Goal: Information Seeking & Learning: Learn about a topic

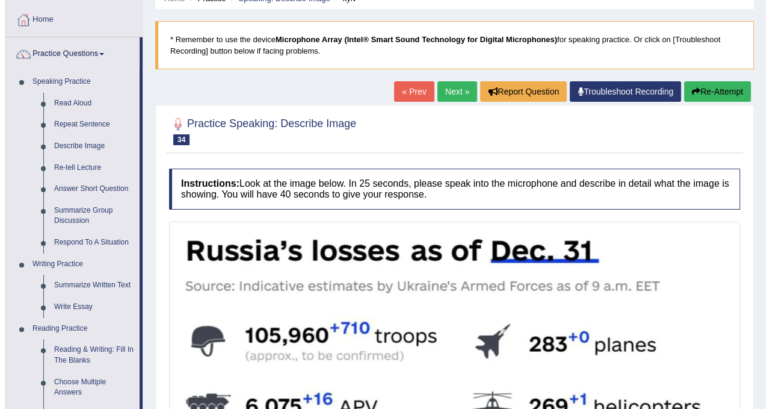
scroll to position [58, 0]
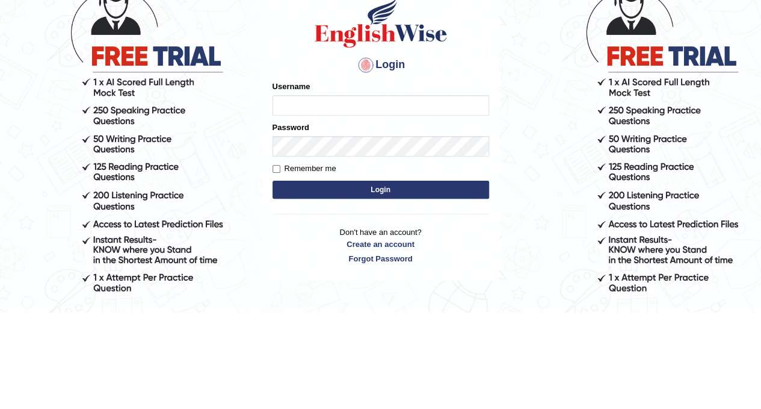
click at [434, 200] on input "Username" at bounding box center [381, 202] width 217 height 20
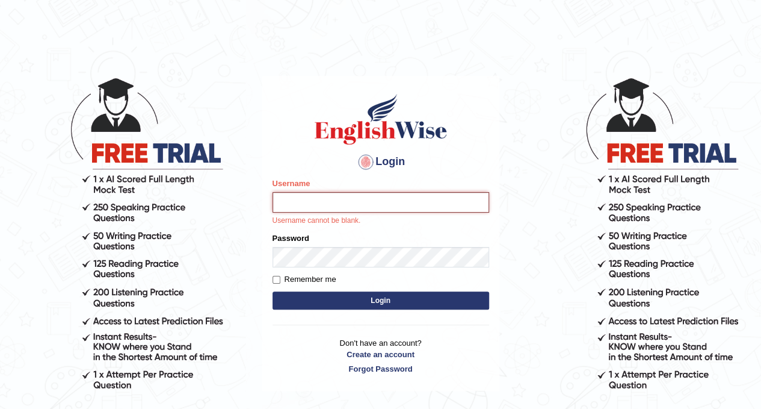
type input "mustafaD"
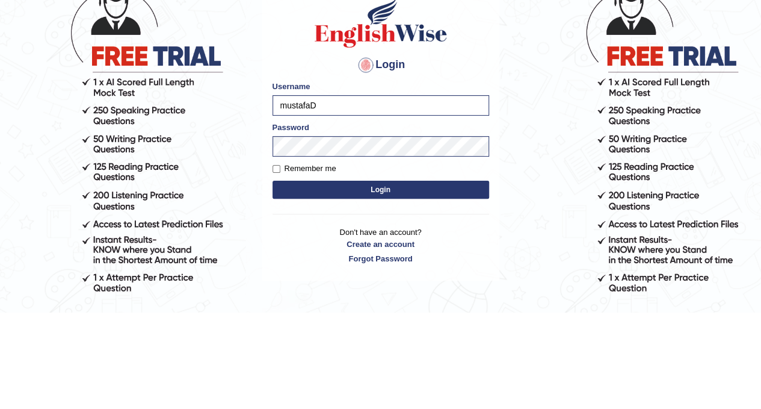
click at [440, 291] on button "Login" at bounding box center [381, 286] width 217 height 18
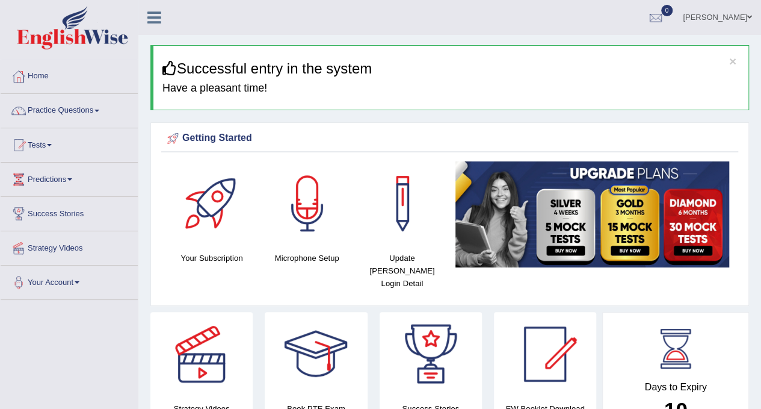
click at [83, 108] on link "Practice Questions" at bounding box center [69, 109] width 137 height 30
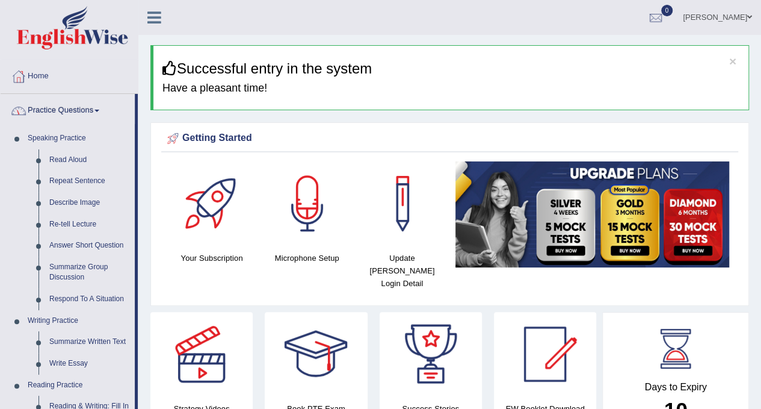
click at [90, 202] on link "Describe Image" at bounding box center [89, 203] width 91 height 22
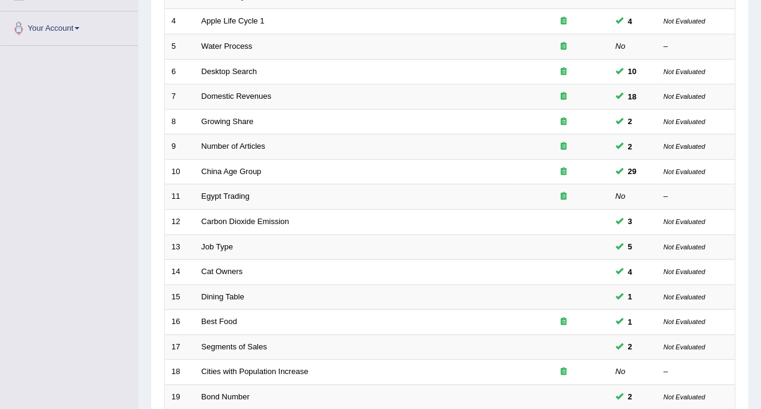
scroll to position [382, 0]
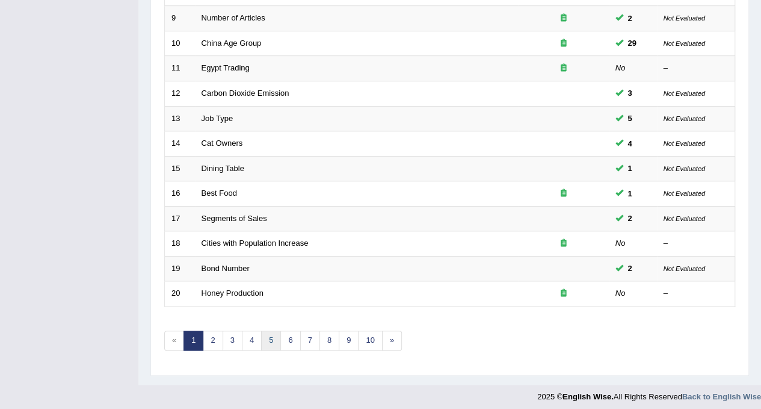
click at [268, 335] on link "5" at bounding box center [271, 340] width 20 height 20
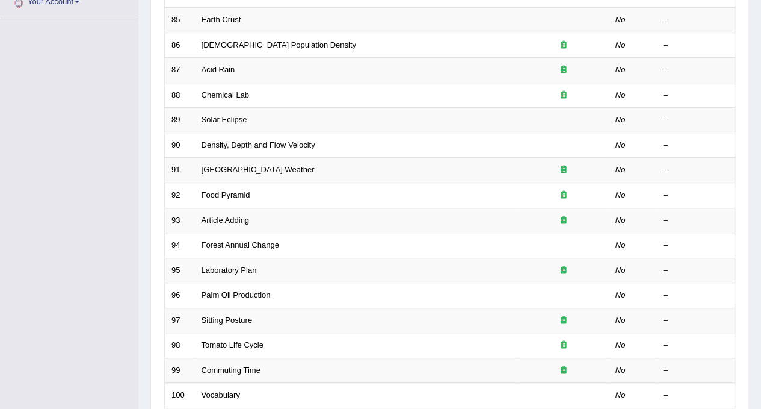
scroll to position [280, 0]
click at [243, 217] on link "Article Adding" at bounding box center [226, 219] width 48 height 9
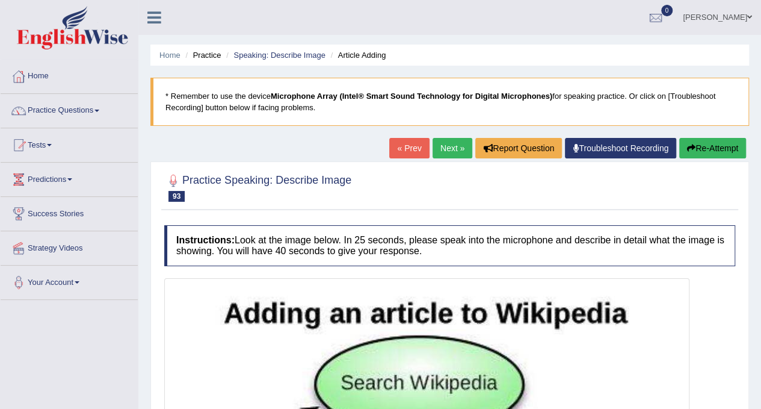
click at [53, 112] on link "Practice Questions" at bounding box center [69, 109] width 137 height 30
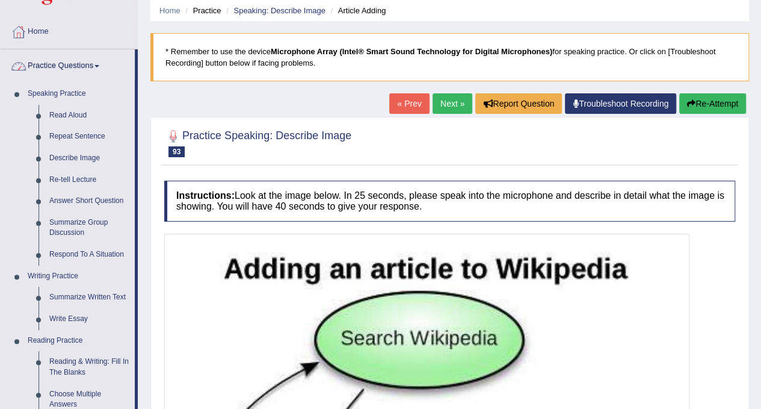
scroll to position [46, 0]
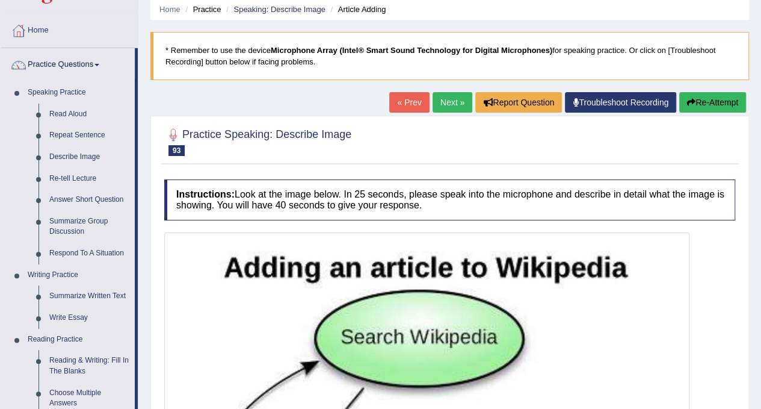
click at [173, 78] on blockquote "* Remember to use the device Microphone Array (Intel® Smart Sound Technology fo…" at bounding box center [449, 56] width 599 height 48
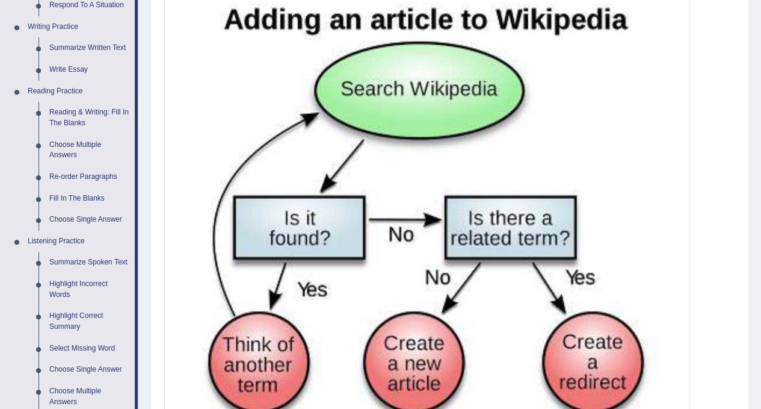
scroll to position [294, 0]
click at [554, 300] on img at bounding box center [426, 213] width 519 height 453
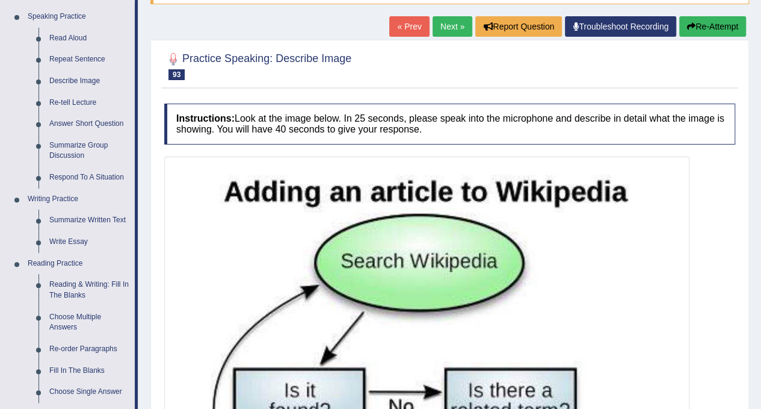
scroll to position [120, 0]
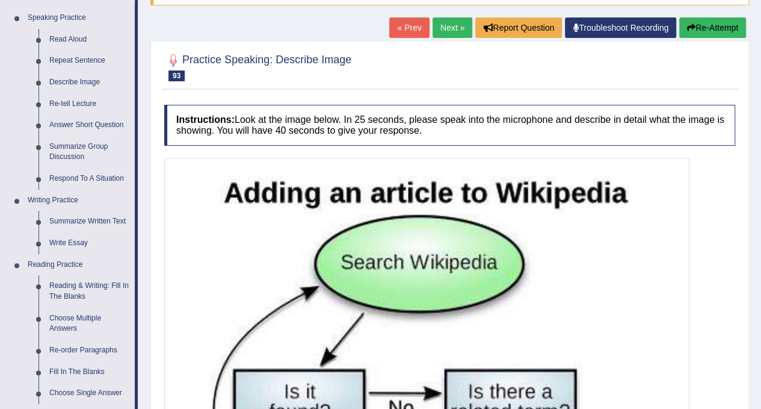
click at [448, 28] on link "Next »" at bounding box center [453, 27] width 40 height 20
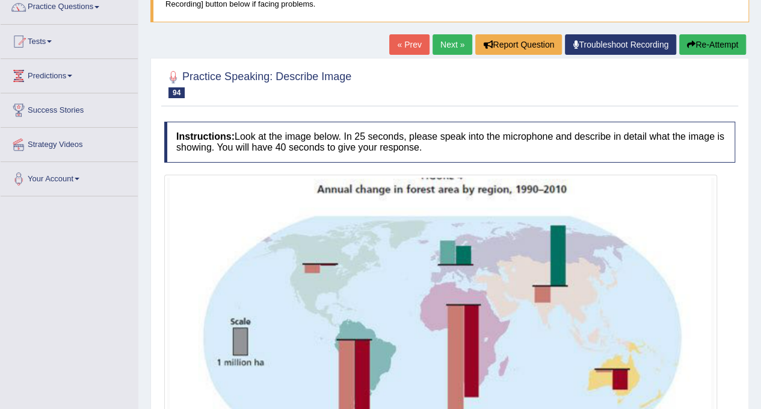
scroll to position [102, 0]
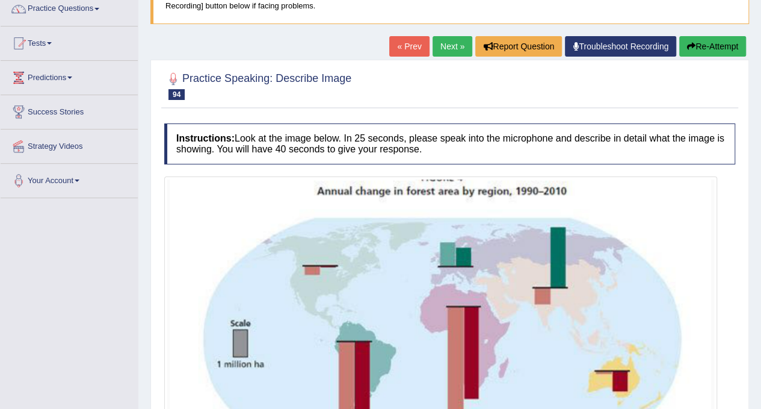
click at [443, 46] on link "Next »" at bounding box center [453, 46] width 40 height 20
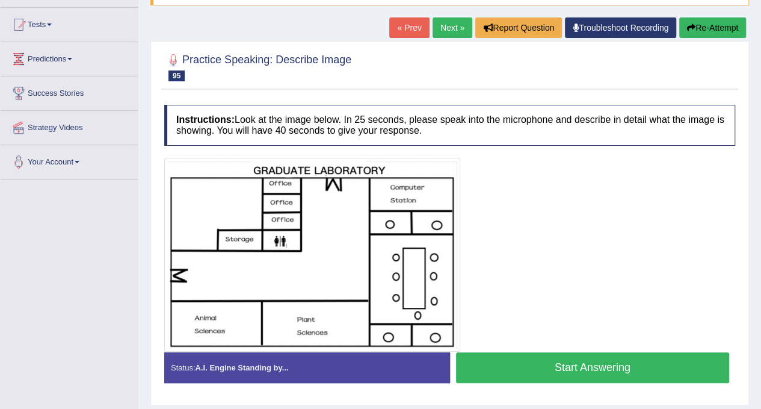
scroll to position [120, 0]
click at [449, 32] on link "Next »" at bounding box center [453, 27] width 40 height 20
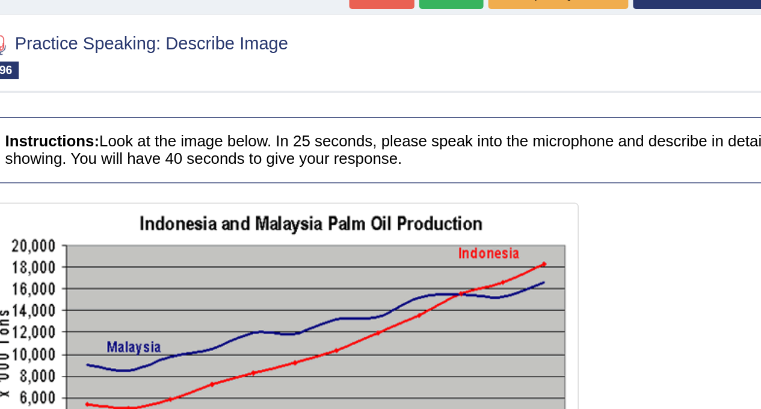
scroll to position [145, 0]
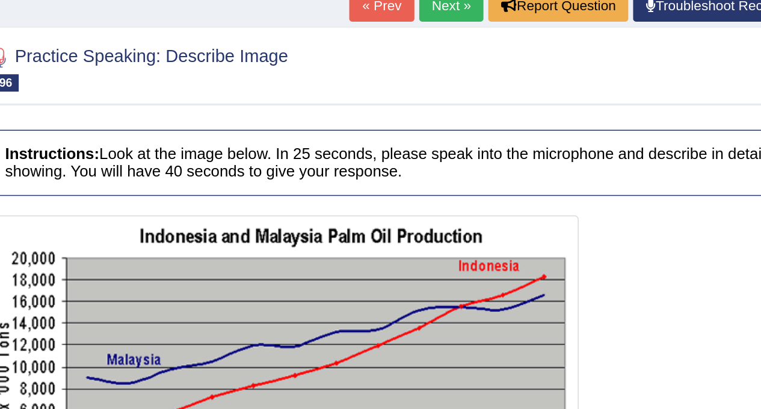
click at [441, 5] on link "Next »" at bounding box center [453, 3] width 40 height 20
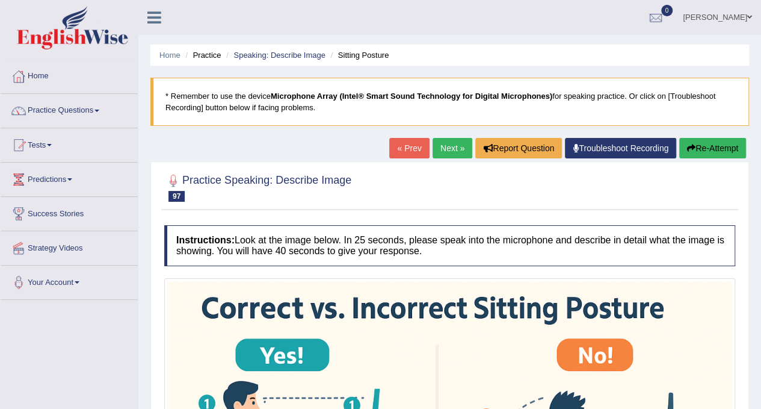
click at [455, 153] on link "Next »" at bounding box center [453, 148] width 40 height 20
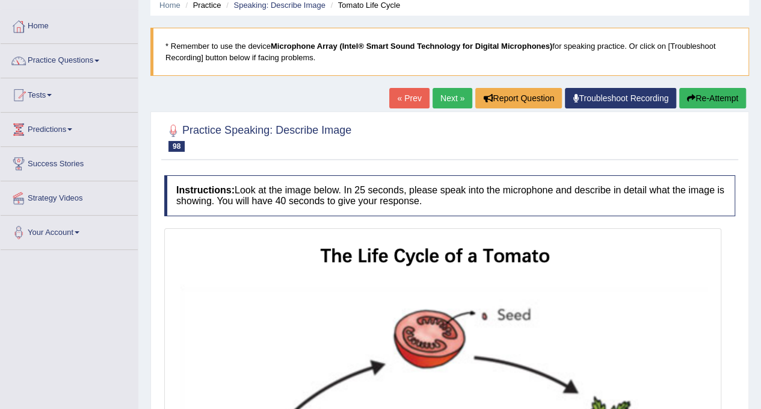
scroll to position [26, 0]
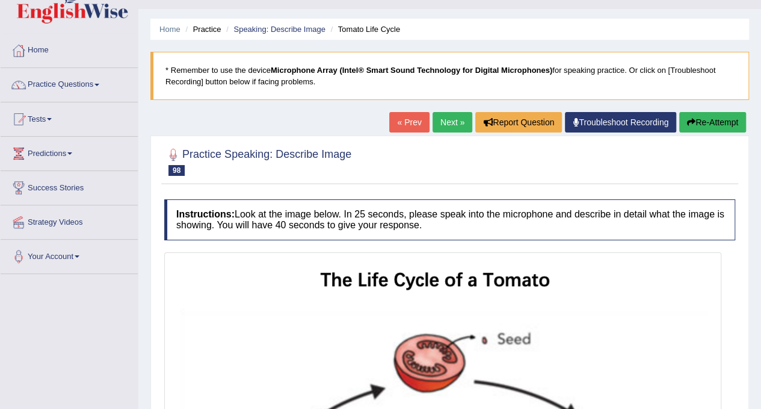
click at [447, 124] on link "Next »" at bounding box center [453, 122] width 40 height 20
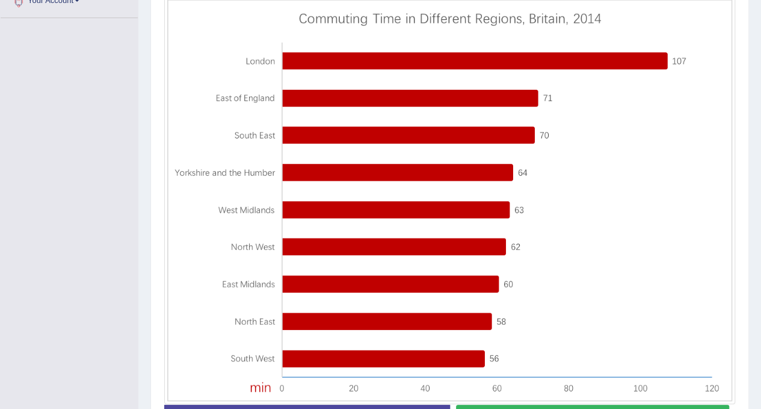
scroll to position [281, 0]
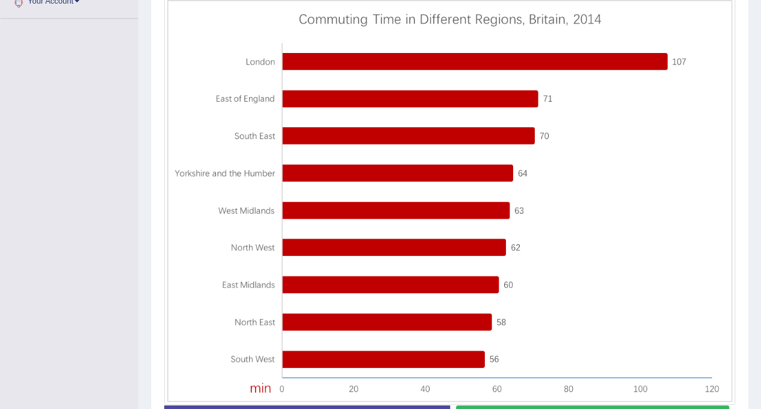
click at [395, 63] on img at bounding box center [449, 200] width 565 height 401
click at [383, 93] on img at bounding box center [449, 200] width 565 height 401
click at [384, 82] on img at bounding box center [449, 200] width 565 height 401
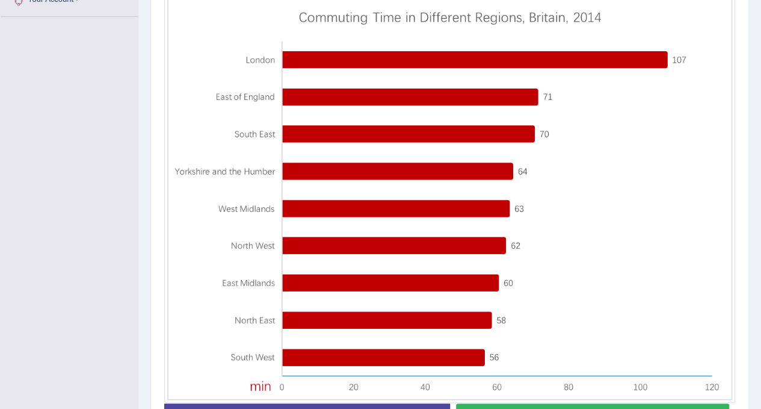
scroll to position [282, 0]
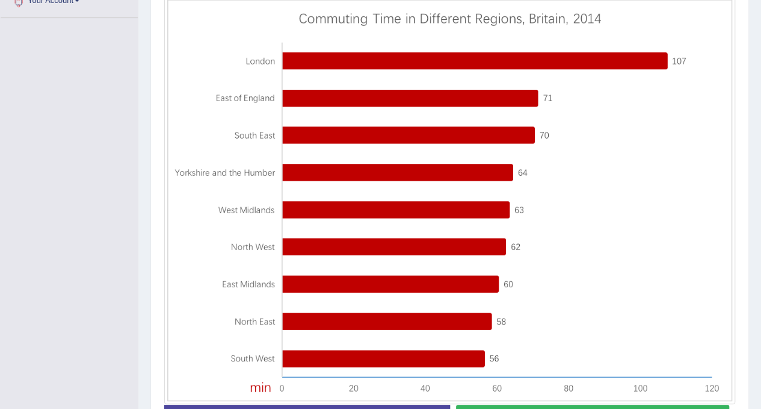
click at [218, 282] on img at bounding box center [449, 199] width 565 height 401
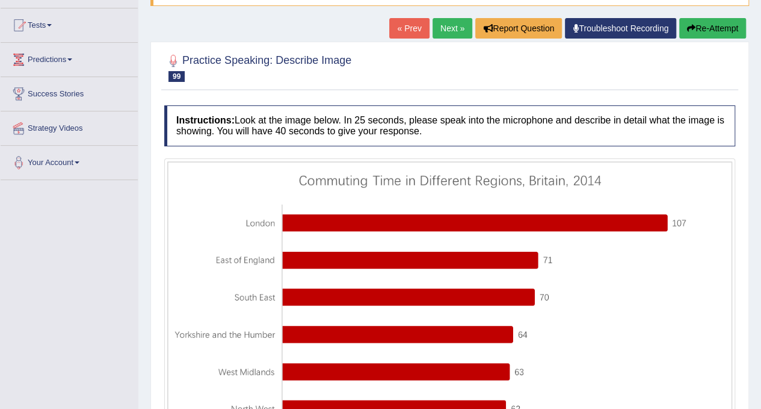
scroll to position [118, 0]
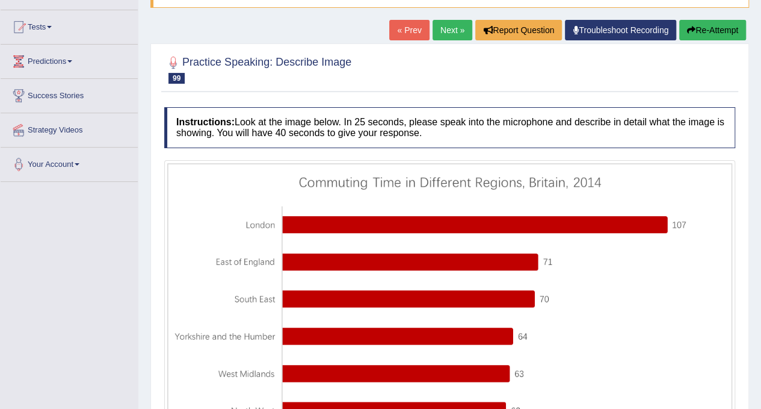
click at [446, 35] on link "Next »" at bounding box center [453, 30] width 40 height 20
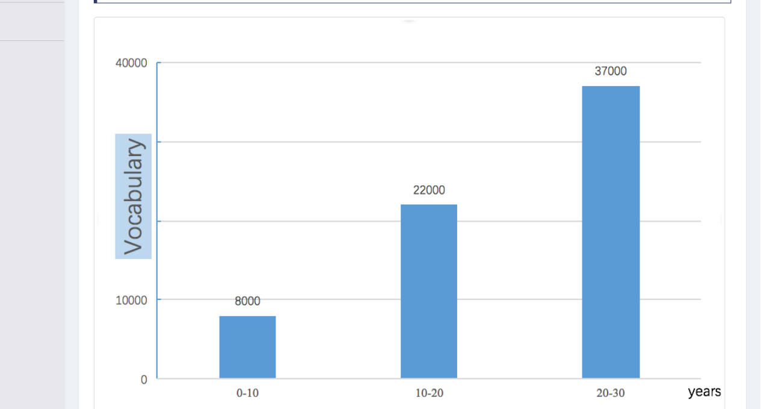
scroll to position [221, 0]
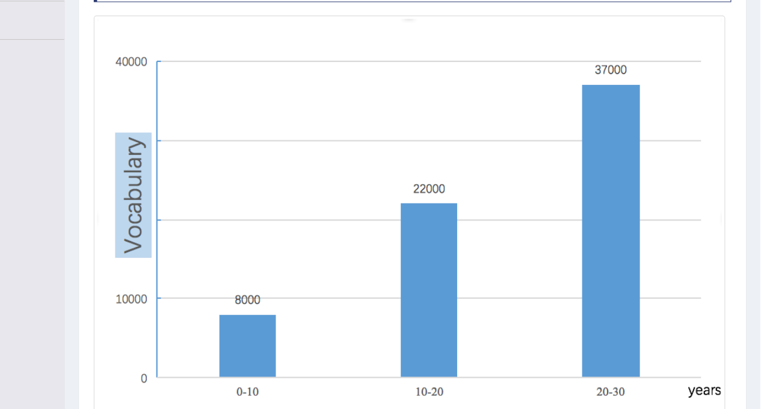
click at [268, 265] on img at bounding box center [447, 236] width 560 height 353
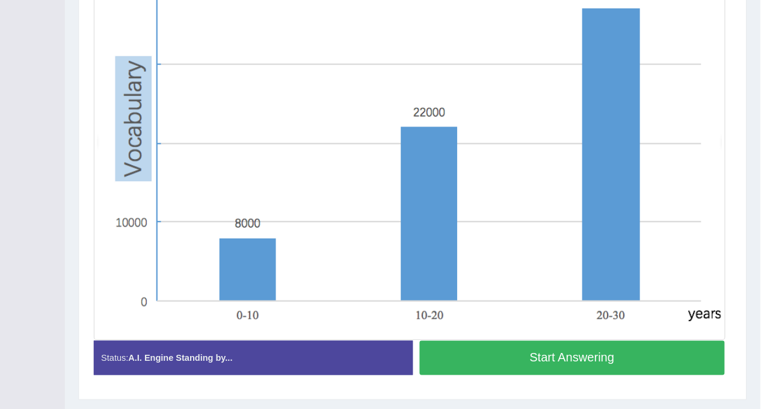
scroll to position [291, 0]
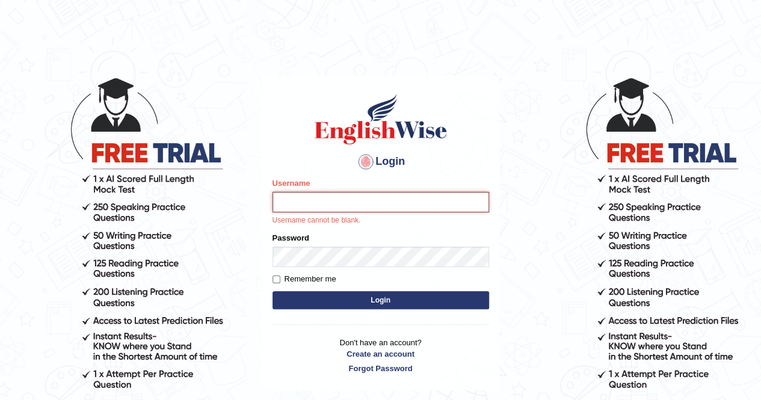
type input "mustafaD"
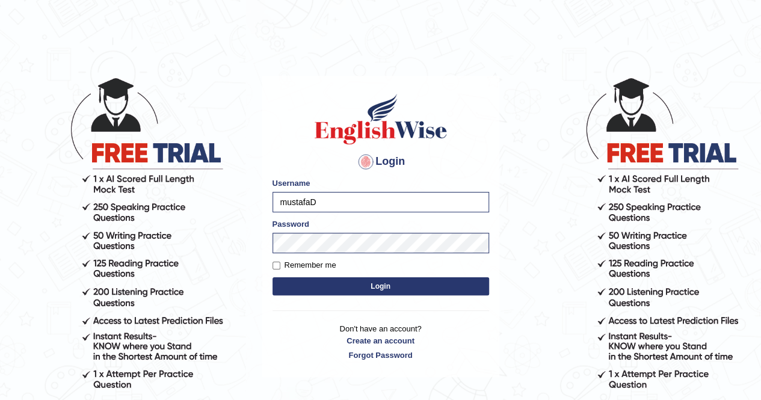
click at [391, 290] on button "Login" at bounding box center [381, 286] width 217 height 18
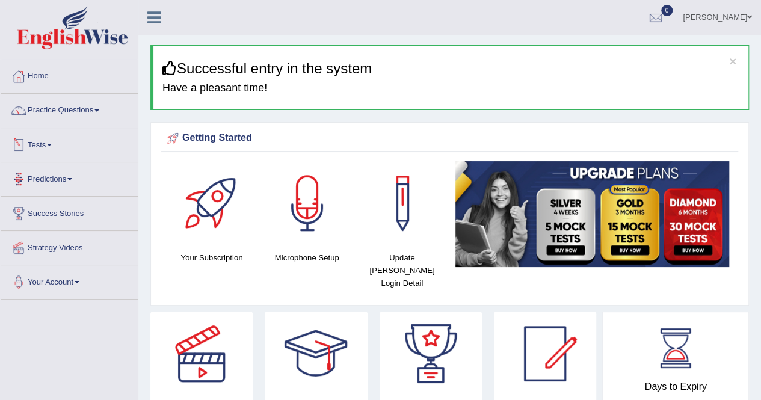
click at [49, 143] on link "Tests" at bounding box center [69, 143] width 137 height 30
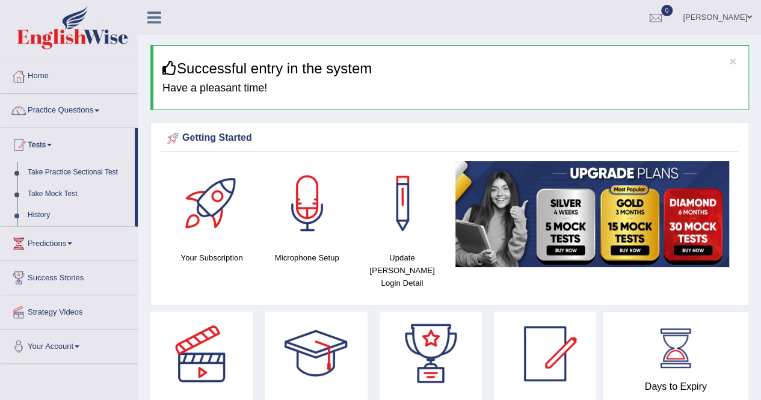
click at [49, 143] on link "Tests" at bounding box center [68, 143] width 134 height 30
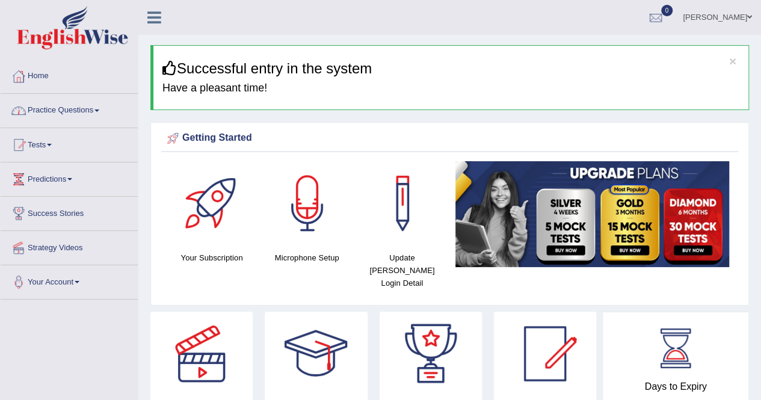
click at [68, 109] on link "Practice Questions" at bounding box center [69, 109] width 137 height 30
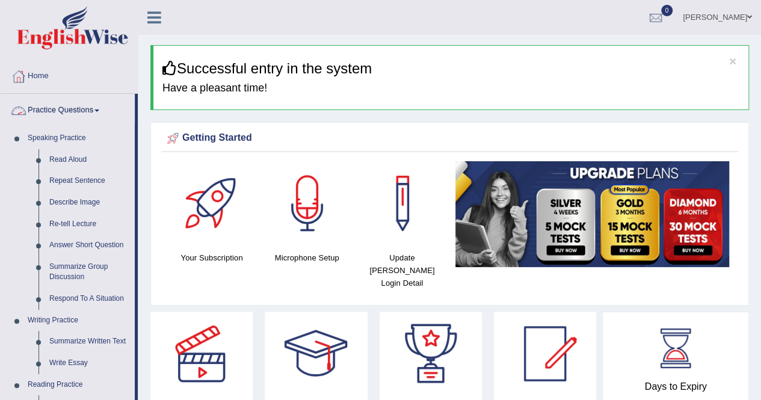
click at [68, 109] on link "Practice Questions" at bounding box center [68, 109] width 134 height 30
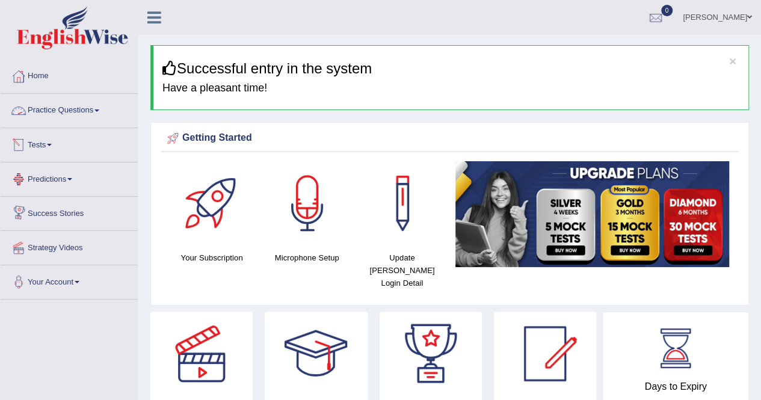
click at [96, 114] on link "Practice Questions" at bounding box center [69, 109] width 137 height 30
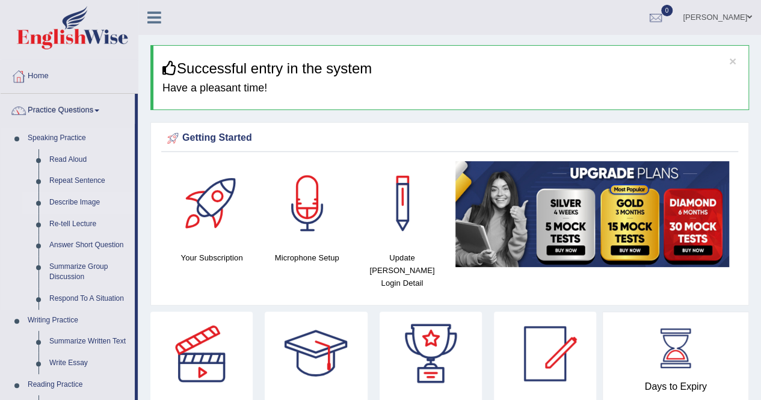
click at [80, 203] on link "Describe Image" at bounding box center [89, 203] width 91 height 22
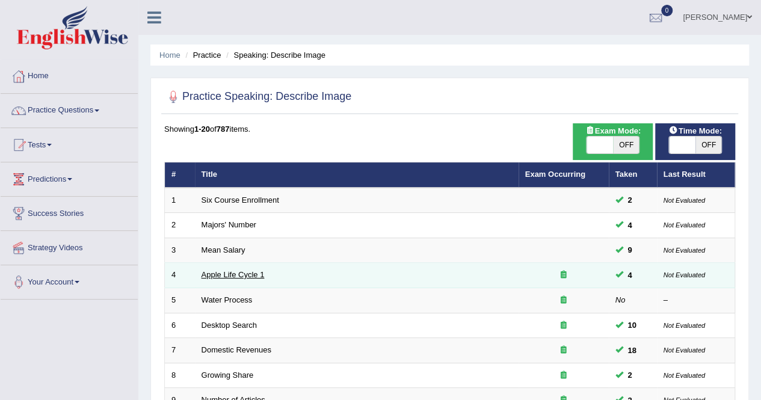
click at [256, 275] on link "Apple Life Cycle 1" at bounding box center [233, 274] width 63 height 9
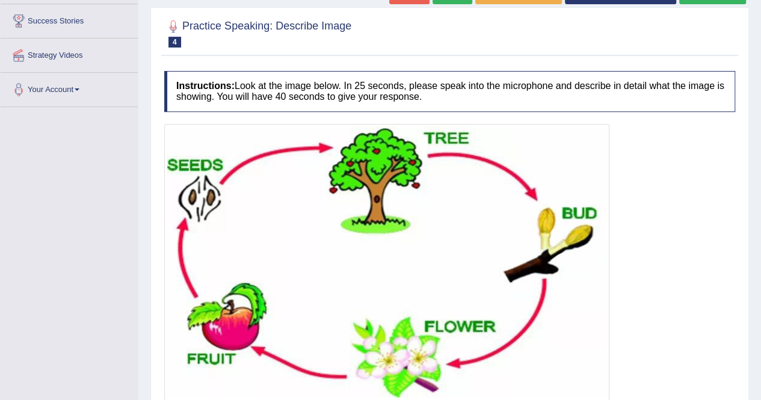
scroll to position [217, 0]
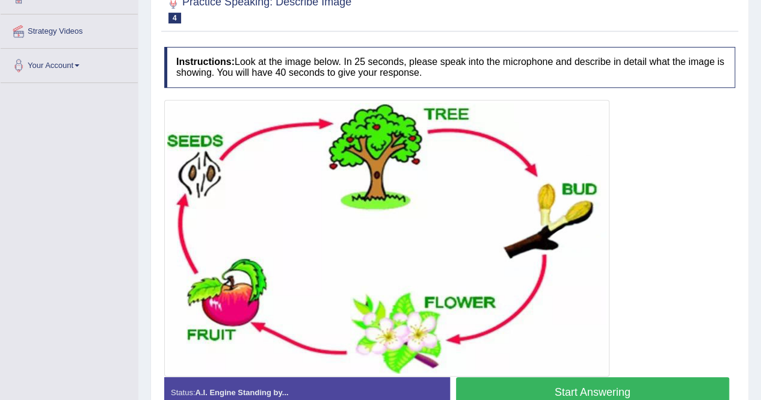
click at [619, 386] on button "Start Answering" at bounding box center [593, 392] width 274 height 31
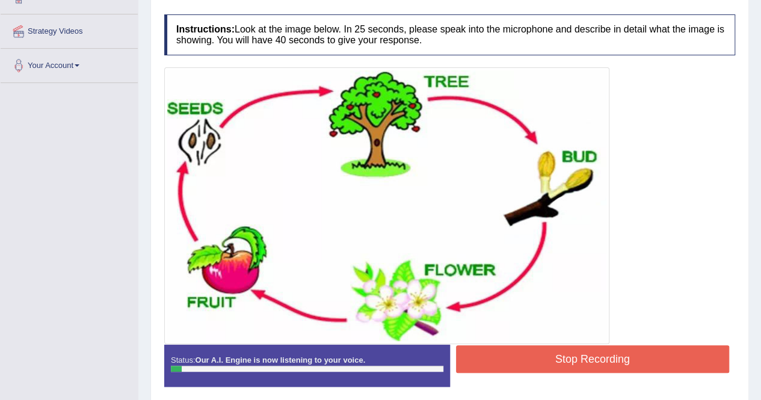
click at [625, 365] on button "Stop Recording" at bounding box center [593, 359] width 274 height 28
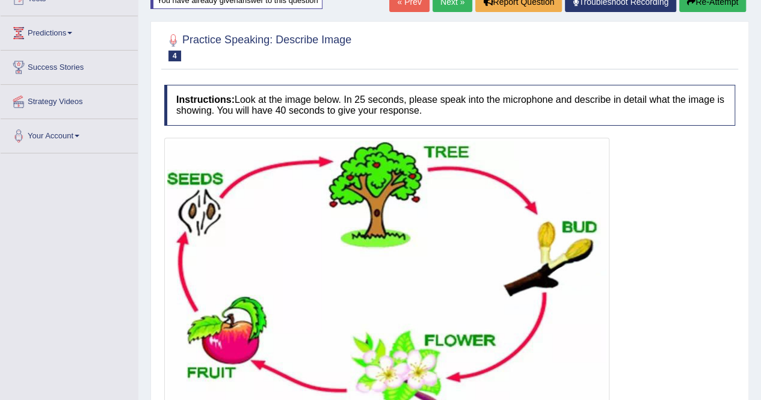
scroll to position [144, 0]
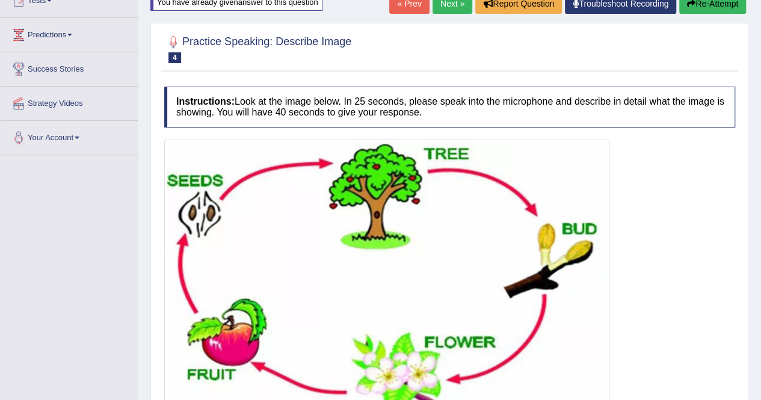
click at [712, 10] on button "Re-Attempt" at bounding box center [712, 3] width 67 height 20
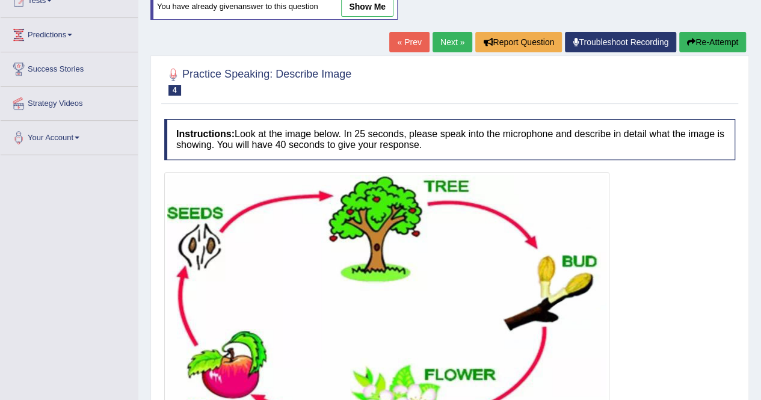
drag, startPoint x: 578, startPoint y: 421, endPoint x: 669, endPoint y: 265, distance: 180.2
click at [669, 265] on div at bounding box center [449, 310] width 571 height 277
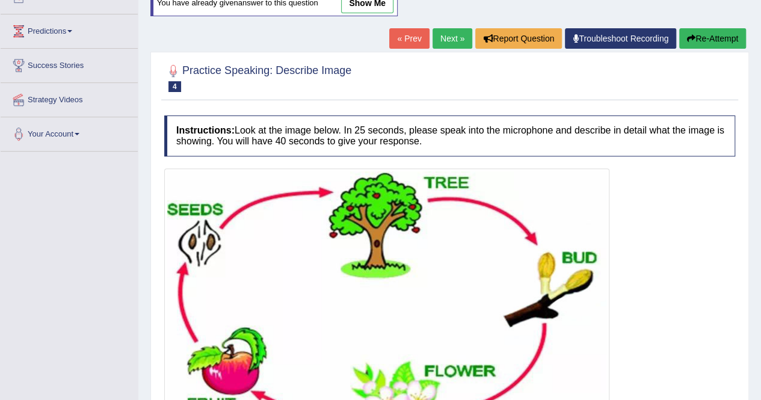
scroll to position [282, 0]
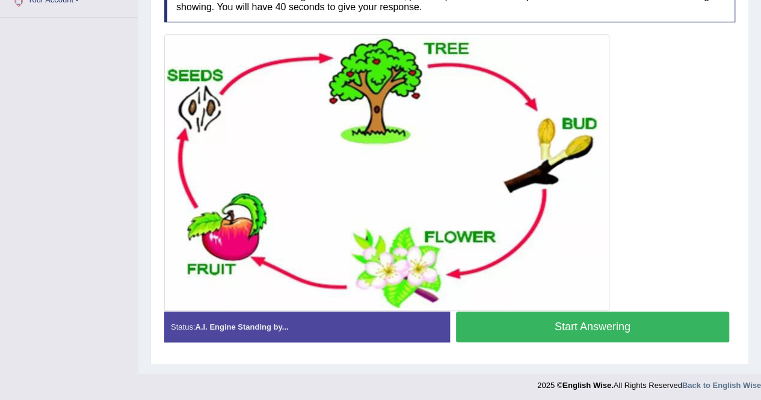
click at [658, 304] on div at bounding box center [449, 172] width 571 height 277
click at [651, 312] on button "Start Answering" at bounding box center [593, 327] width 274 height 31
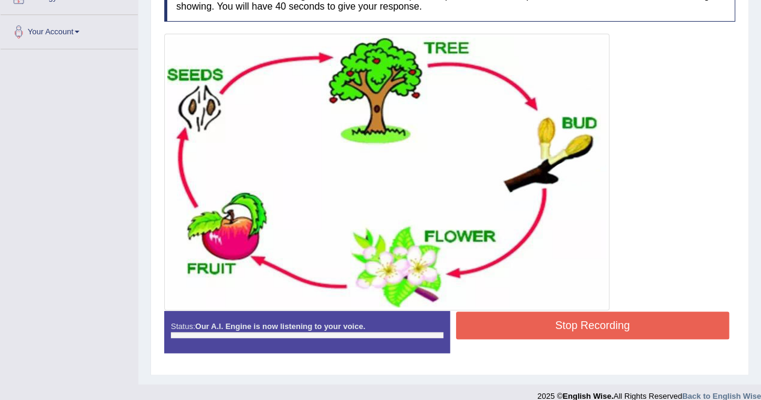
scroll to position [262, 0]
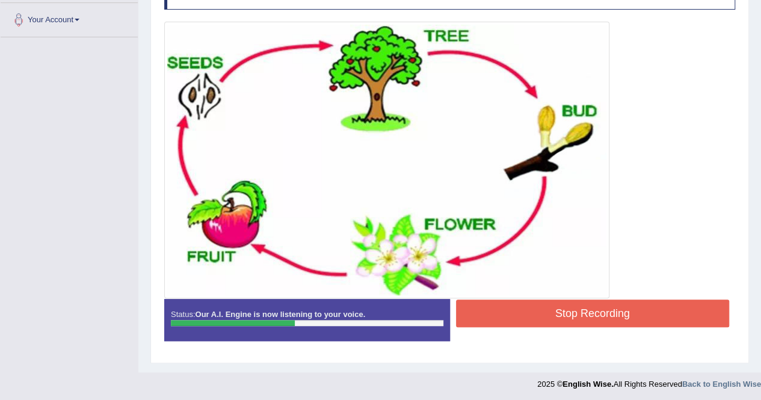
click at [672, 322] on button "Stop Recording" at bounding box center [593, 314] width 274 height 28
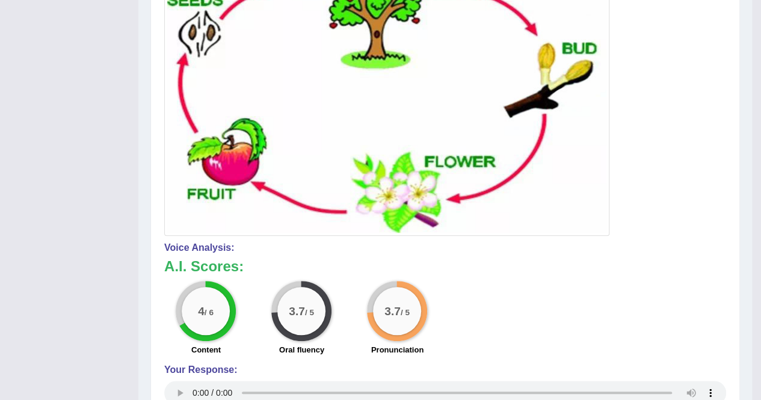
scroll to position [0, 0]
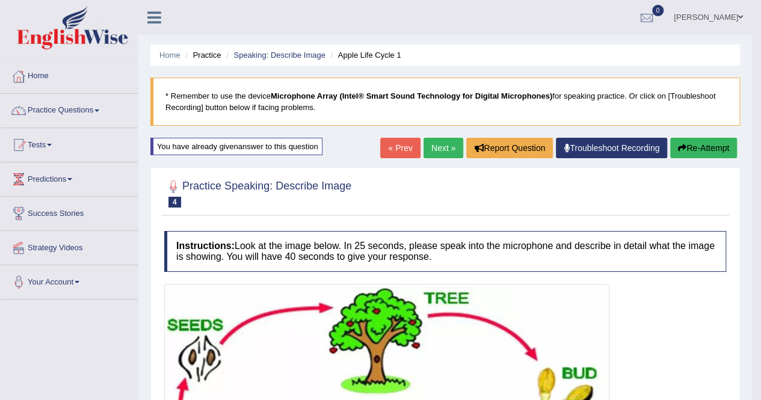
click at [709, 152] on button "Re-Attempt" at bounding box center [703, 148] width 67 height 20
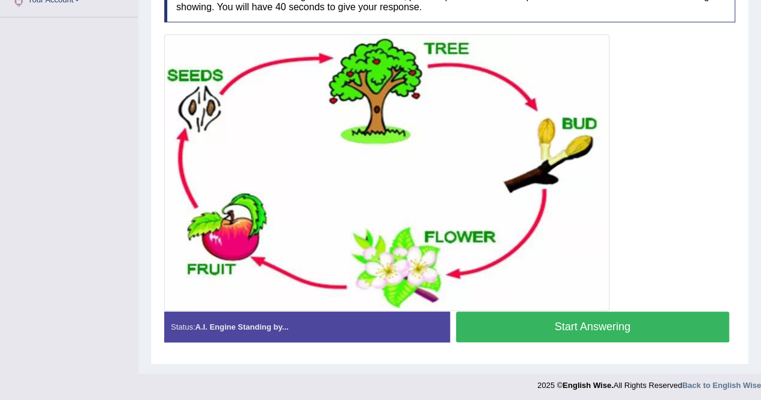
click at [592, 326] on button "Start Answering" at bounding box center [593, 327] width 274 height 31
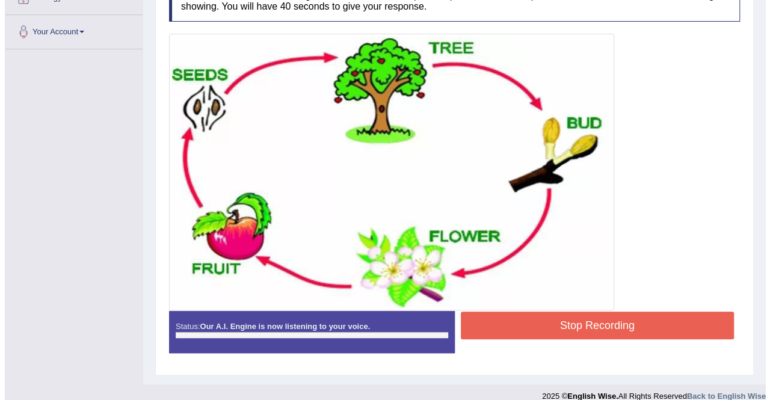
scroll to position [262, 0]
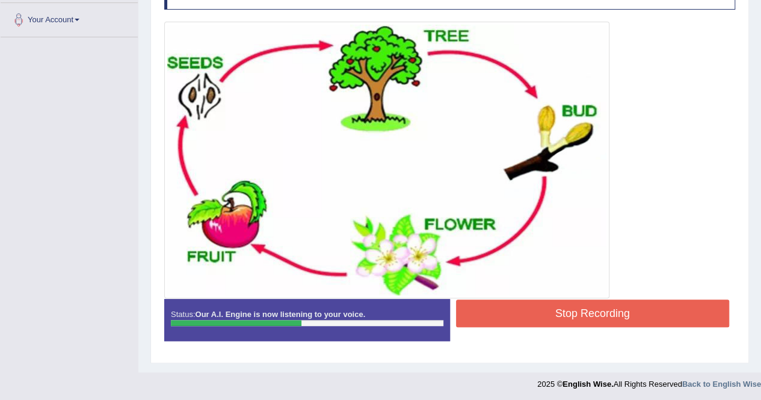
click at [645, 325] on div "Stop Recording" at bounding box center [593, 315] width 286 height 31
click at [648, 318] on button "Stop Recording" at bounding box center [593, 314] width 274 height 28
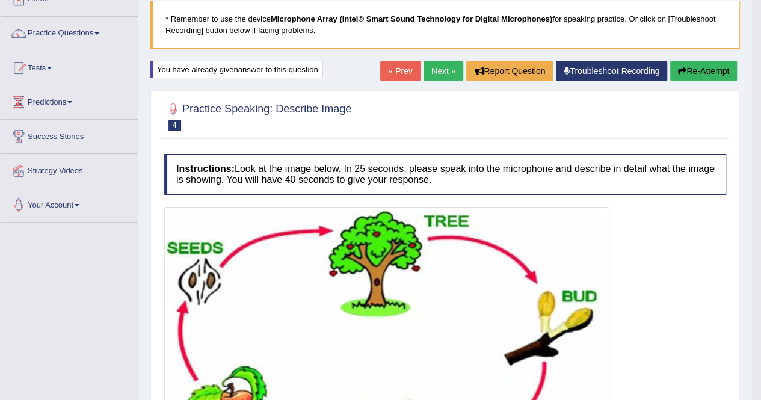
scroll to position [22, 0]
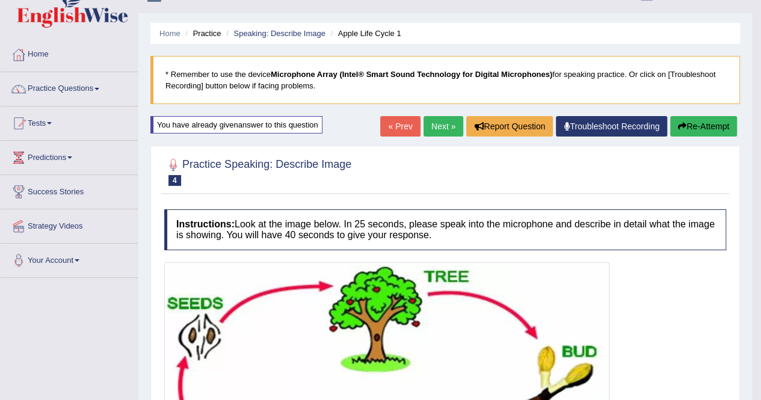
click at [431, 123] on link "Next »" at bounding box center [444, 126] width 40 height 20
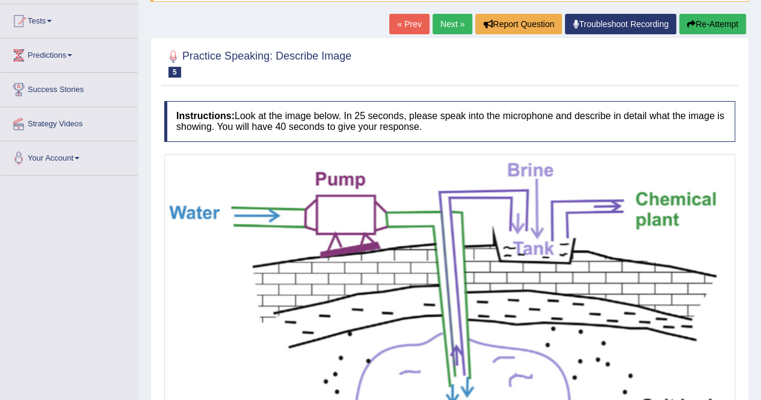
scroll to position [55, 0]
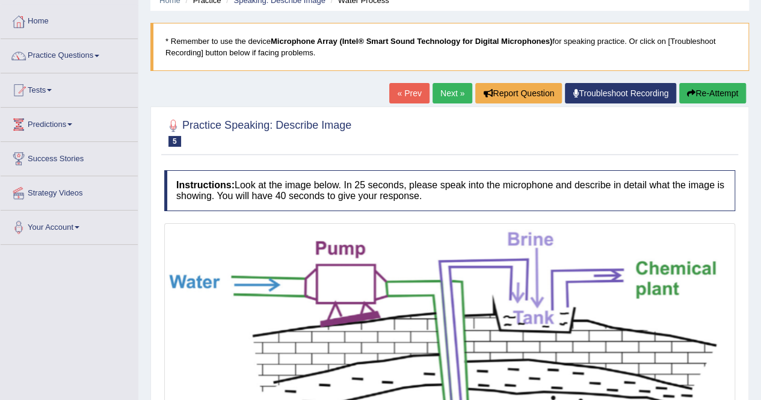
click at [456, 92] on link "Next »" at bounding box center [453, 93] width 40 height 20
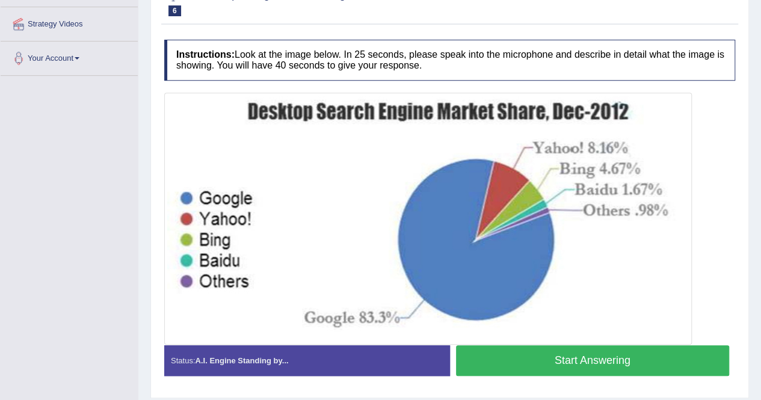
scroll to position [241, 0]
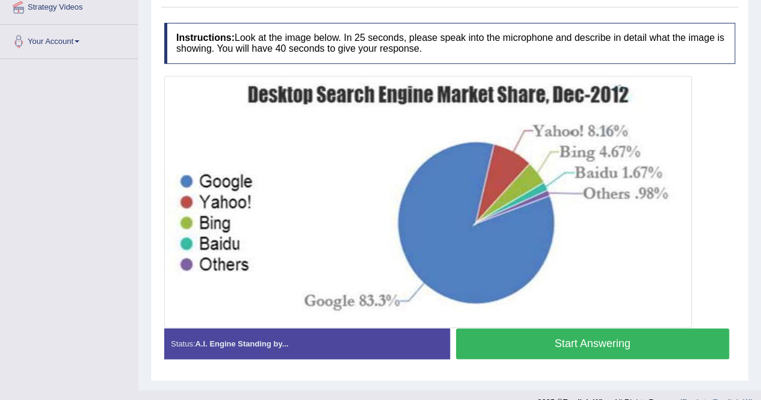
click at [562, 333] on button "Start Answering" at bounding box center [593, 344] width 274 height 31
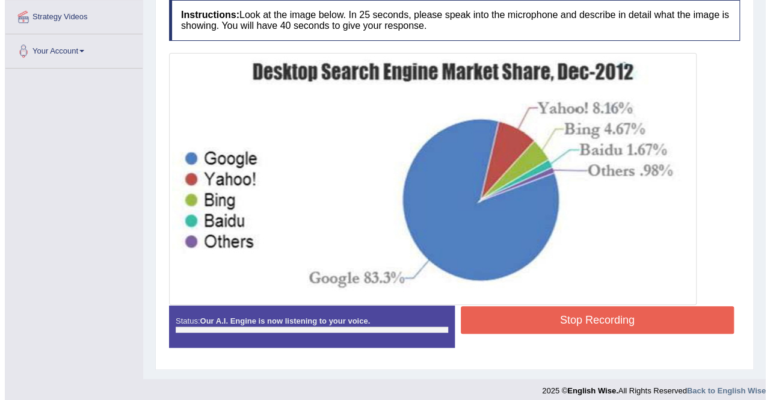
scroll to position [237, 0]
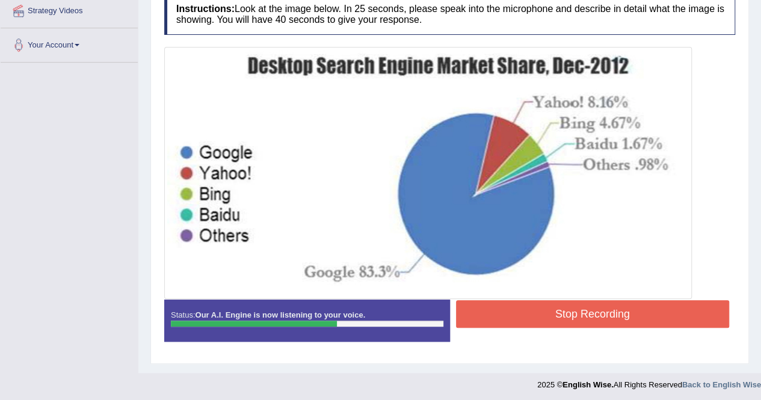
click at [516, 312] on button "Stop Recording" at bounding box center [593, 314] width 274 height 28
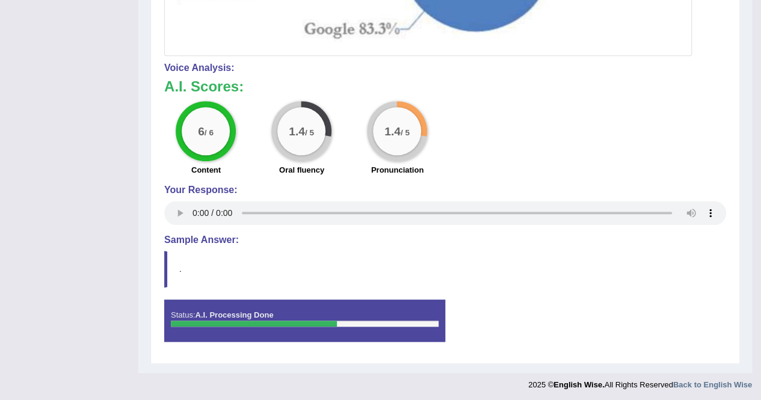
scroll to position [59, 0]
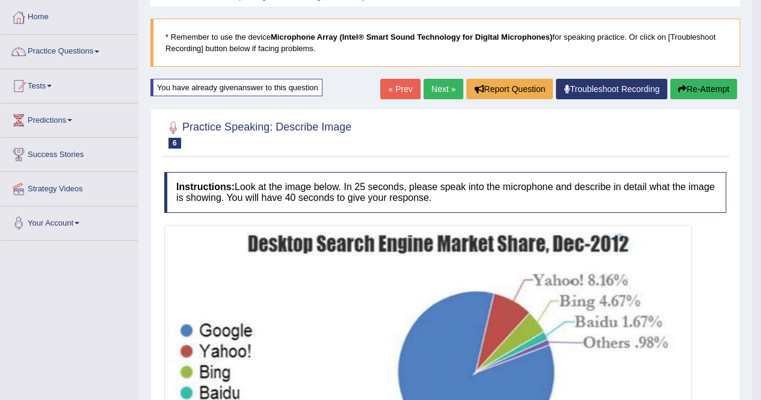
click at [703, 94] on button "Re-Attempt" at bounding box center [703, 89] width 67 height 20
click at [691, 94] on button "Re-Attempt" at bounding box center [703, 89] width 67 height 20
click at [711, 84] on button "Re-Attempt" at bounding box center [703, 89] width 67 height 20
click at [711, 85] on button "Re-Attempt" at bounding box center [703, 89] width 67 height 20
click at [711, 87] on button "Re-Attempt" at bounding box center [703, 89] width 67 height 20
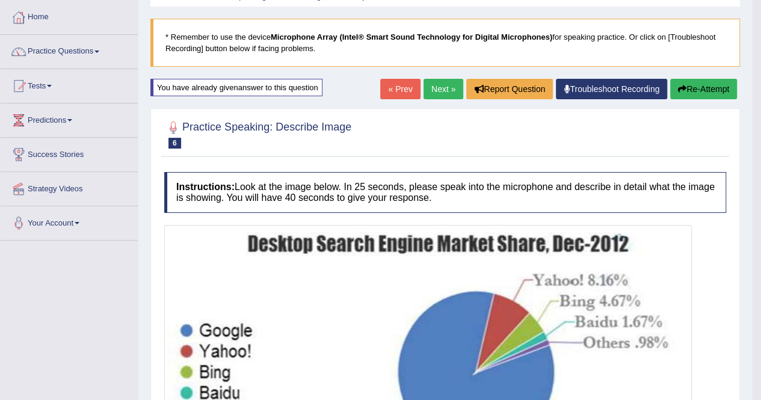
click at [710, 88] on button "Re-Attempt" at bounding box center [703, 89] width 67 height 20
click at [709, 90] on button "Re-Attempt" at bounding box center [703, 89] width 67 height 20
click at [709, 89] on button "Re-Attempt" at bounding box center [703, 89] width 67 height 20
click at [710, 90] on button "Re-Attempt" at bounding box center [703, 89] width 67 height 20
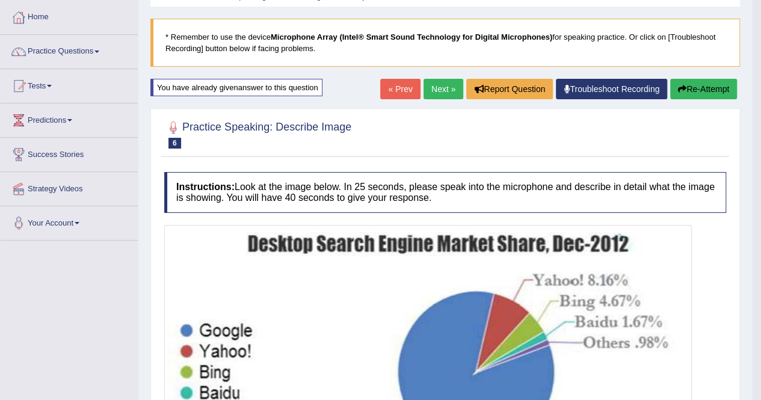
click at [710, 90] on button "Re-Attempt" at bounding box center [703, 89] width 67 height 20
click at [710, 89] on button "Re-Attempt" at bounding box center [703, 89] width 67 height 20
click at [710, 90] on button "Re-Attempt" at bounding box center [703, 89] width 67 height 20
click at [710, 89] on button "Re-Attempt" at bounding box center [703, 89] width 67 height 20
drag, startPoint x: 710, startPoint y: 89, endPoint x: 728, endPoint y: 311, distance: 222.8
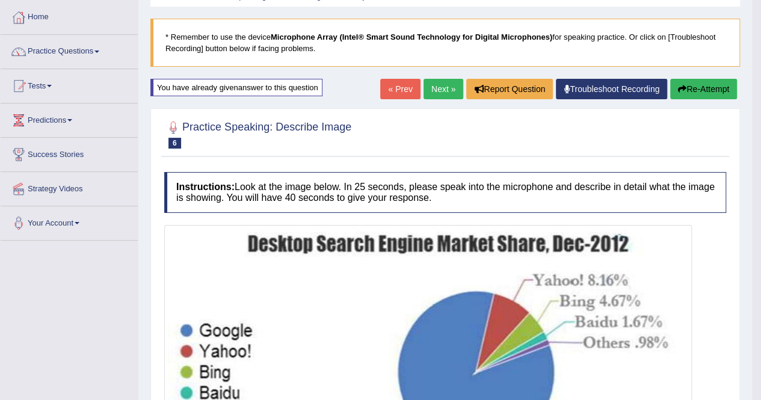
click at [710, 90] on button "Re-Attempt" at bounding box center [703, 89] width 67 height 20
click at [719, 92] on button "Re-Attempt" at bounding box center [703, 89] width 67 height 20
click at [719, 91] on button "Re-Attempt" at bounding box center [703, 89] width 67 height 20
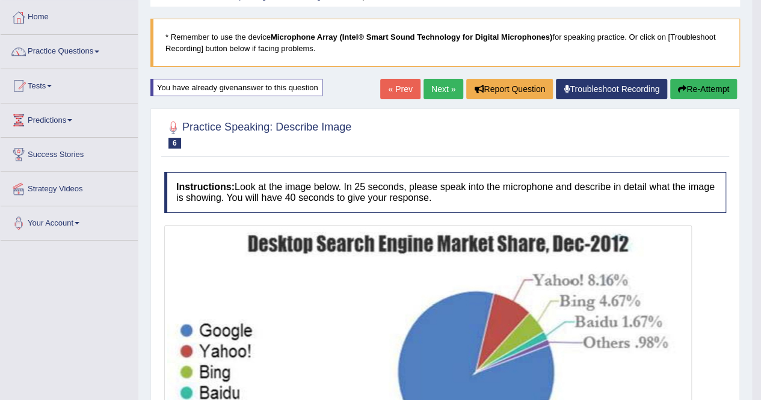
click at [719, 91] on button "Re-Attempt" at bounding box center [703, 89] width 67 height 20
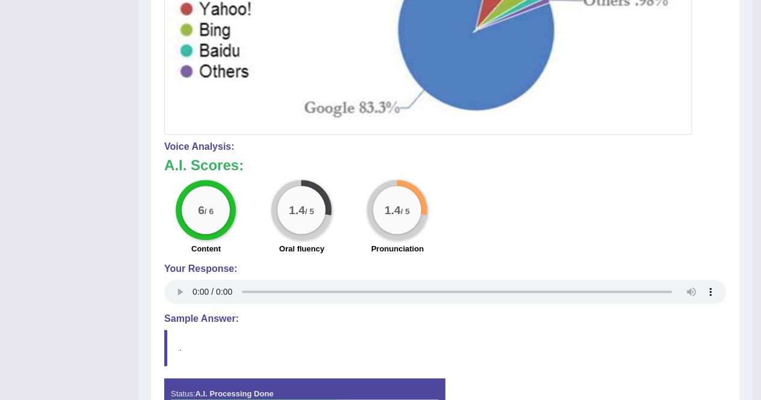
scroll to position [420, 0]
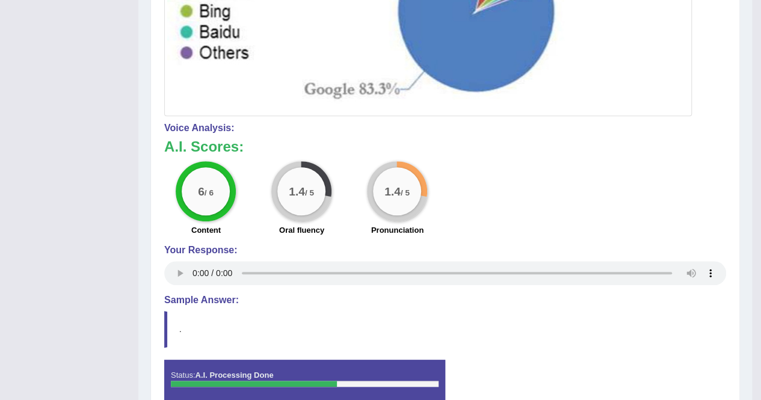
click at [293, 235] on div "Oral fluency" at bounding box center [302, 231] width 84 height 14
click at [389, 211] on div "1.4 / 5" at bounding box center [397, 191] width 48 height 48
drag, startPoint x: 320, startPoint y: 192, endPoint x: 319, endPoint y: 198, distance: 6.1
click at [320, 192] on div "1.4 / 5" at bounding box center [301, 191] width 48 height 48
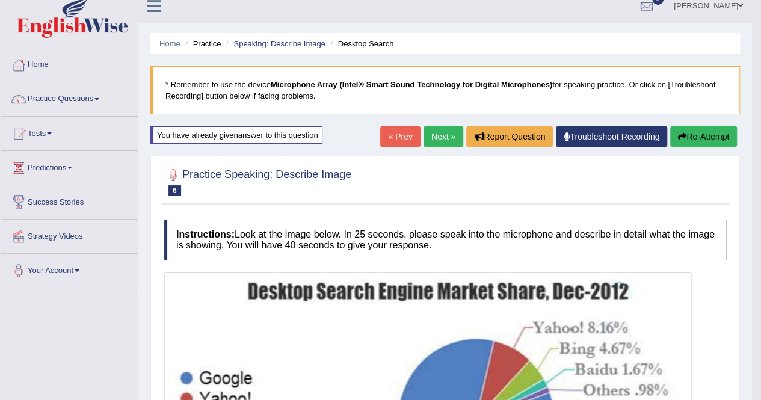
scroll to position [0, 0]
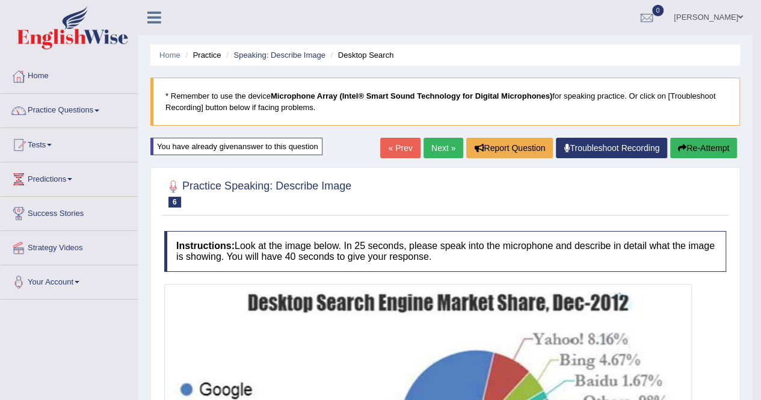
click at [712, 150] on button "Re-Attempt" at bounding box center [703, 148] width 67 height 20
click at [713, 150] on button "Re-Attempt" at bounding box center [703, 148] width 67 height 20
click at [711, 147] on button "Re-Attempt" at bounding box center [703, 148] width 67 height 20
click at [710, 148] on button "Re-Attempt" at bounding box center [703, 148] width 67 height 20
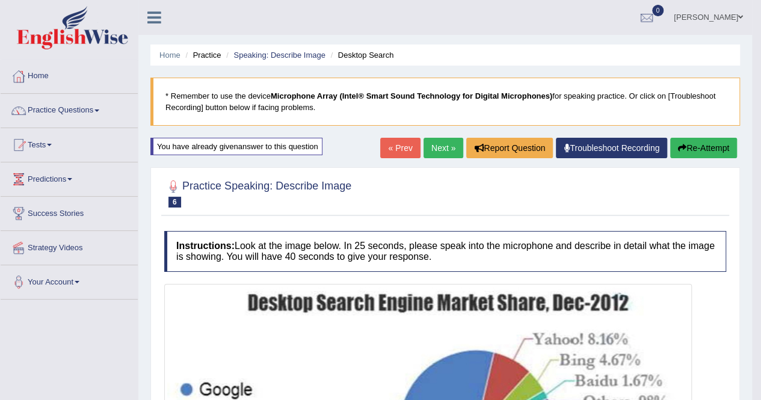
click at [710, 148] on button "Re-Attempt" at bounding box center [703, 148] width 67 height 20
click at [709, 148] on button "Re-Attempt" at bounding box center [703, 148] width 67 height 20
click at [708, 149] on button "Re-Attempt" at bounding box center [703, 148] width 67 height 20
click at [706, 149] on button "Re-Attempt" at bounding box center [703, 148] width 67 height 20
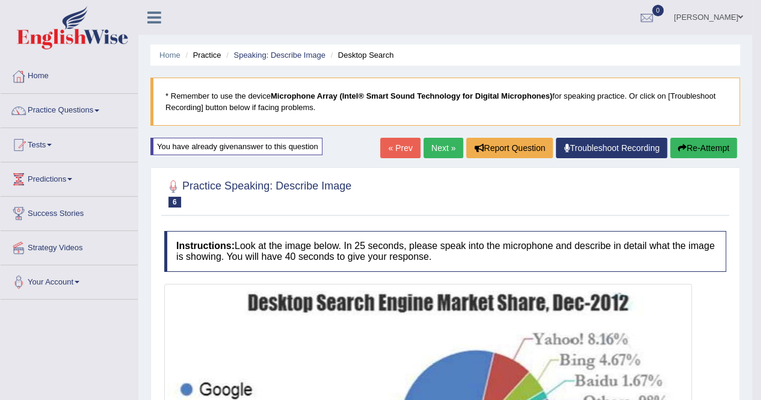
click at [706, 149] on button "Re-Attempt" at bounding box center [703, 148] width 67 height 20
click at [705, 150] on button "Re-Attempt" at bounding box center [703, 148] width 67 height 20
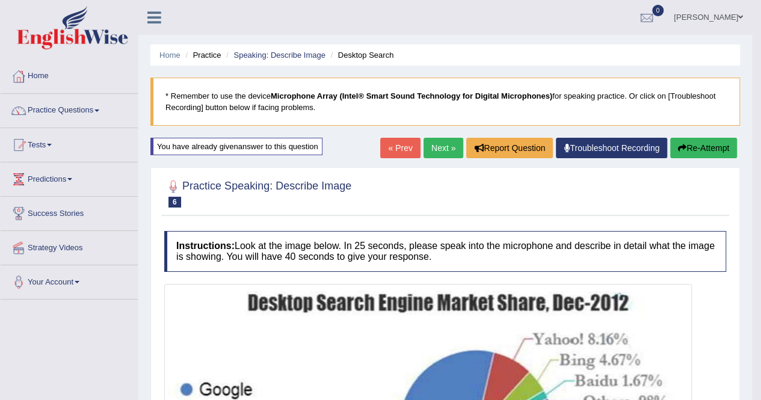
click at [705, 150] on button "Re-Attempt" at bounding box center [703, 148] width 67 height 20
click at [638, 9] on div at bounding box center [647, 18] width 18 height 18
click at [25, 72] on div at bounding box center [19, 76] width 18 height 18
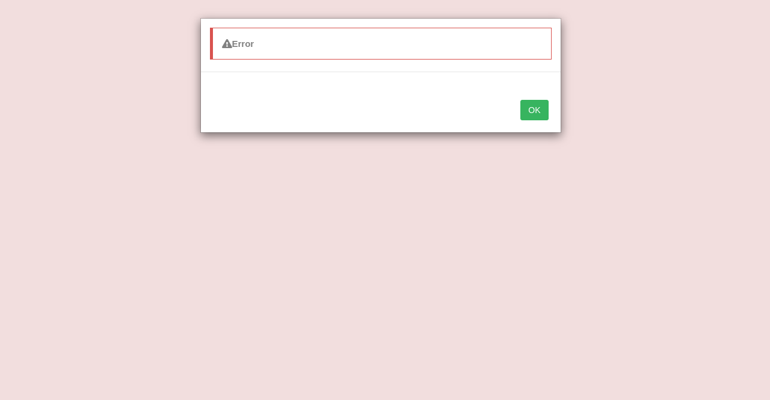
click at [542, 104] on button "OK" at bounding box center [535, 110] width 28 height 20
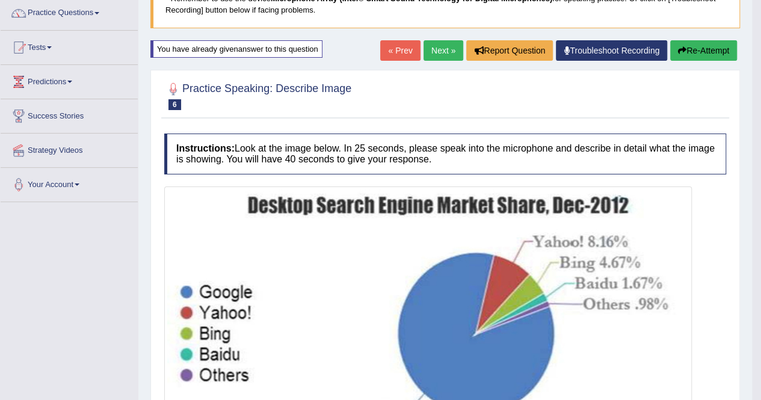
scroll to position [59, 0]
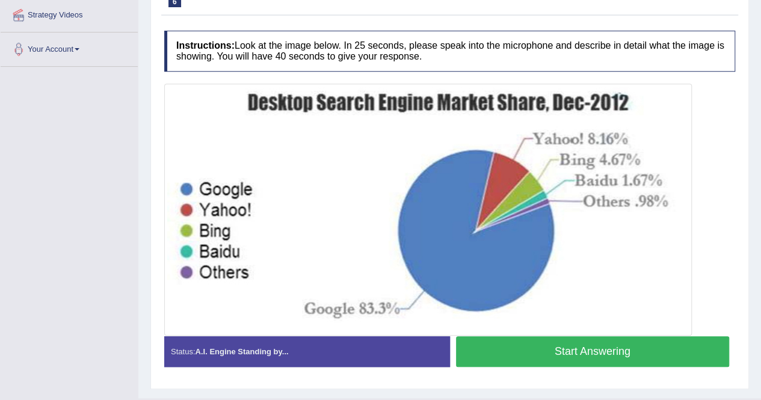
scroll to position [241, 0]
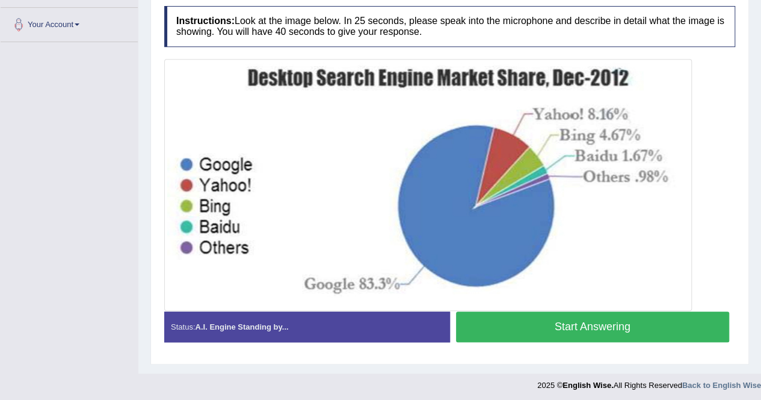
click at [538, 326] on button "Start Answering" at bounding box center [593, 327] width 274 height 31
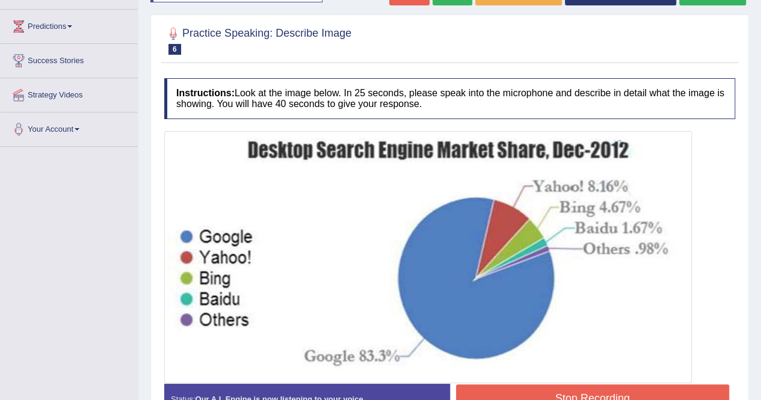
scroll to position [171, 0]
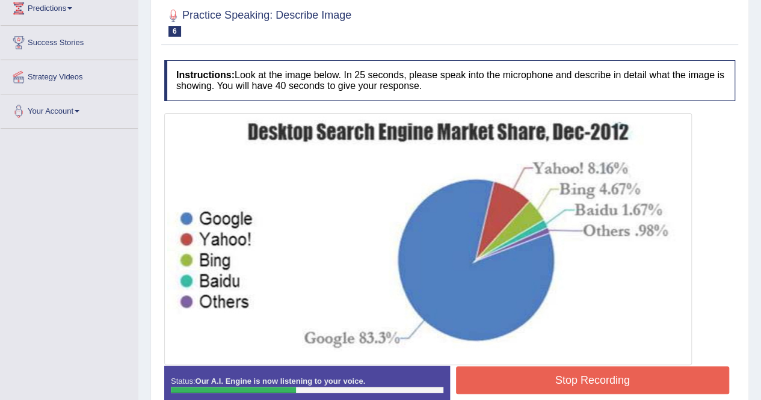
click at [508, 384] on button "Stop Recording" at bounding box center [593, 380] width 274 height 28
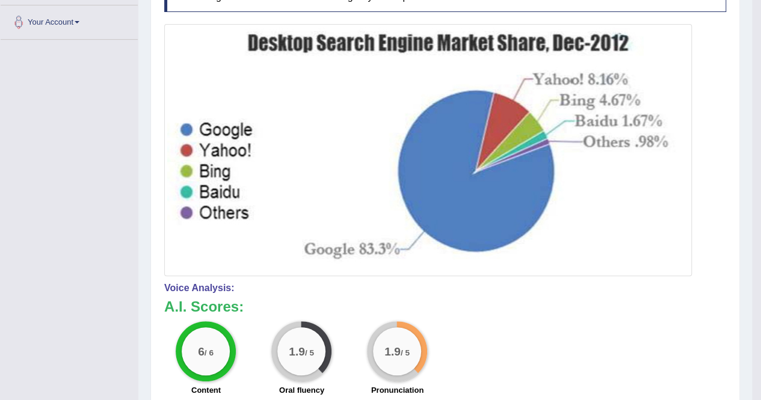
scroll to position [67, 0]
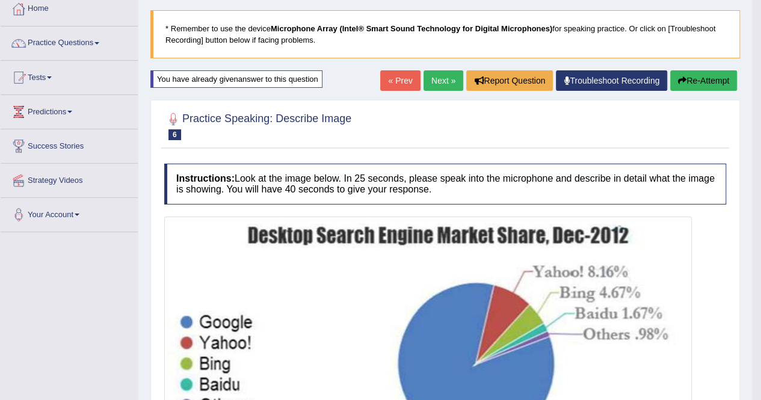
click at [705, 76] on button "Re-Attempt" at bounding box center [703, 80] width 67 height 20
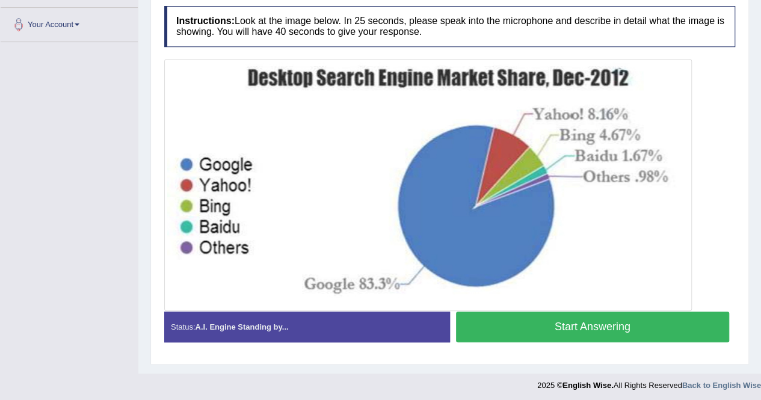
click at [576, 321] on button "Start Answering" at bounding box center [593, 327] width 274 height 31
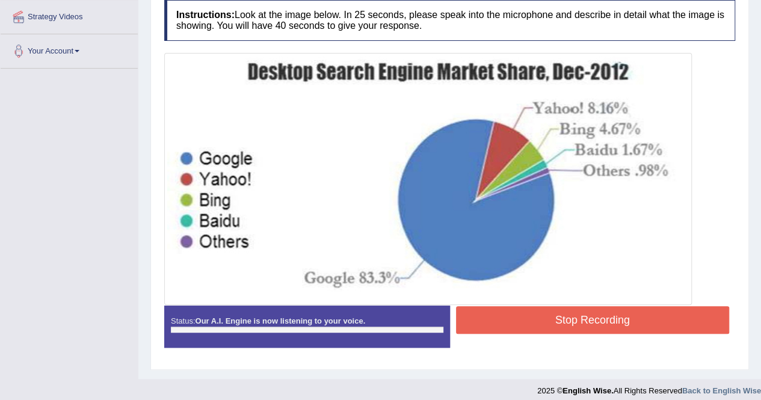
scroll to position [237, 0]
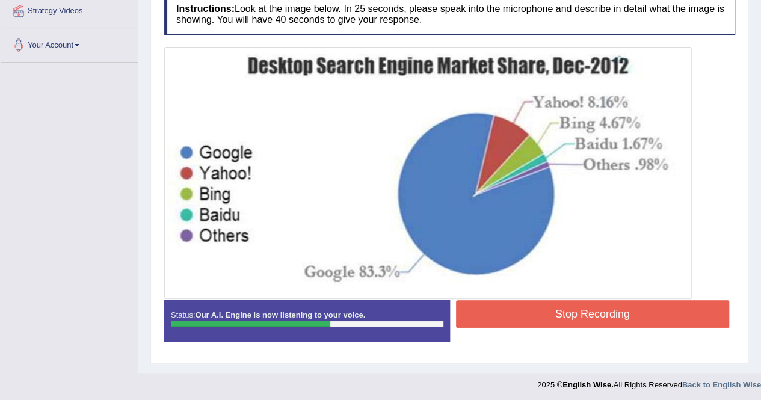
click at [541, 323] on button "Stop Recording" at bounding box center [593, 314] width 274 height 28
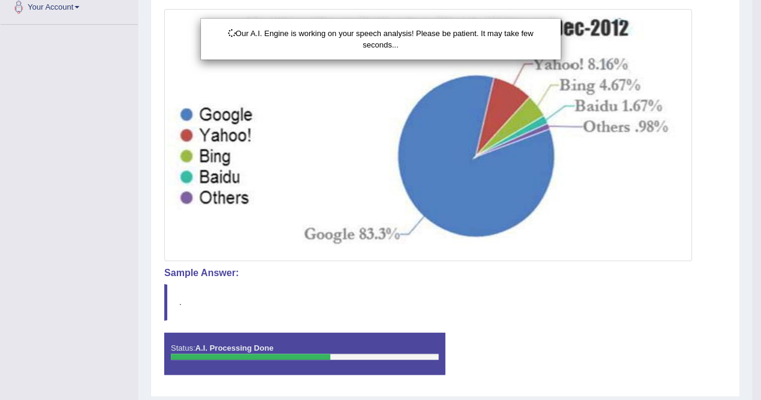
scroll to position [308, 0]
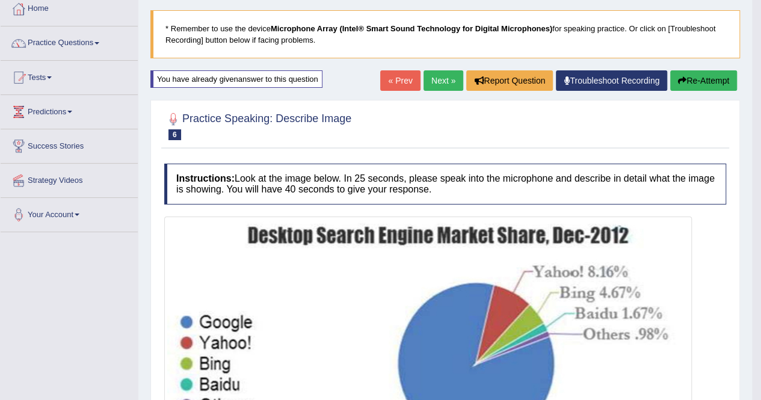
click at [716, 76] on div "Home Practice Speaking: Describe Image Desktop Search * Remember to use the dev…" at bounding box center [445, 359] width 614 height 853
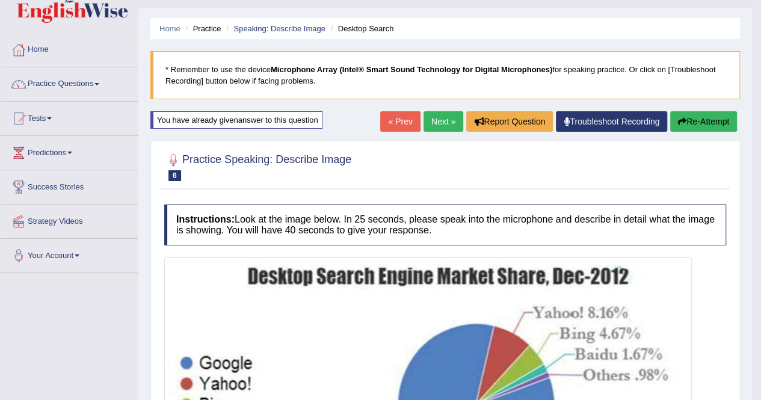
scroll to position [7, 0]
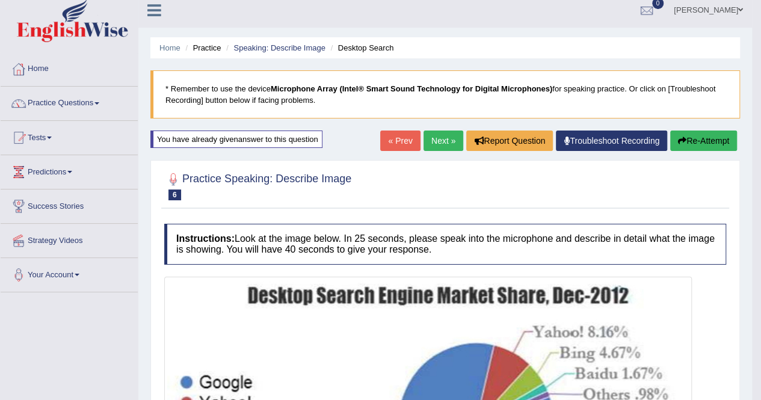
click at [710, 140] on button "Re-Attempt" at bounding box center [703, 141] width 67 height 20
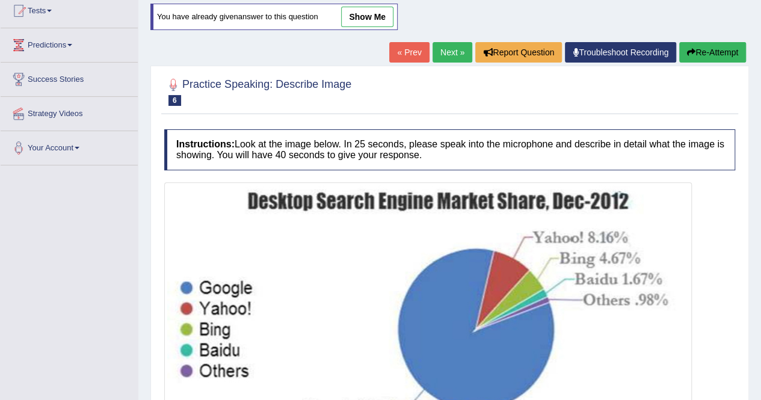
scroll to position [258, 0]
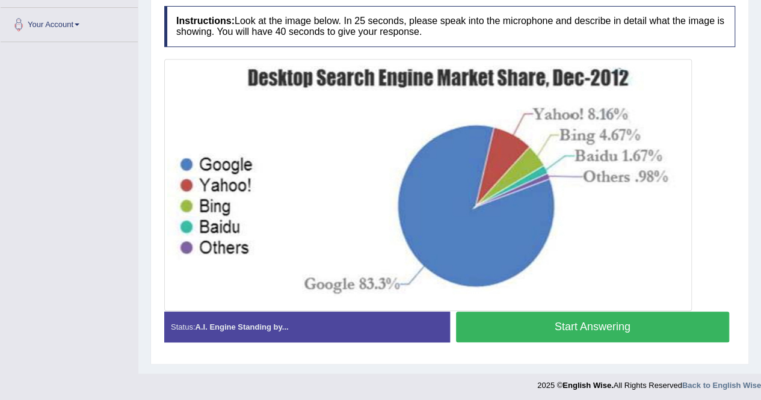
click at [639, 333] on button "Start Answering" at bounding box center [593, 327] width 274 height 31
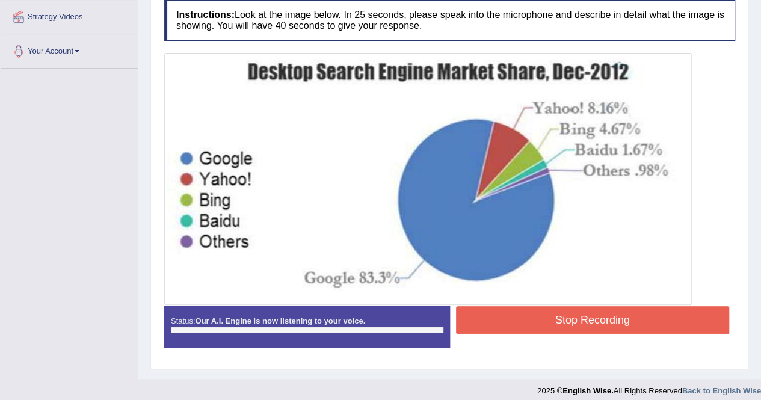
scroll to position [237, 0]
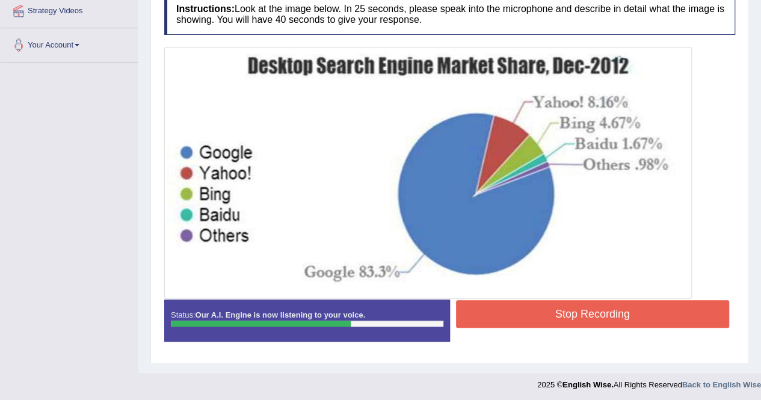
click at [604, 311] on button "Stop Recording" at bounding box center [593, 314] width 274 height 28
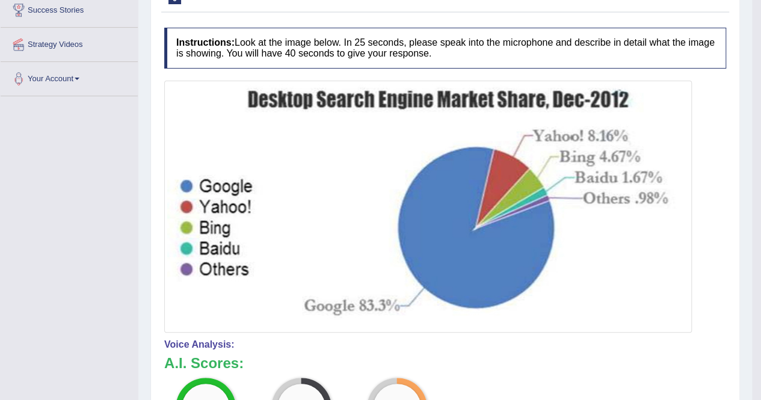
scroll to position [7, 0]
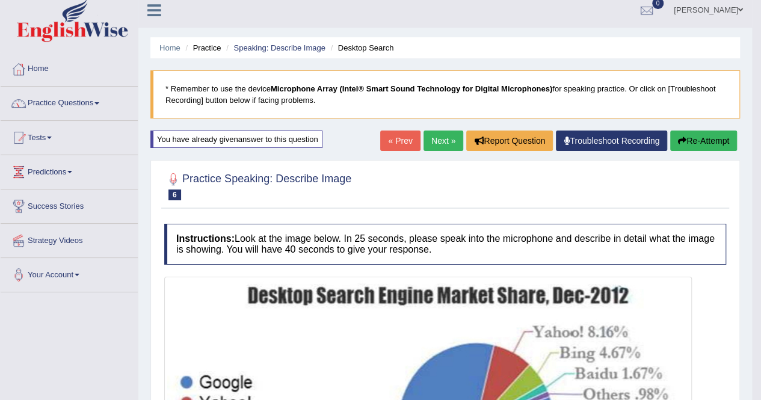
click at [699, 139] on button "Re-Attempt" at bounding box center [703, 141] width 67 height 20
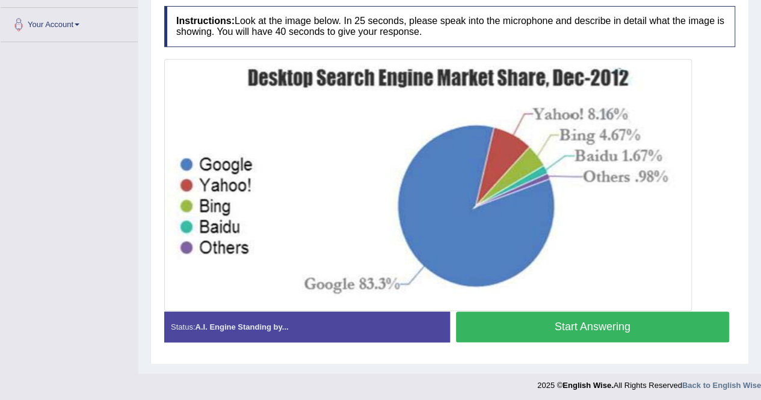
click at [570, 326] on button "Start Answering" at bounding box center [593, 327] width 274 height 31
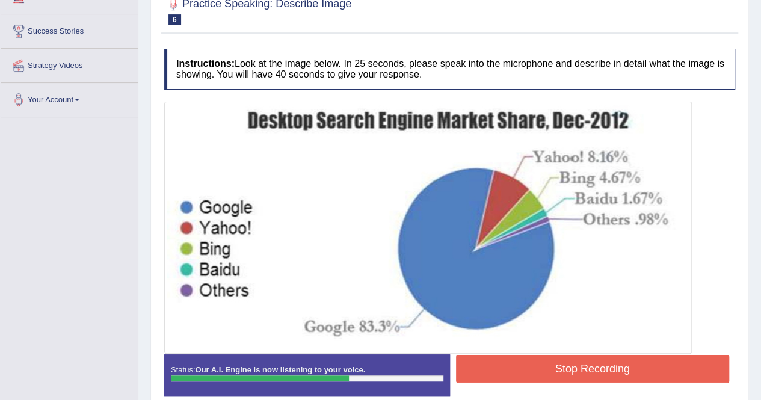
click at [570, 327] on img at bounding box center [428, 228] width 522 height 246
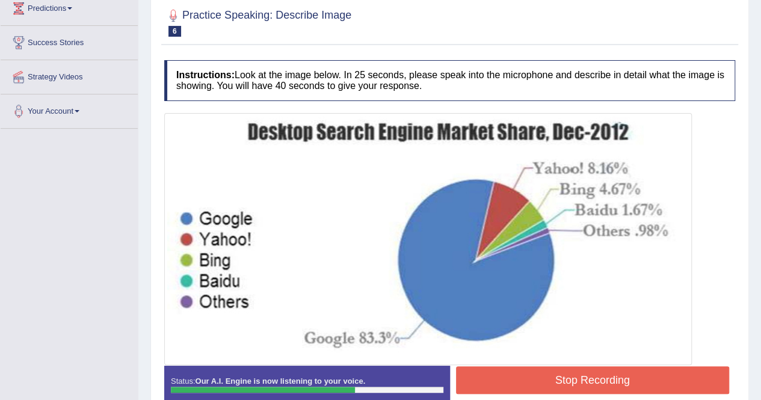
click at [552, 383] on button "Stop Recording" at bounding box center [593, 380] width 274 height 28
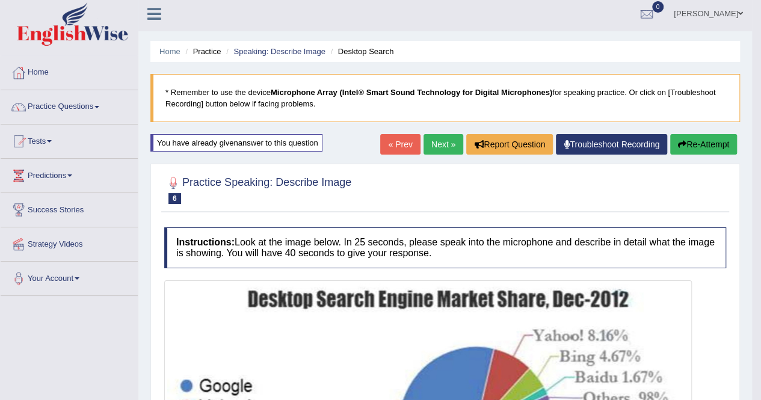
scroll to position [0, 0]
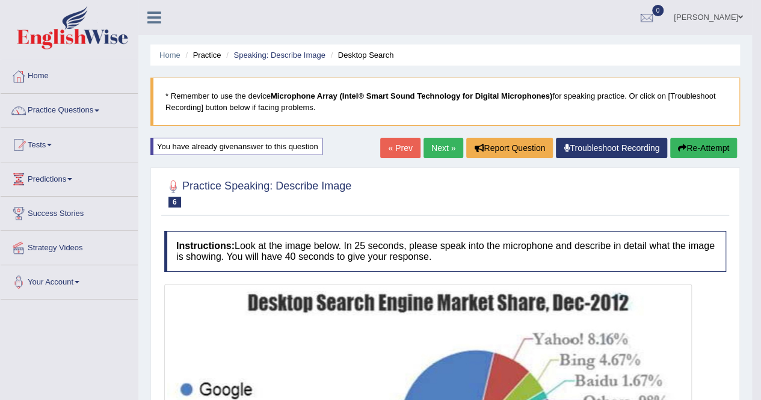
click at [712, 152] on button "Re-Attempt" at bounding box center [703, 148] width 67 height 20
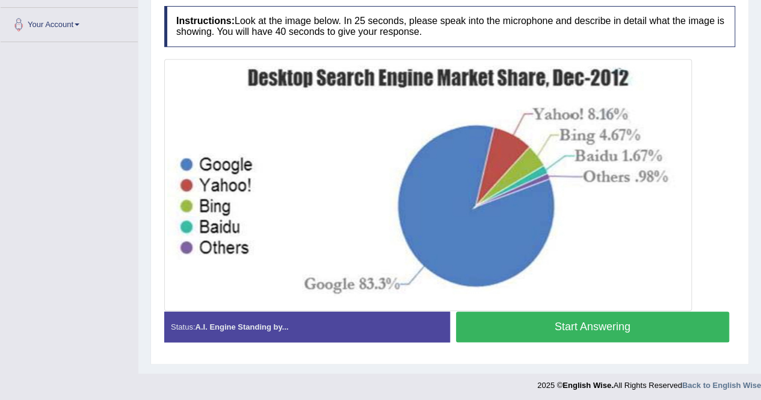
click at [589, 327] on button "Start Answering" at bounding box center [593, 327] width 274 height 31
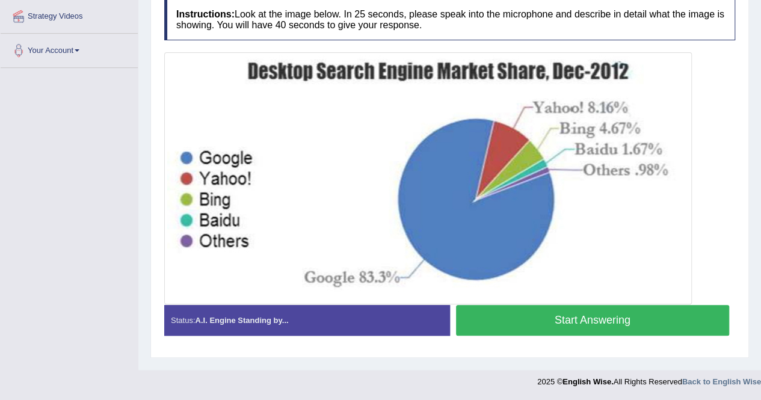
scroll to position [231, 0]
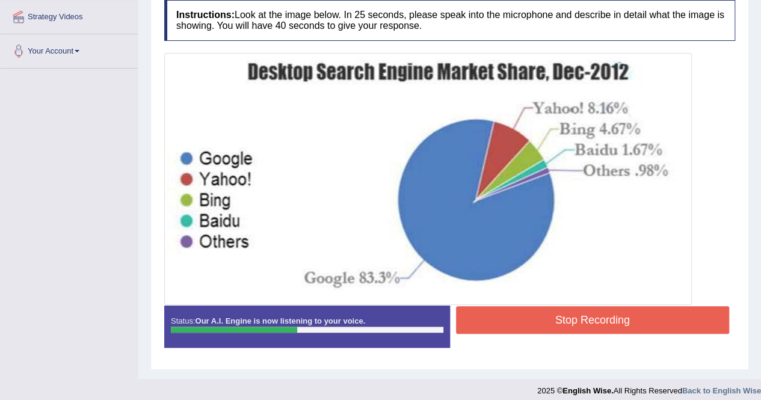
click at [589, 329] on button "Stop Recording" at bounding box center [593, 320] width 274 height 28
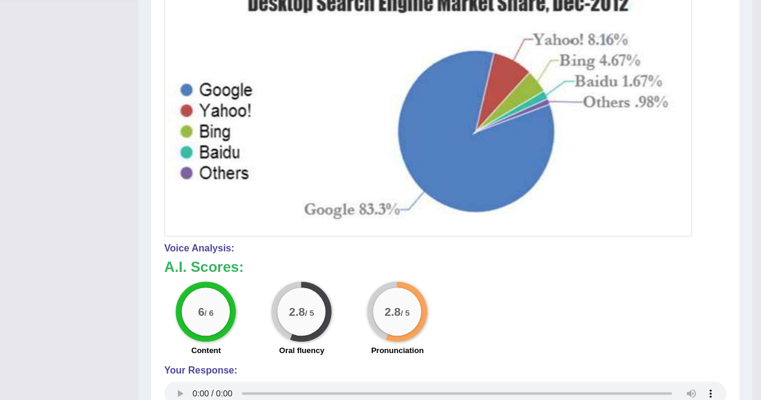
scroll to position [119, 0]
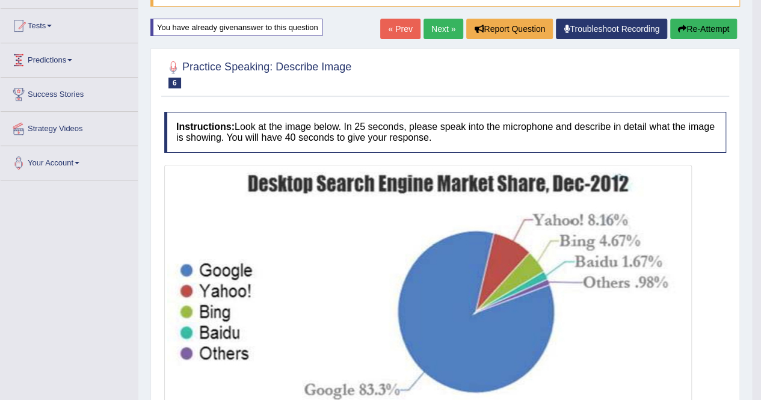
click at [437, 34] on link "Next »" at bounding box center [444, 29] width 40 height 20
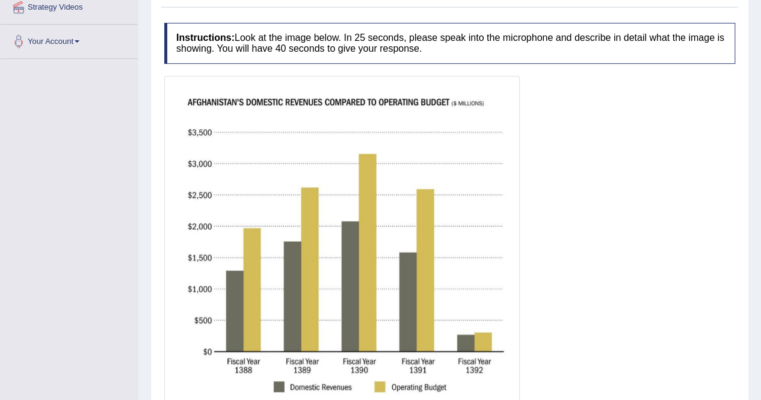
scroll to position [301, 0]
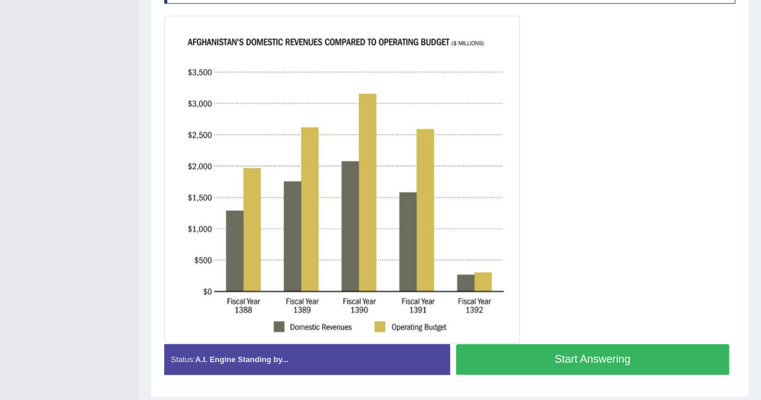
click at [548, 359] on button "Start Answering" at bounding box center [593, 359] width 274 height 31
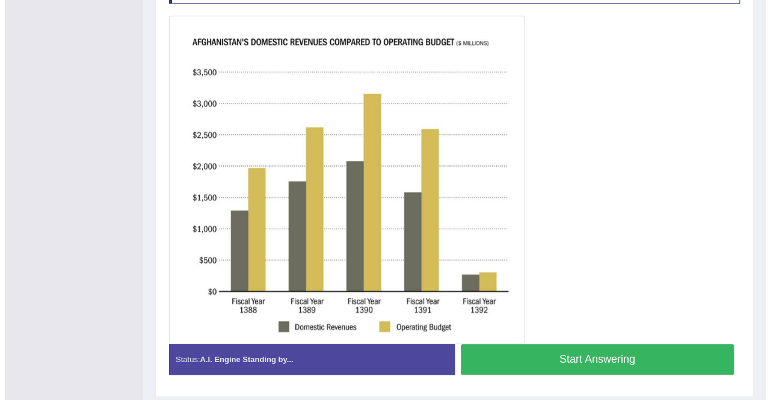
scroll to position [269, 0]
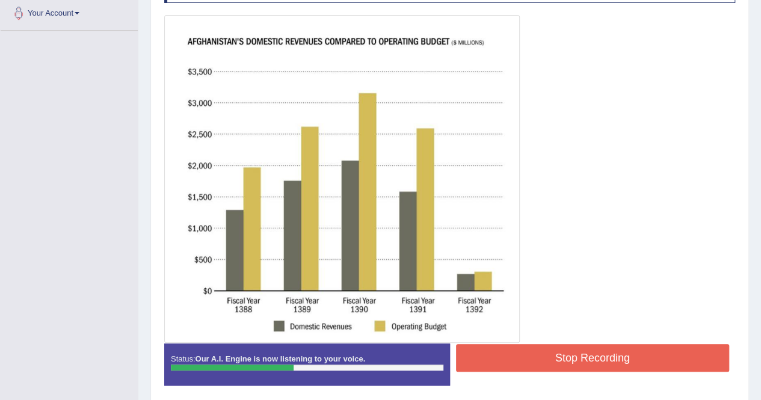
click at [548, 360] on button "Stop Recording" at bounding box center [593, 358] width 274 height 28
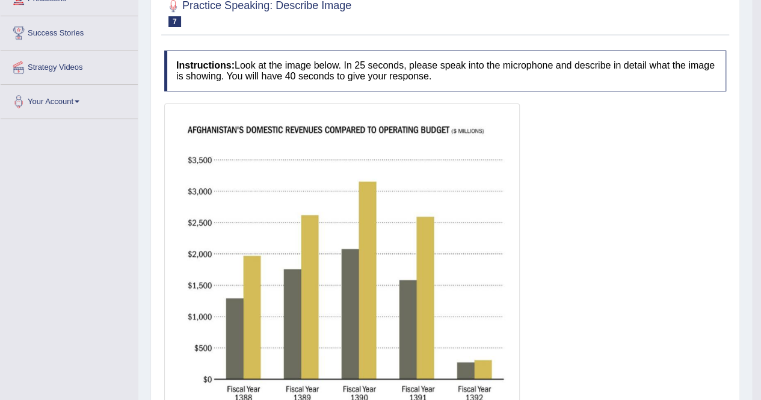
scroll to position [60, 0]
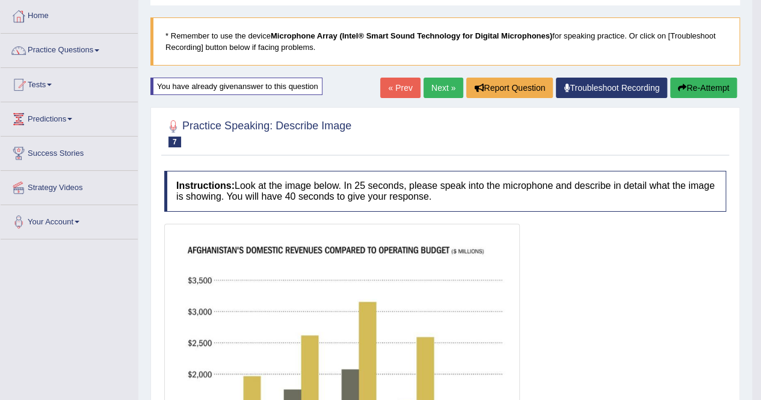
click at [698, 99] on div "« Prev Next » Report Question Troubleshoot Recording Re-Attempt" at bounding box center [560, 89] width 360 height 23
click at [698, 81] on button "Re-Attempt" at bounding box center [703, 88] width 67 height 20
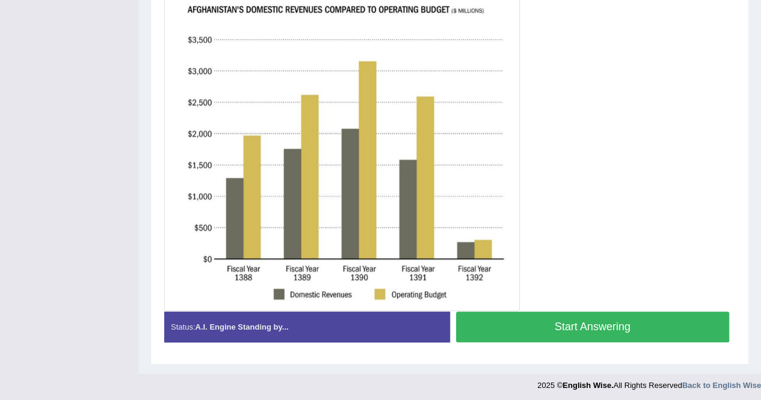
click at [569, 322] on button "Start Answering" at bounding box center [593, 327] width 274 height 31
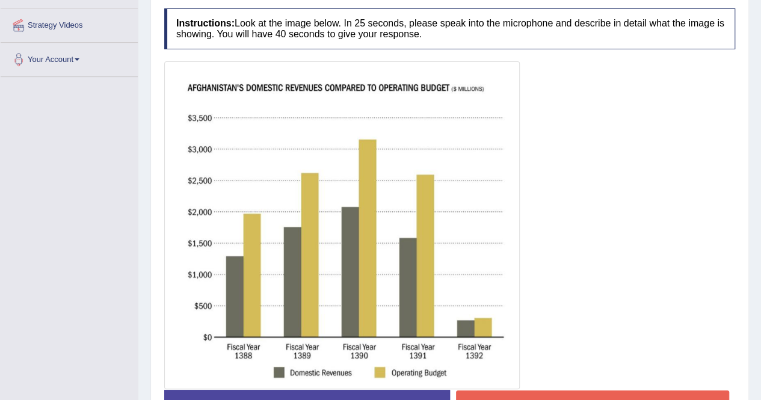
scroll to position [242, 0]
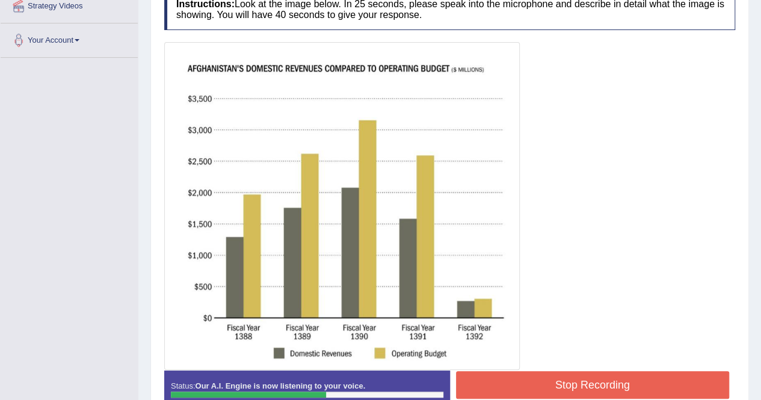
click at [496, 386] on button "Stop Recording" at bounding box center [593, 385] width 274 height 28
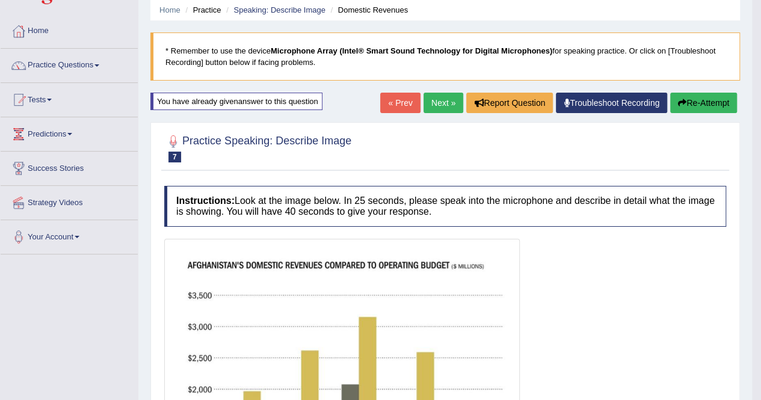
scroll to position [0, 0]
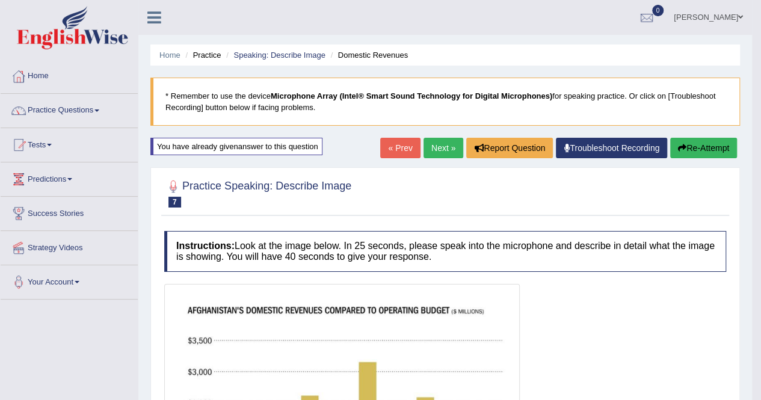
click at [715, 147] on button "Re-Attempt" at bounding box center [703, 148] width 67 height 20
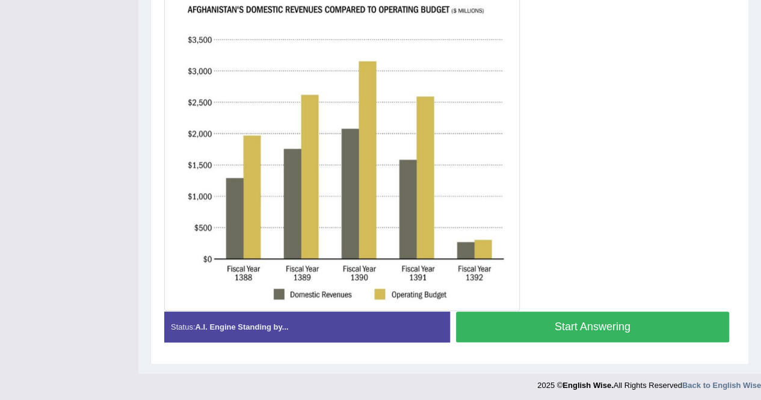
click at [593, 317] on button "Start Answering" at bounding box center [593, 327] width 274 height 31
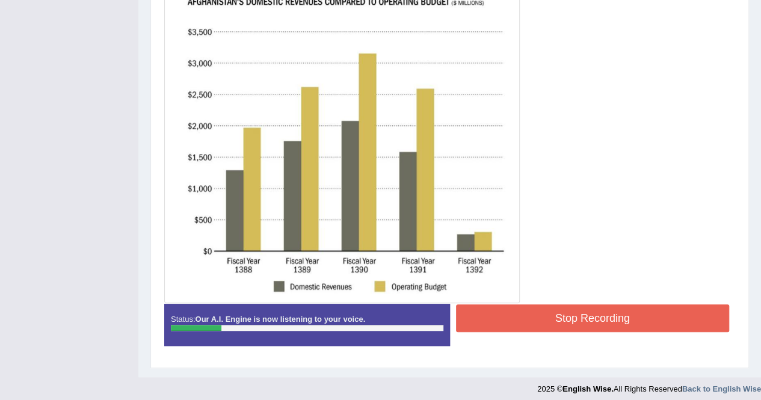
scroll to position [313, 0]
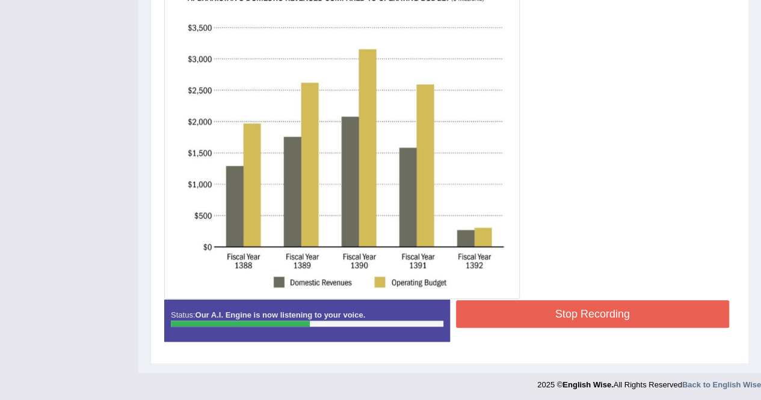
click at [474, 304] on button "Stop Recording" at bounding box center [593, 314] width 274 height 28
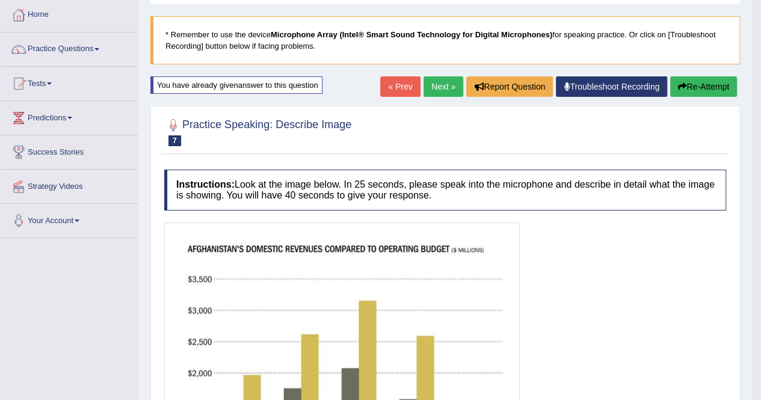
scroll to position [23, 0]
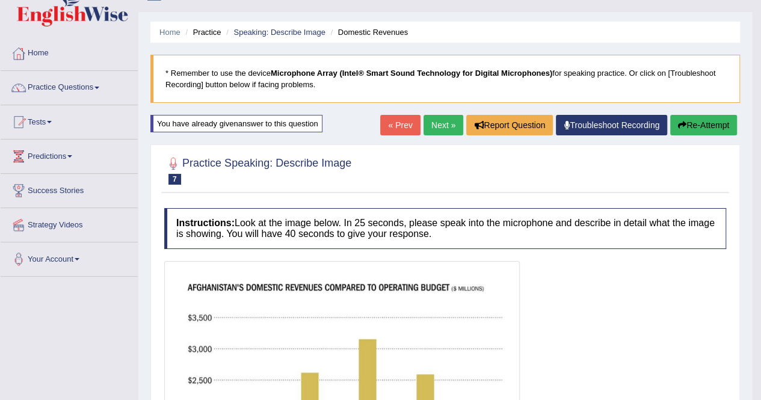
click at [686, 122] on button "Re-Attempt" at bounding box center [703, 125] width 67 height 20
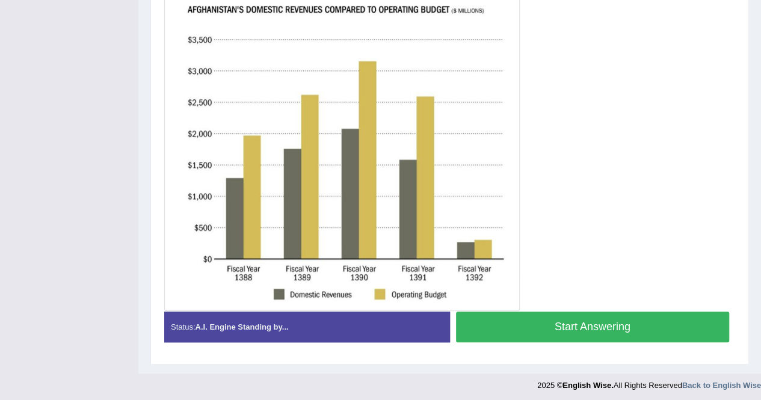
click at [564, 332] on button "Start Answering" at bounding box center [593, 327] width 274 height 31
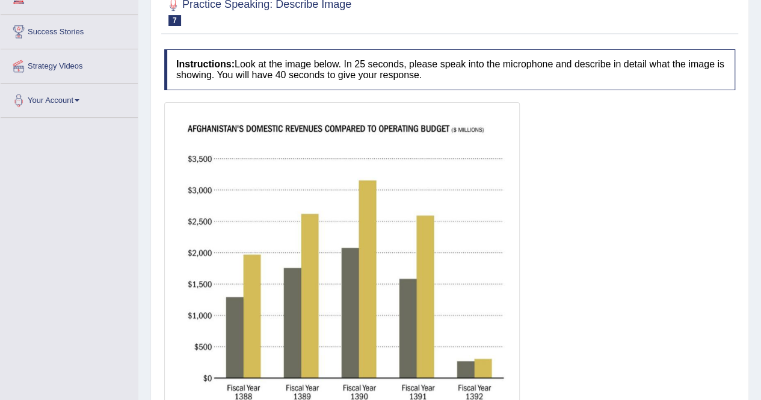
scroll to position [302, 0]
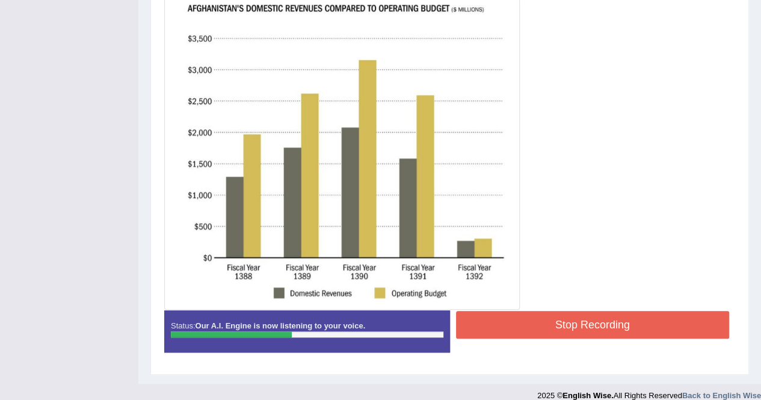
click at [510, 315] on button "Stop Recording" at bounding box center [593, 325] width 274 height 28
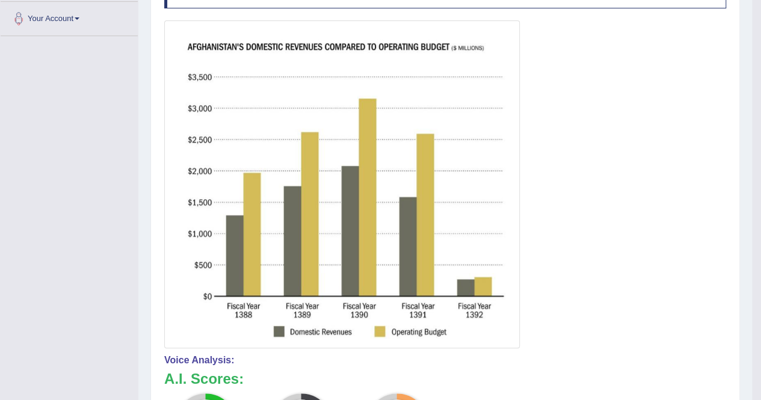
scroll to position [23, 0]
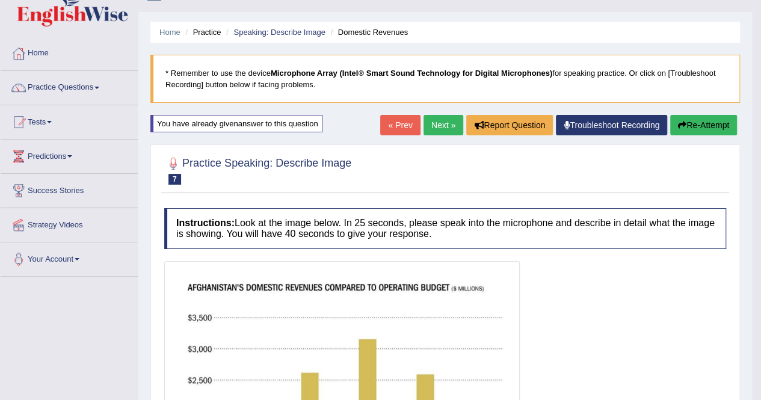
click at [699, 120] on button "Re-Attempt" at bounding box center [703, 125] width 67 height 20
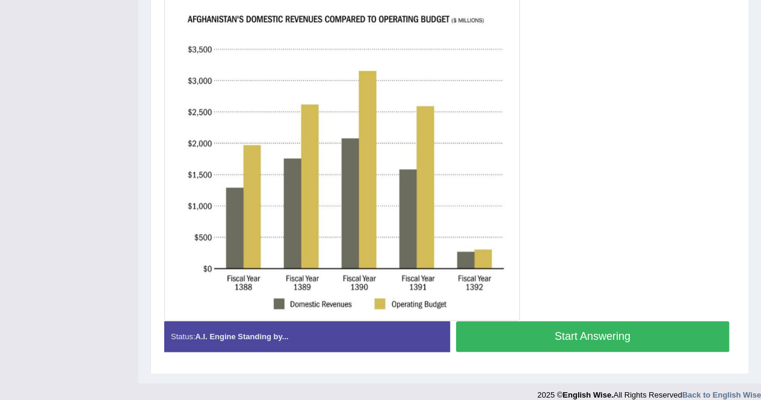
click at [613, 332] on button "Start Answering" at bounding box center [593, 336] width 274 height 31
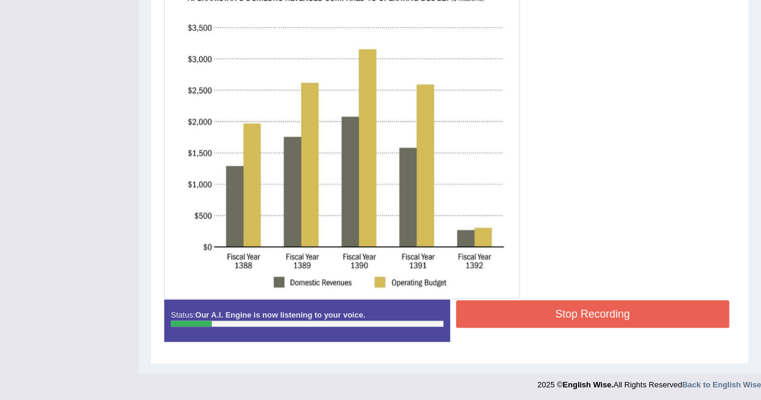
scroll to position [253, 0]
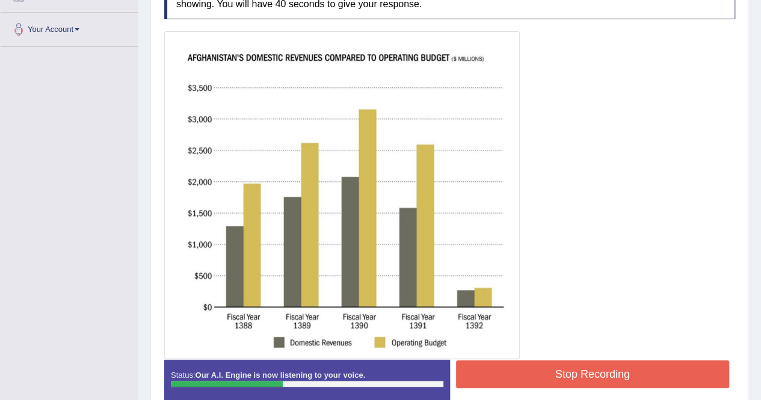
click at [513, 376] on button "Stop Recording" at bounding box center [593, 374] width 274 height 28
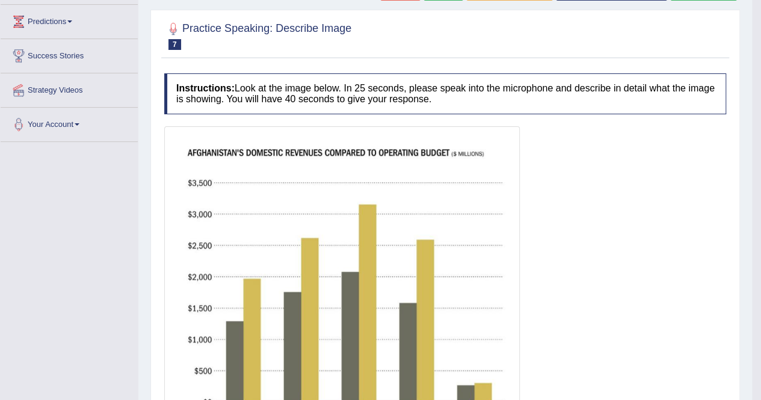
scroll to position [72, 0]
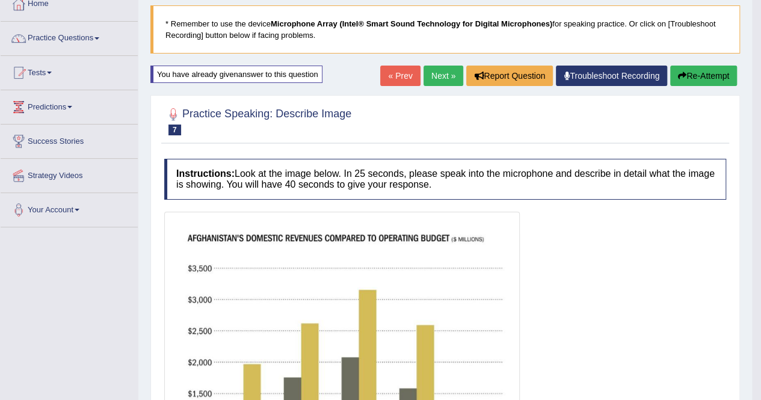
click at [442, 74] on link "Next »" at bounding box center [444, 76] width 40 height 20
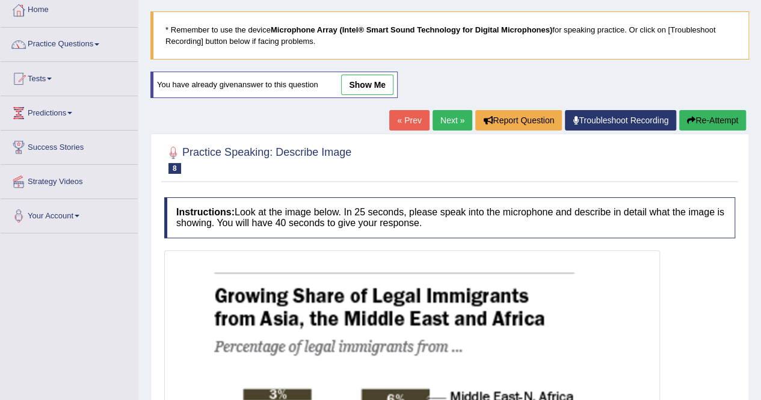
scroll to position [60, 0]
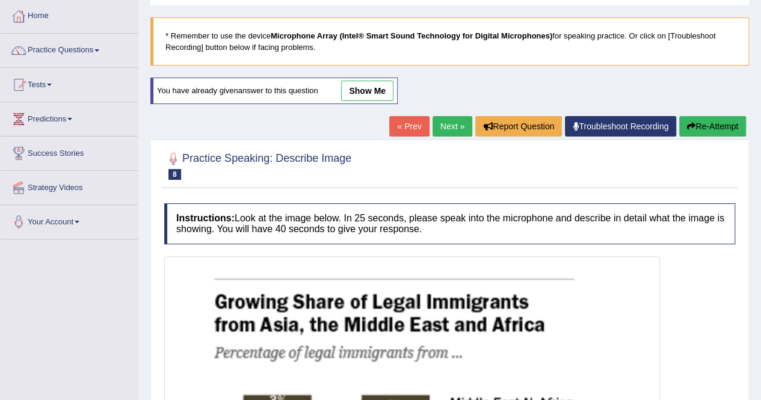
click at [729, 131] on button "Re-Attempt" at bounding box center [712, 126] width 67 height 20
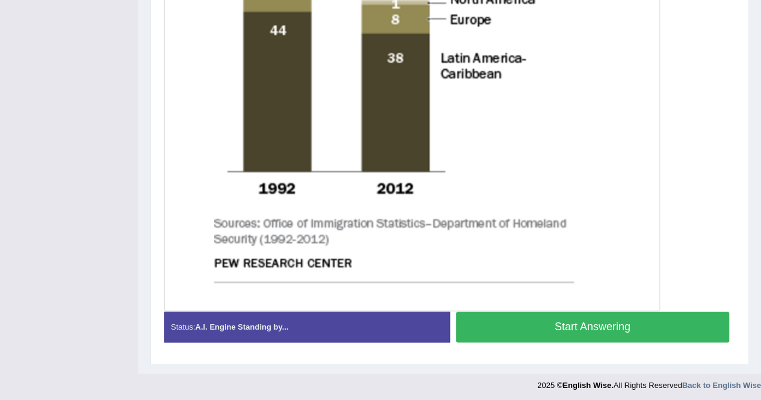
click at [570, 316] on button "Start Answering" at bounding box center [593, 327] width 274 height 31
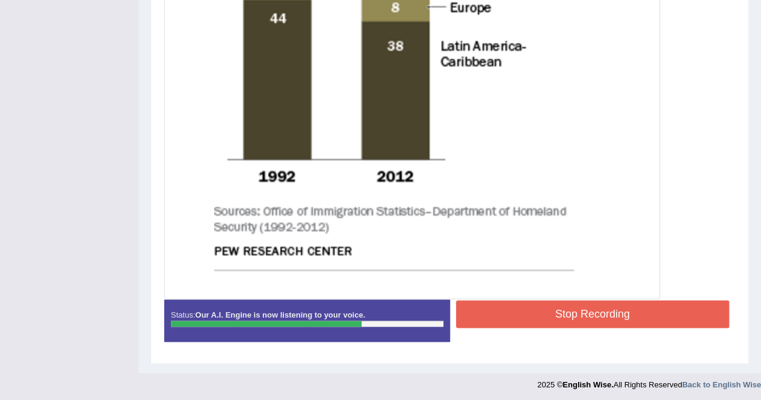
scroll to position [627, 0]
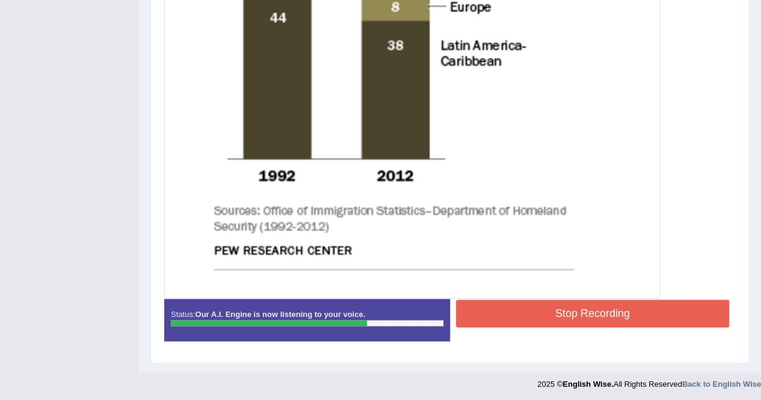
click at [522, 311] on button "Stop Recording" at bounding box center [593, 314] width 274 height 28
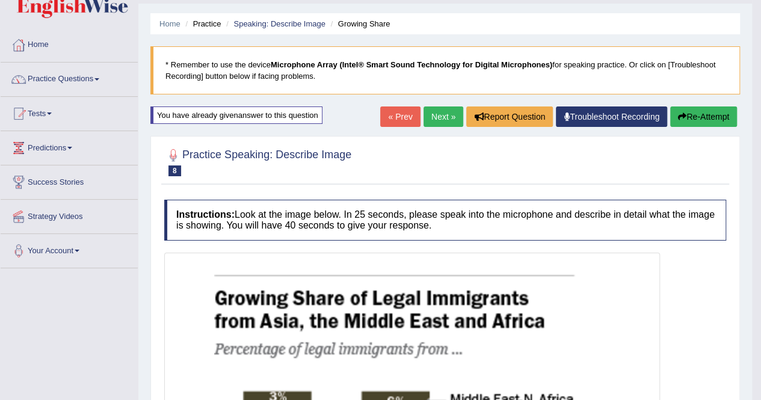
scroll to position [25, 0]
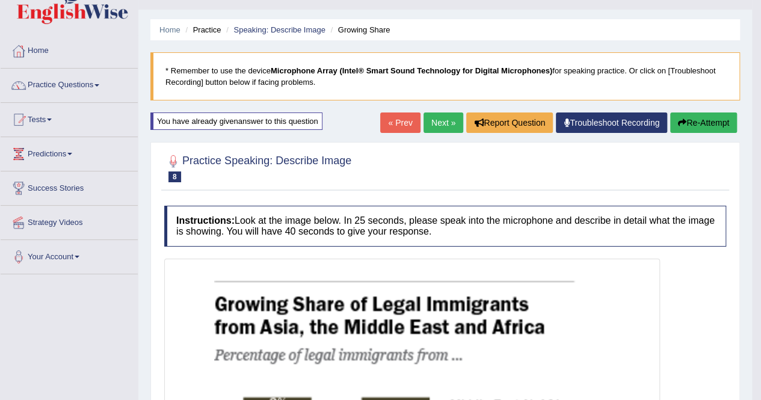
click at [697, 125] on button "Re-Attempt" at bounding box center [703, 123] width 67 height 20
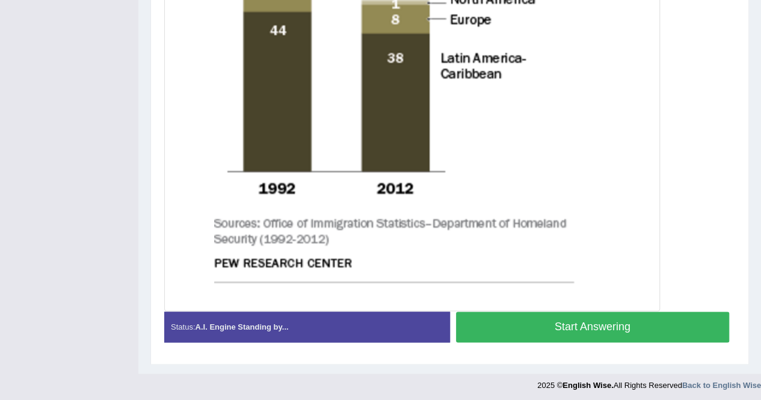
click at [598, 323] on button "Start Answering" at bounding box center [593, 327] width 274 height 31
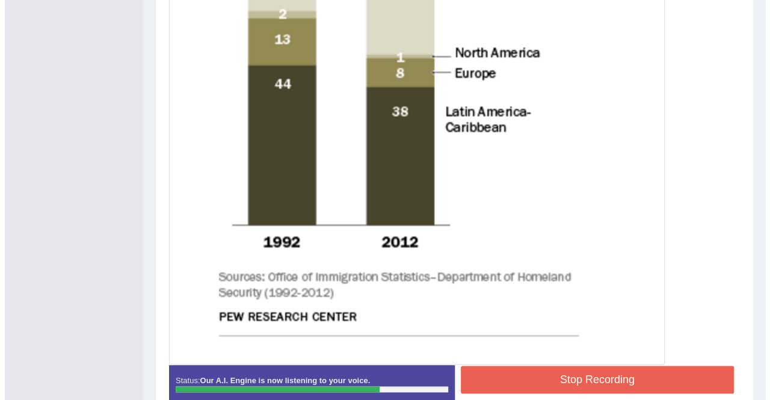
scroll to position [627, 0]
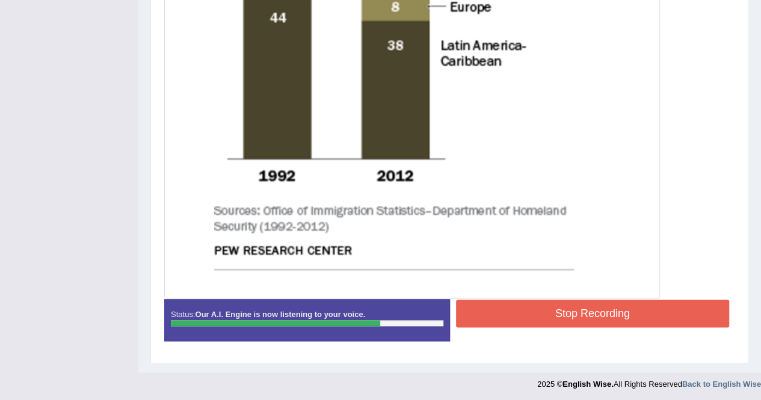
click at [537, 306] on button "Stop Recording" at bounding box center [593, 314] width 274 height 28
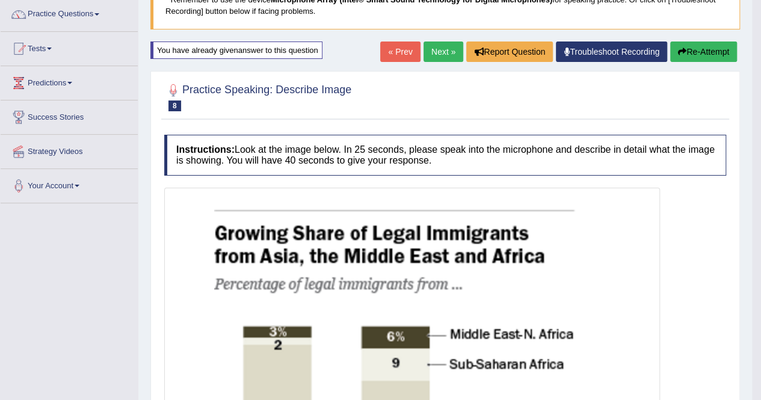
scroll to position [96, 0]
click at [690, 49] on button "Re-Attempt" at bounding box center [703, 52] width 67 height 20
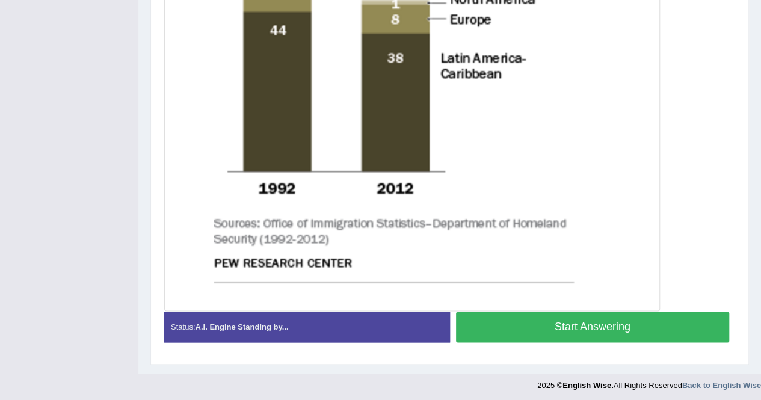
click at [621, 314] on button "Start Answering" at bounding box center [593, 327] width 274 height 31
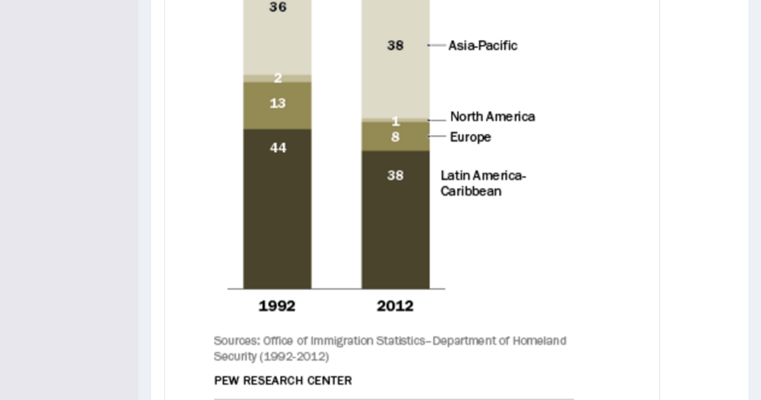
scroll to position [615, 0]
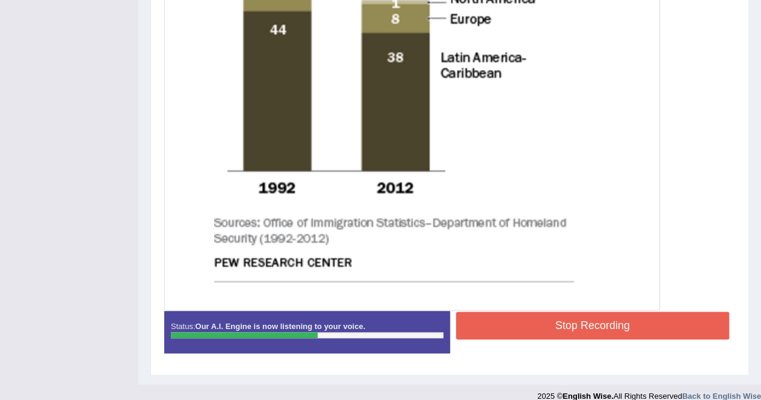
click at [567, 327] on button "Stop Recording" at bounding box center [593, 326] width 274 height 28
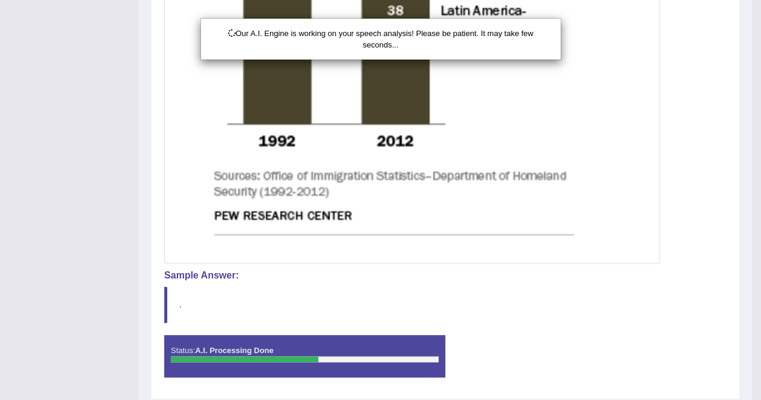
scroll to position [698, 0]
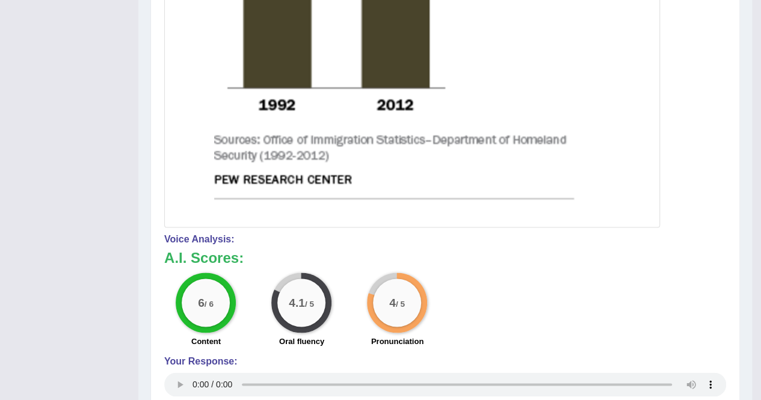
click at [312, 299] on small "/ 5" at bounding box center [309, 303] width 9 height 9
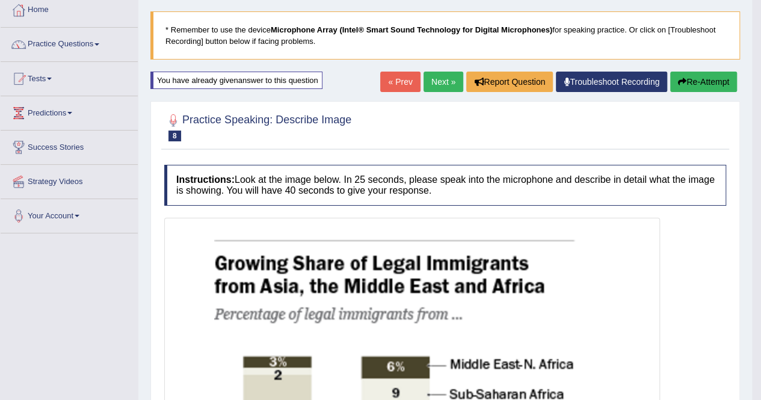
scroll to position [0, 0]
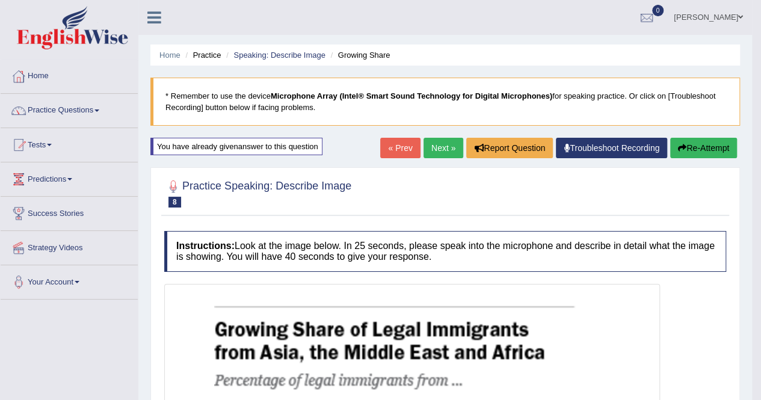
click at [438, 145] on link "Next »" at bounding box center [444, 148] width 40 height 20
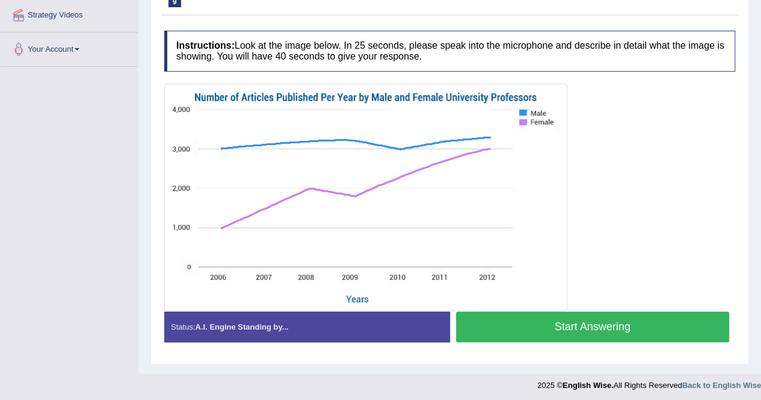
click at [546, 322] on button "Start Answering" at bounding box center [593, 327] width 274 height 31
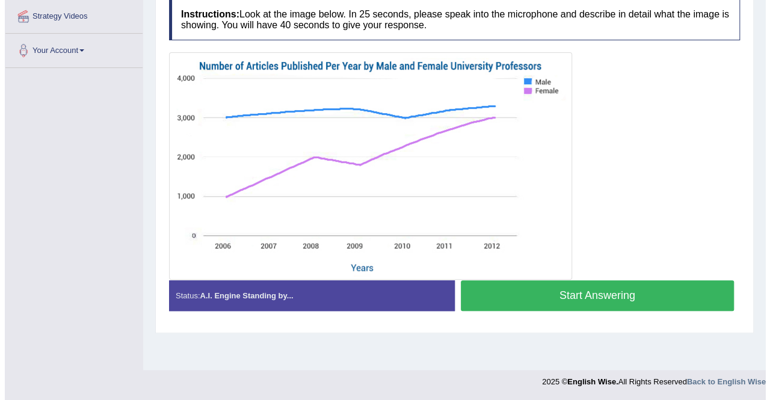
scroll to position [231, 0]
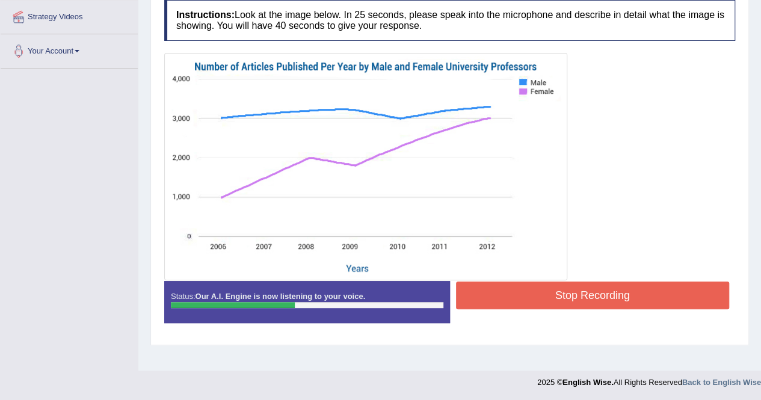
click at [691, 289] on button "Stop Recording" at bounding box center [593, 296] width 274 height 28
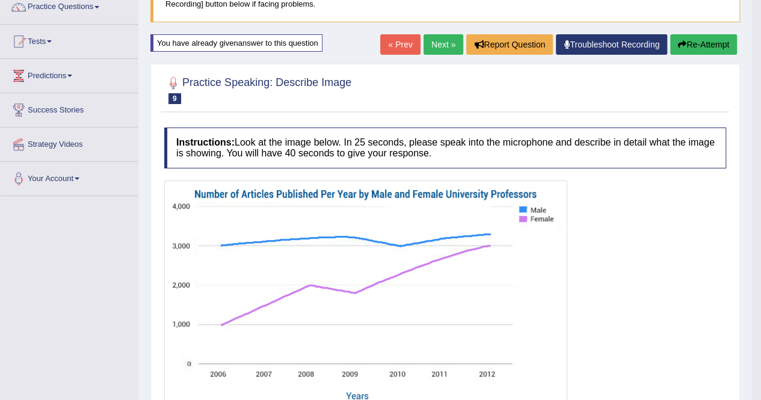
scroll to position [0, 0]
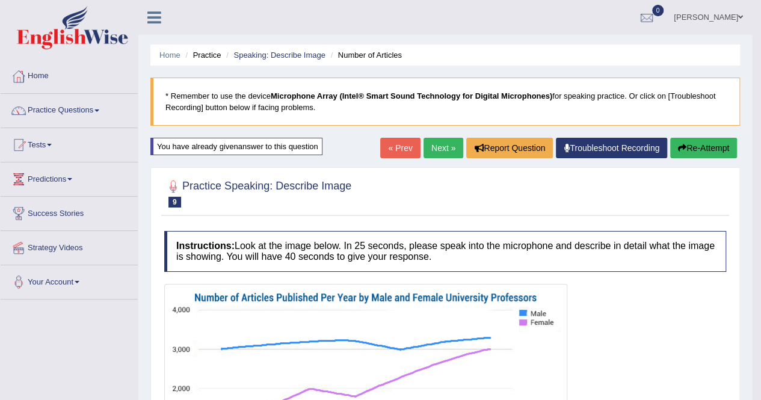
click at [433, 150] on link "Next »" at bounding box center [444, 148] width 40 height 20
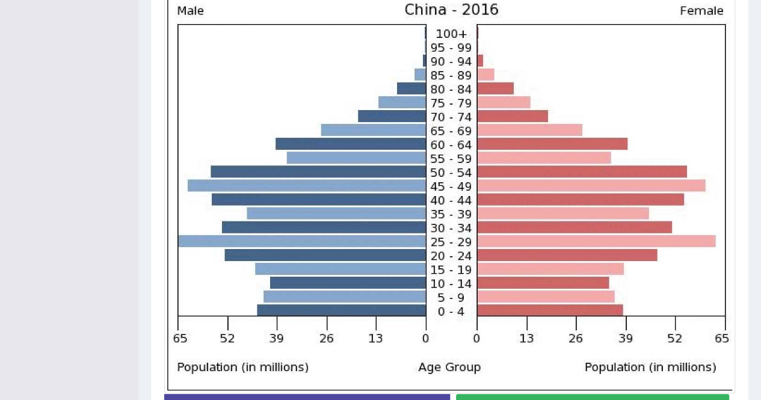
scroll to position [361, 0]
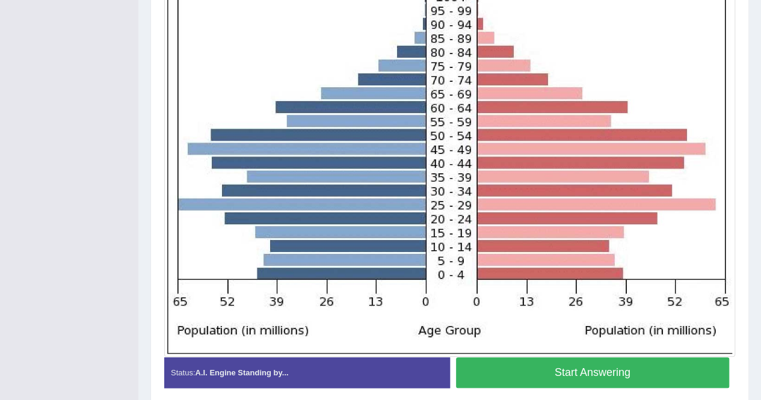
click at [596, 376] on button "Start Answering" at bounding box center [593, 372] width 274 height 31
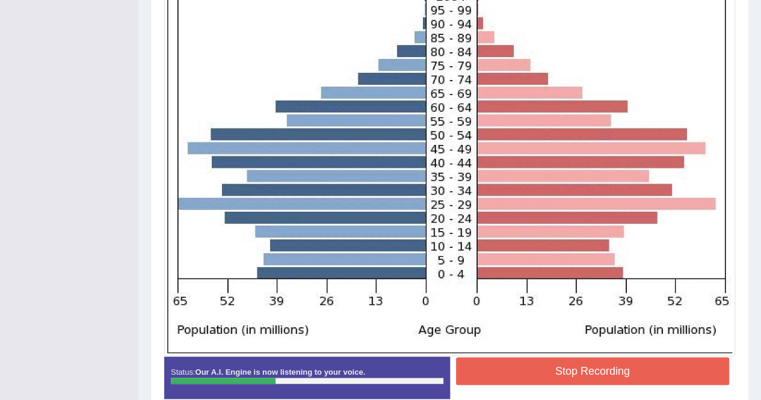
click at [596, 376] on button "Stop Recording" at bounding box center [593, 371] width 274 height 28
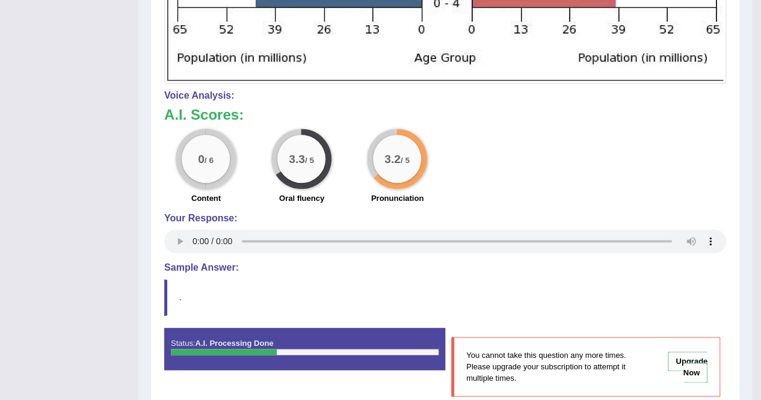
scroll to position [651, 0]
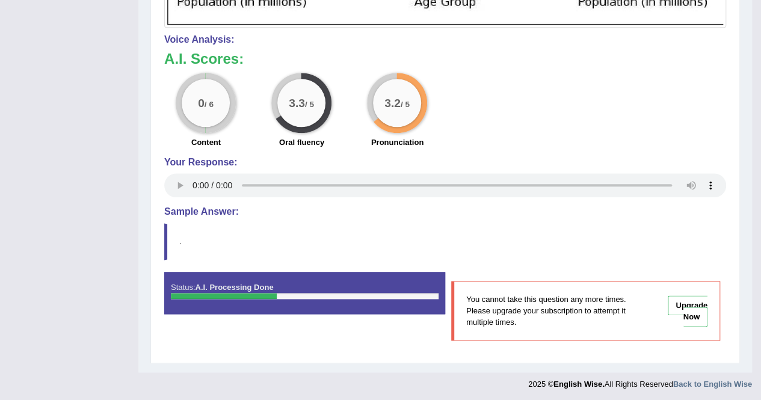
click at [700, 315] on link "Upgrade Now" at bounding box center [688, 310] width 40 height 31
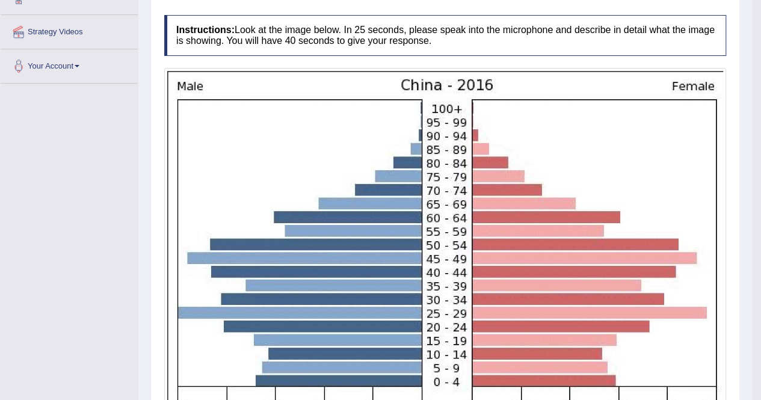
scroll to position [110, 0]
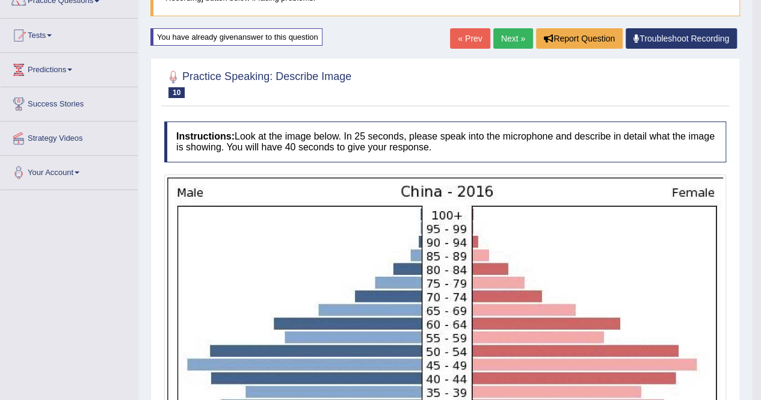
click at [511, 28] on link "Next »" at bounding box center [513, 38] width 40 height 20
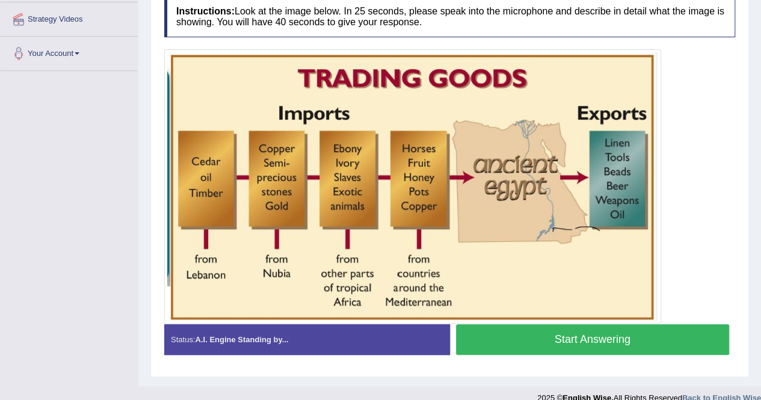
scroll to position [242, 0]
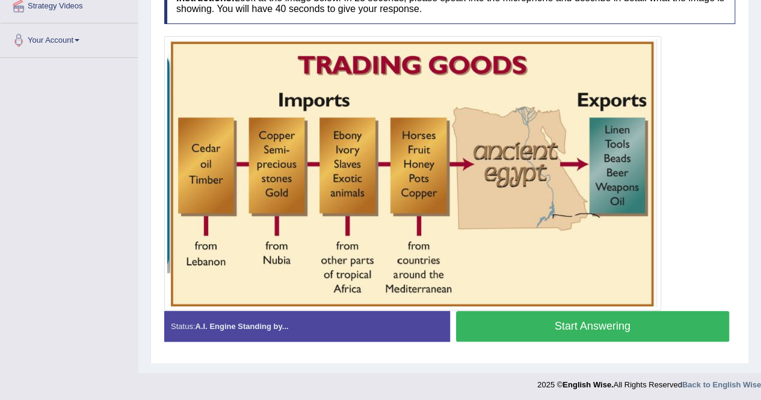
click at [491, 319] on button "Start Answering" at bounding box center [593, 326] width 274 height 31
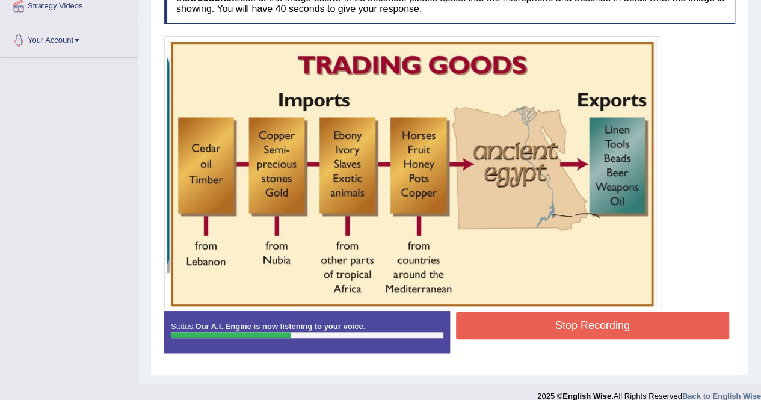
click at [628, 321] on button "Stop Recording" at bounding box center [593, 326] width 274 height 28
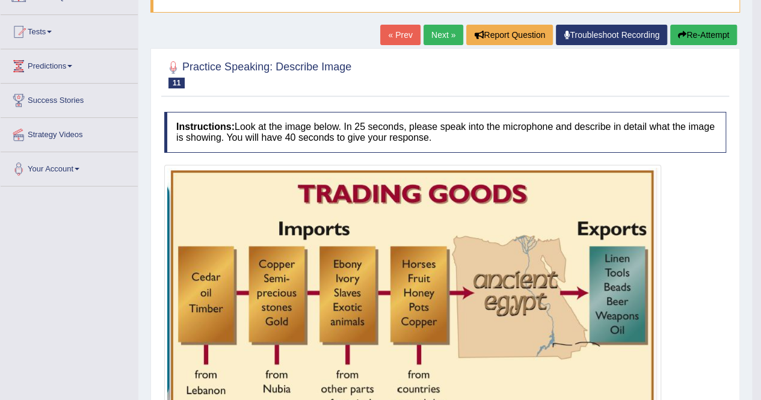
scroll to position [84, 0]
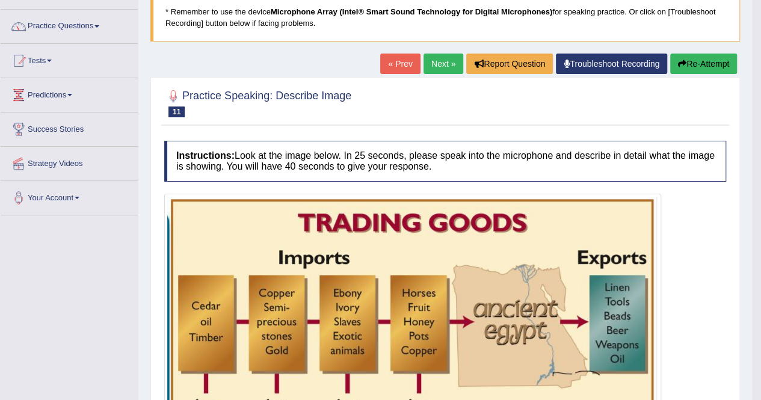
click at [444, 68] on link "Next »" at bounding box center [444, 64] width 40 height 20
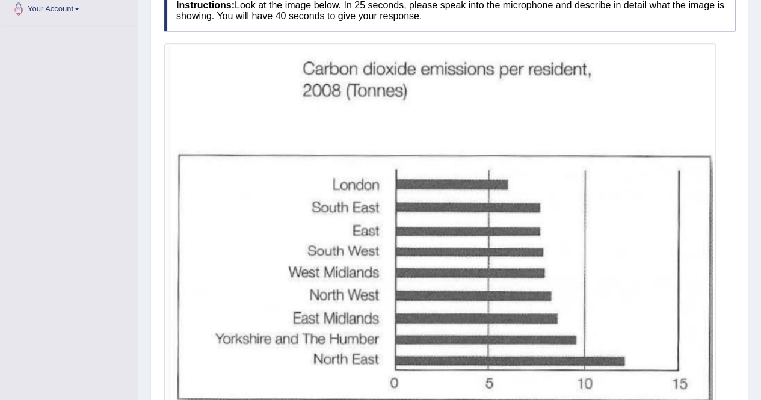
scroll to position [301, 0]
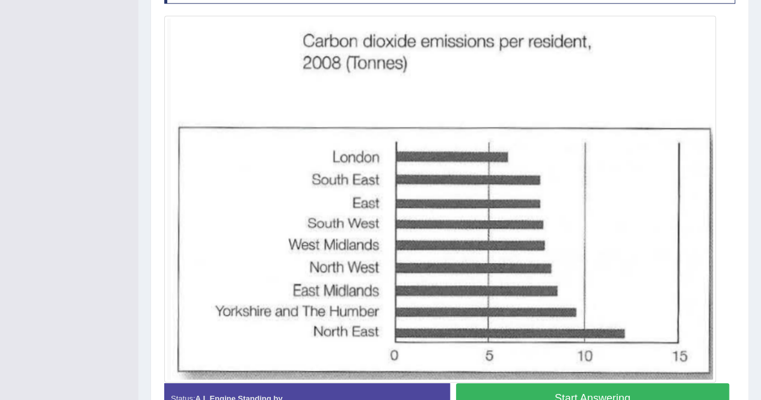
click at [528, 388] on button "Start Answering" at bounding box center [593, 398] width 274 height 31
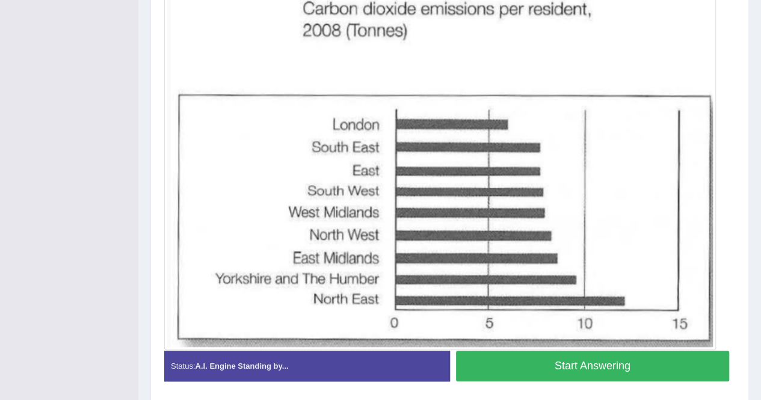
scroll to position [269, 0]
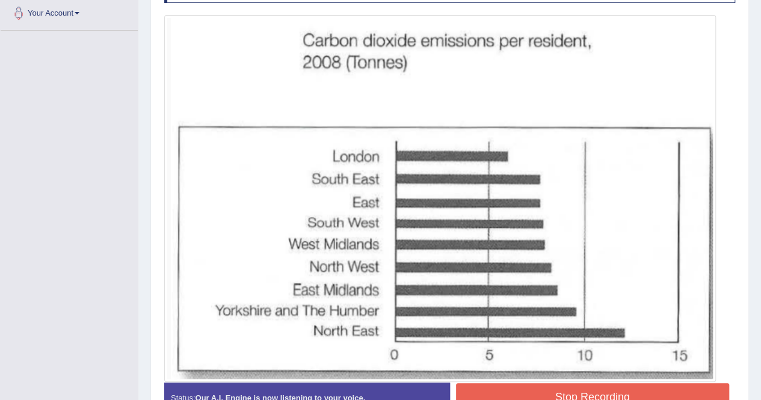
click at [528, 389] on button "Stop Recording" at bounding box center [593, 397] width 274 height 28
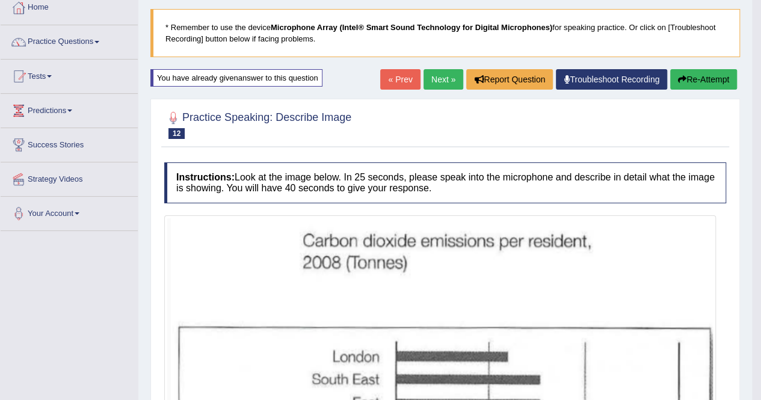
scroll to position [63, 0]
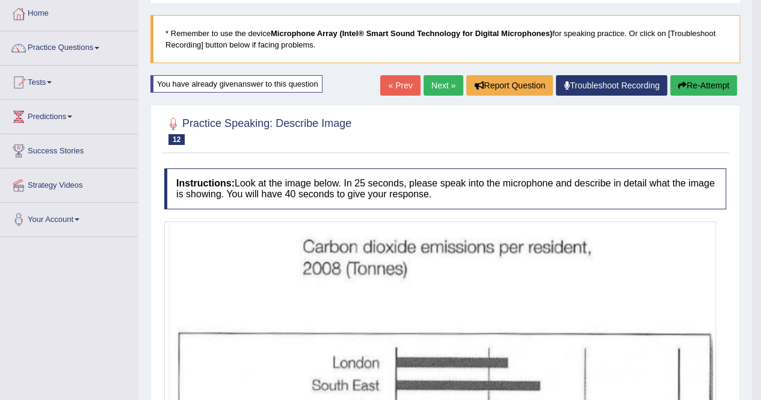
click at [719, 84] on button "Re-Attempt" at bounding box center [703, 85] width 67 height 20
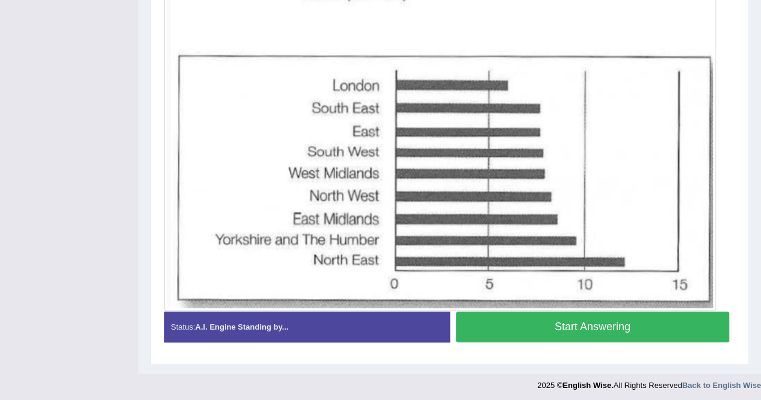
click at [611, 326] on button "Start Answering" at bounding box center [593, 327] width 274 height 31
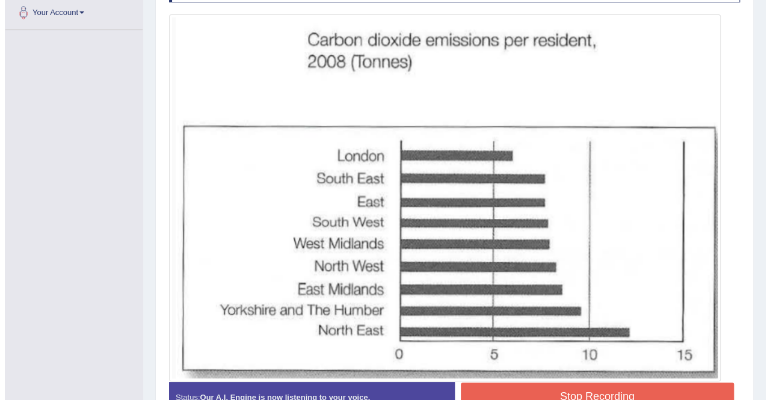
scroll to position [280, 0]
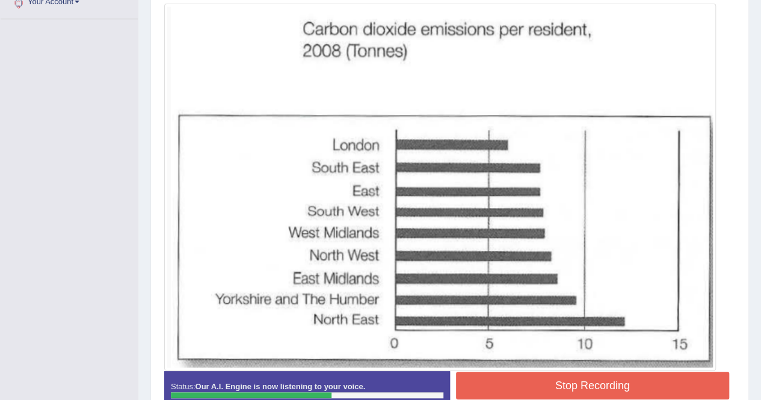
click at [583, 394] on button "Stop Recording" at bounding box center [593, 386] width 274 height 28
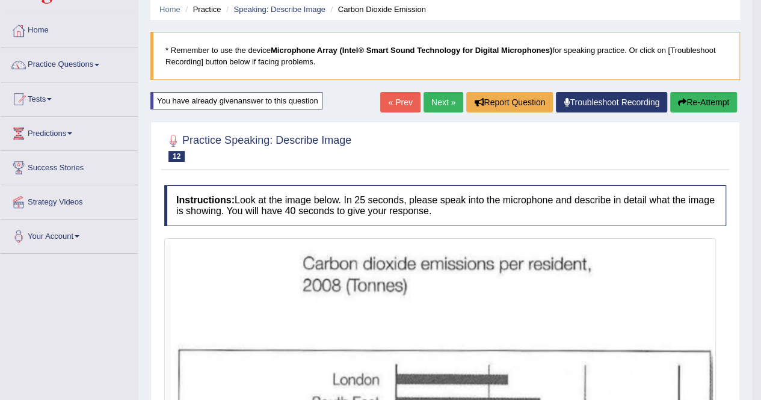
scroll to position [0, 0]
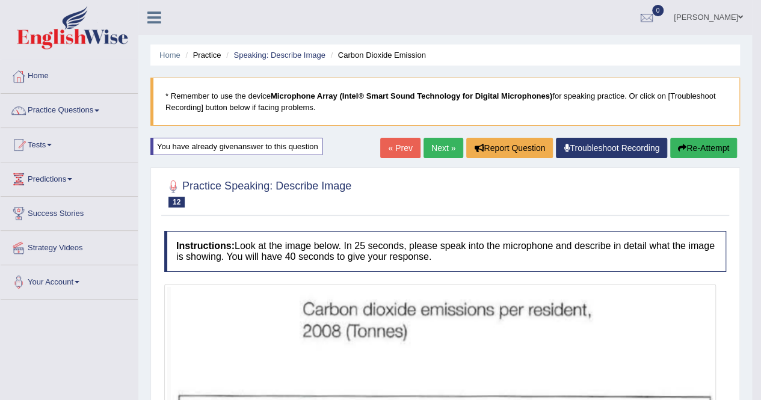
click at [427, 145] on link "Next »" at bounding box center [444, 148] width 40 height 20
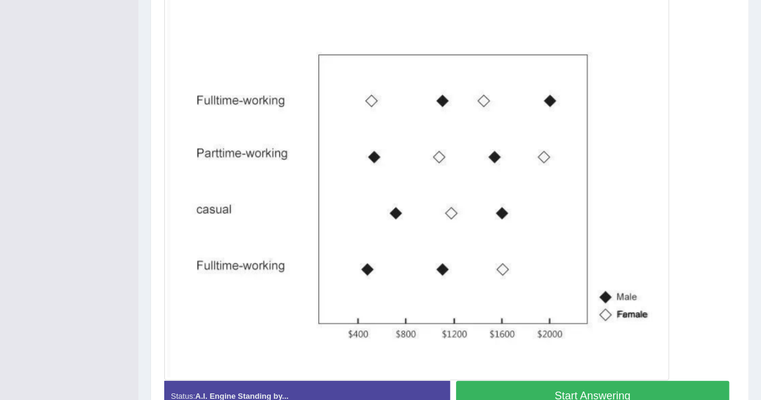
scroll to position [301, 0]
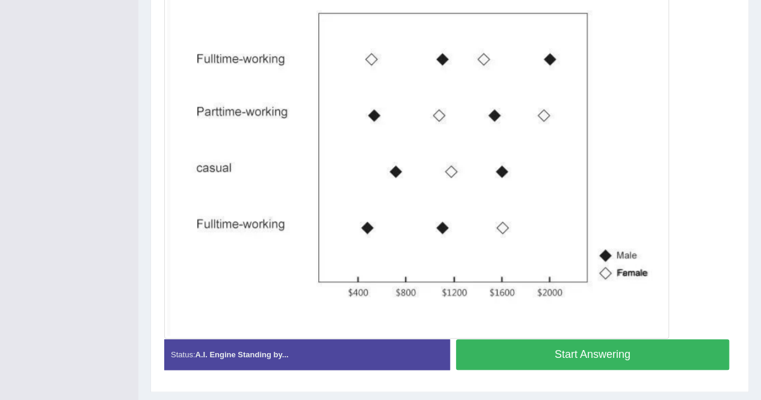
click at [588, 345] on button "Start Answering" at bounding box center [593, 354] width 274 height 31
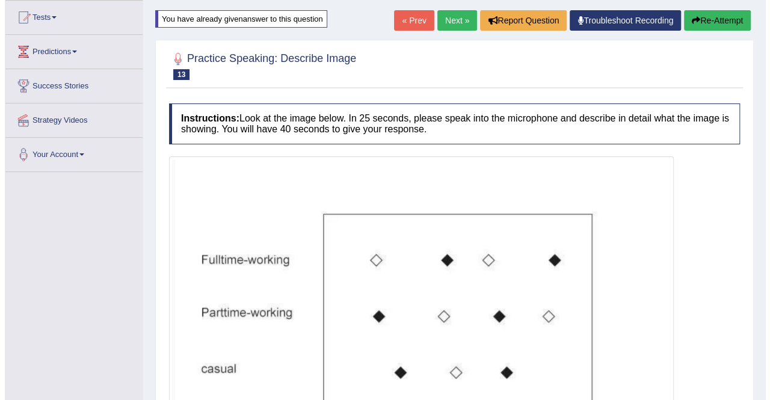
scroll to position [368, 0]
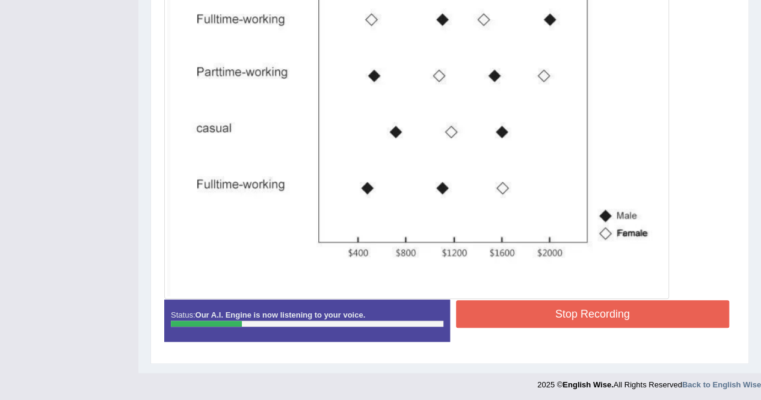
click at [563, 327] on div "Stop Recording" at bounding box center [593, 315] width 286 height 31
click at [564, 326] on div "Stop Recording" at bounding box center [593, 315] width 286 height 31
click at [573, 318] on button "Stop Recording" at bounding box center [593, 314] width 274 height 28
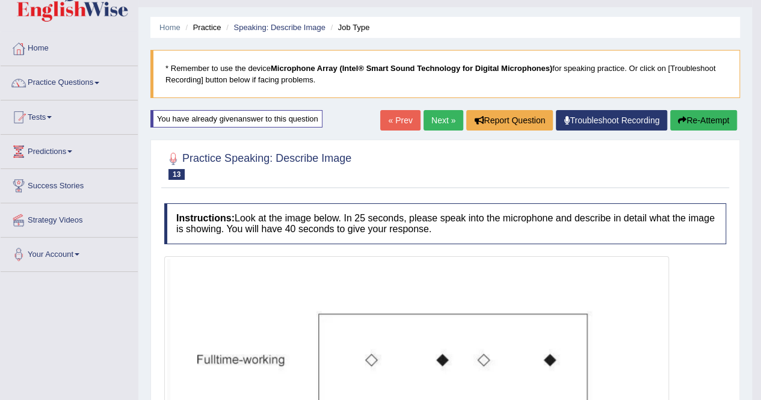
scroll to position [0, 0]
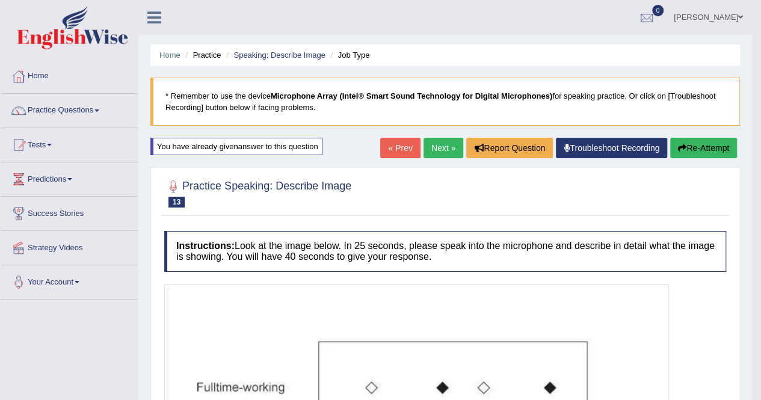
click at [705, 149] on button "Re-Attempt" at bounding box center [703, 148] width 67 height 20
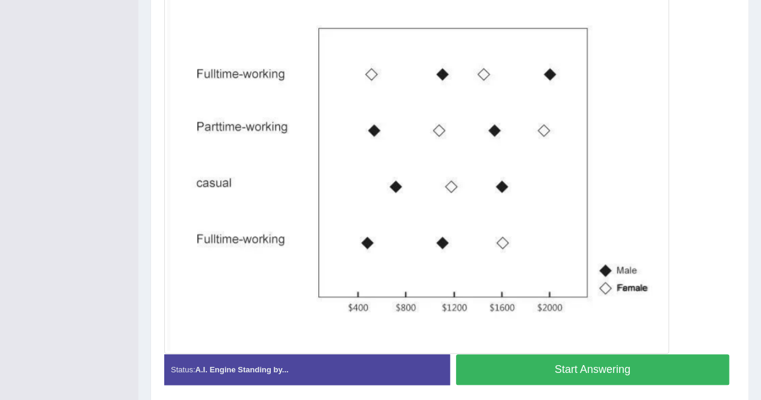
scroll to position [361, 0]
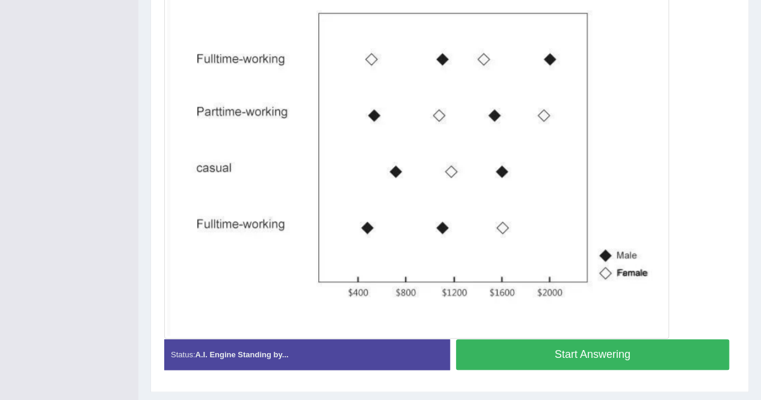
click at [578, 355] on button "Start Answering" at bounding box center [593, 354] width 274 height 31
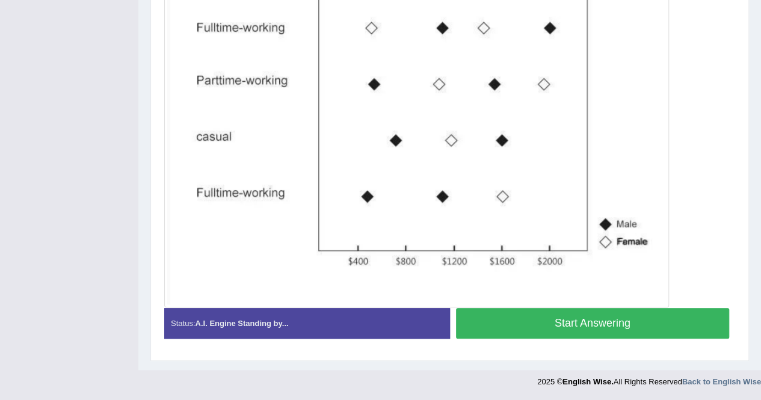
scroll to position [329, 0]
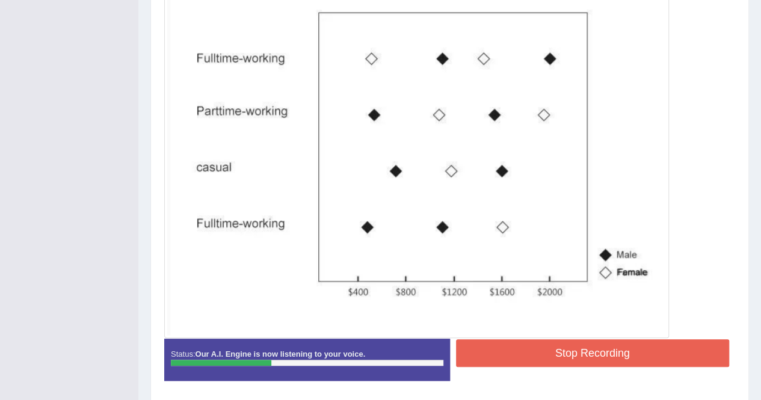
click at [520, 349] on button "Stop Recording" at bounding box center [593, 353] width 274 height 28
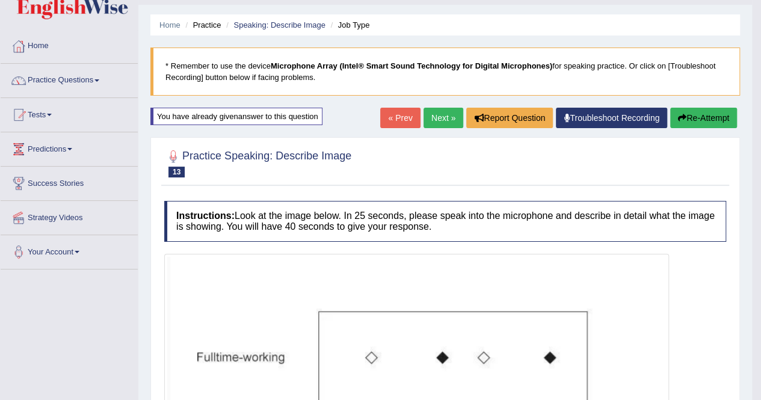
scroll to position [0, 0]
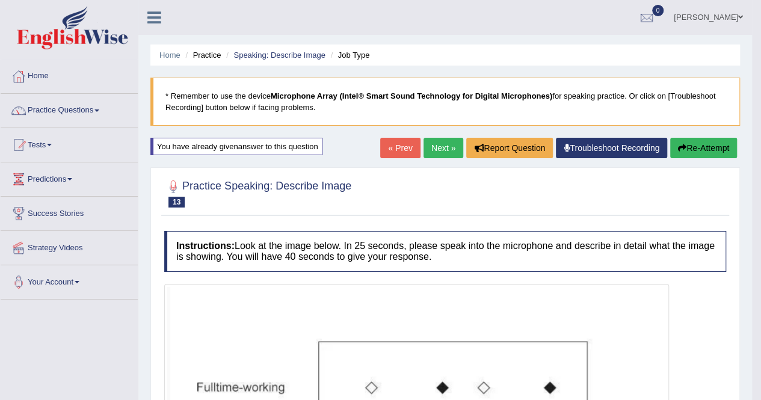
click at [436, 148] on link "Next »" at bounding box center [444, 148] width 40 height 20
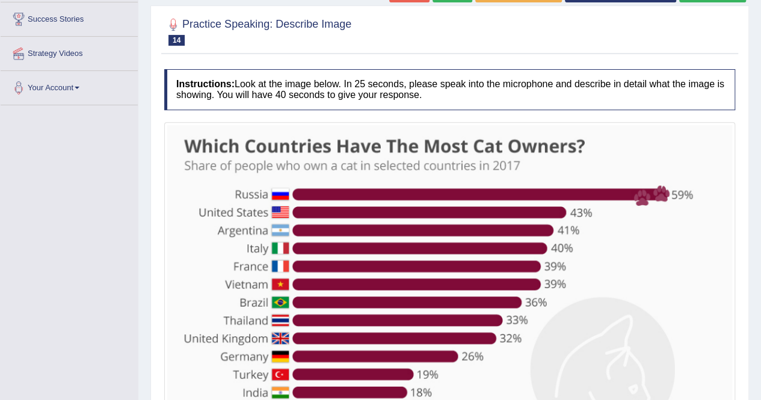
scroll to position [301, 0]
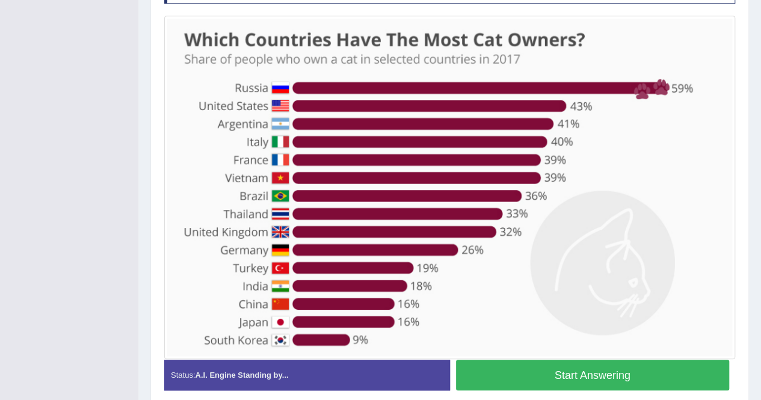
click at [544, 356] on div at bounding box center [449, 188] width 571 height 344
click at [544, 364] on button "Start Answering" at bounding box center [593, 375] width 274 height 31
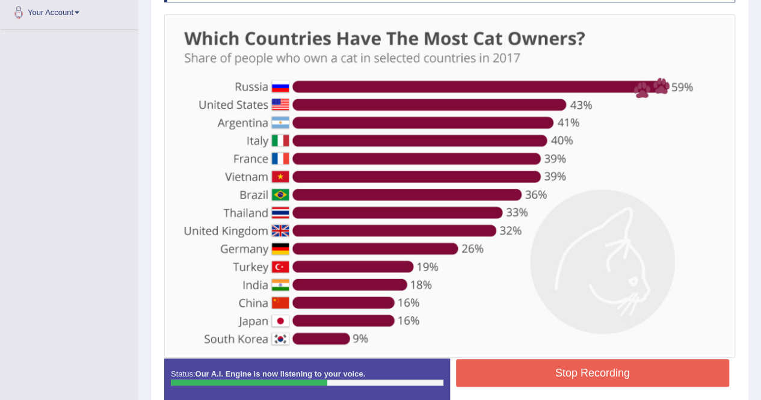
scroll to position [329, 0]
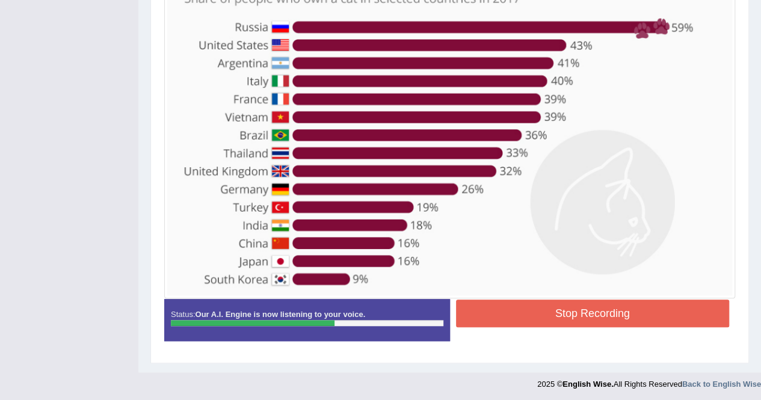
click at [599, 311] on button "Stop Recording" at bounding box center [593, 314] width 274 height 28
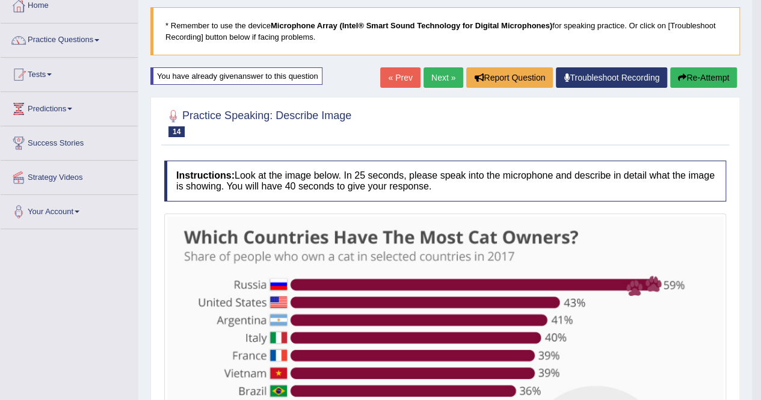
scroll to position [34, 0]
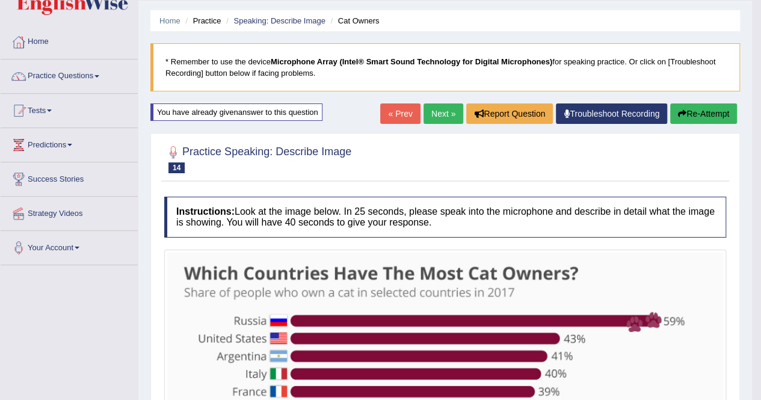
click at [444, 113] on link "Next »" at bounding box center [444, 114] width 40 height 20
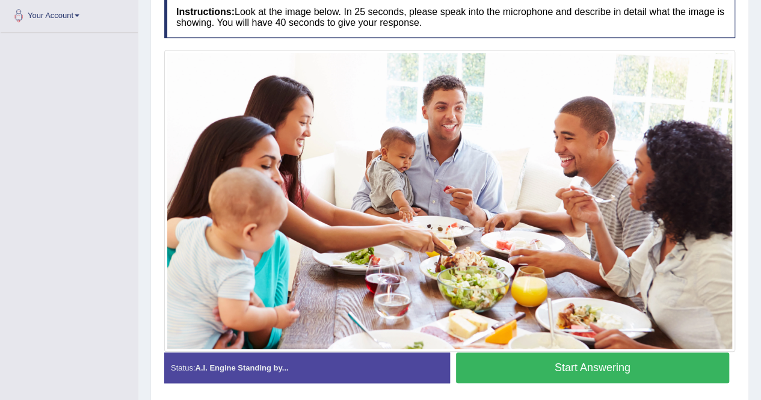
scroll to position [248, 0]
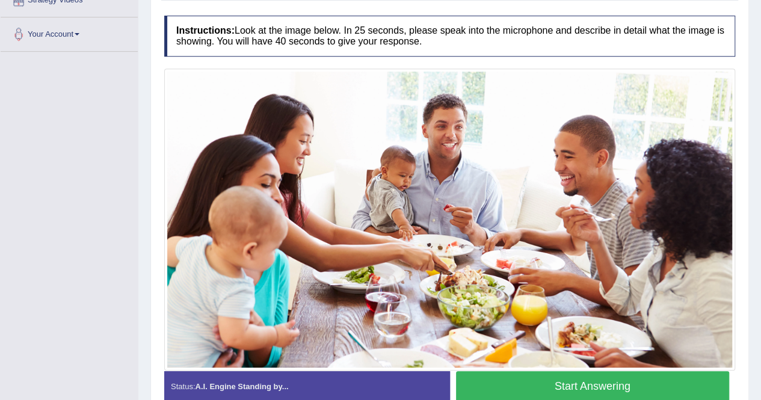
click at [561, 378] on button "Start Answering" at bounding box center [593, 386] width 274 height 31
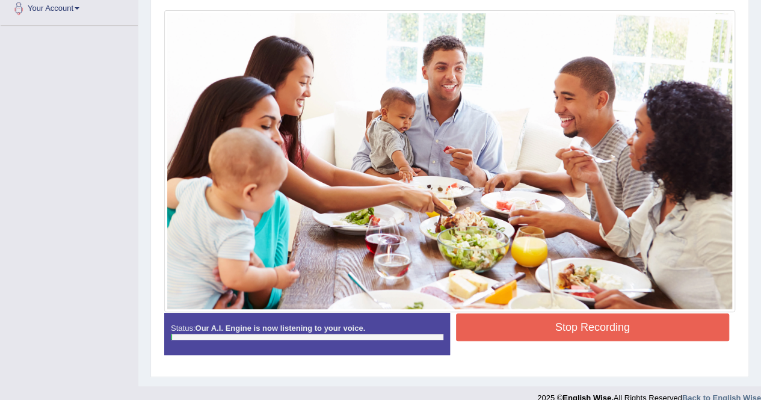
scroll to position [288, 0]
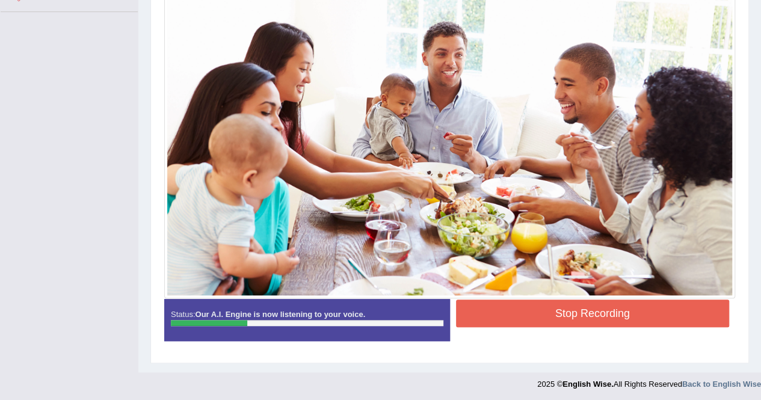
click at [602, 316] on button "Stop Recording" at bounding box center [593, 314] width 274 height 28
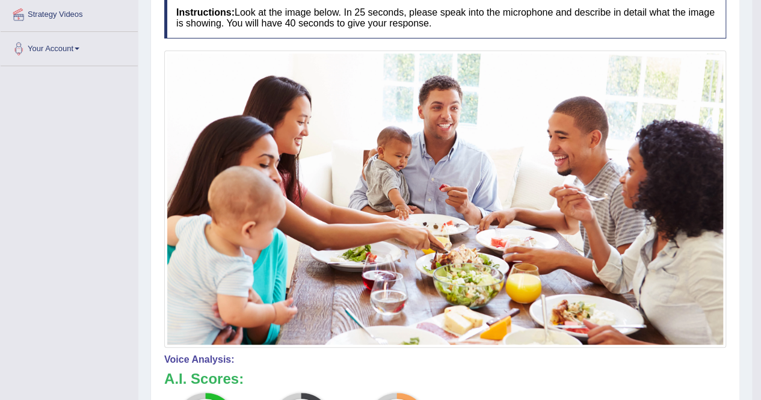
scroll to position [0, 0]
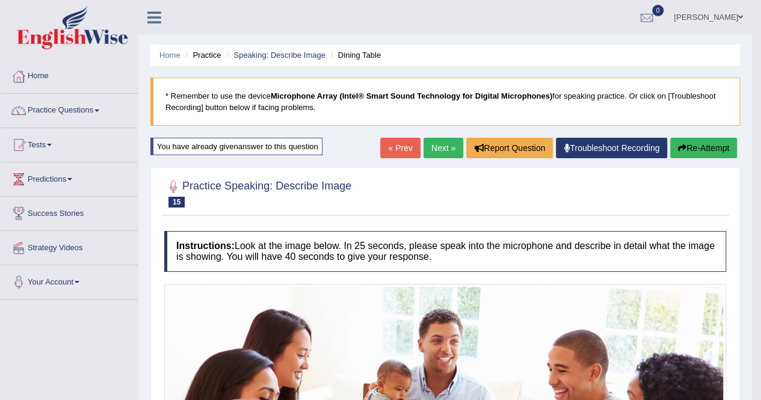
click at [448, 153] on link "Next »" at bounding box center [444, 148] width 40 height 20
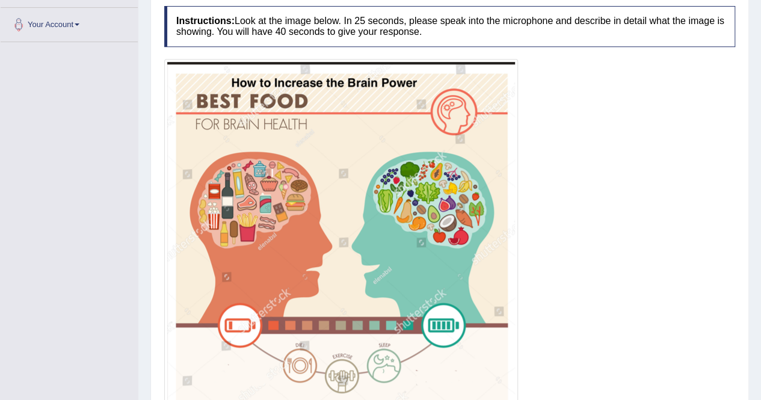
scroll to position [301, 0]
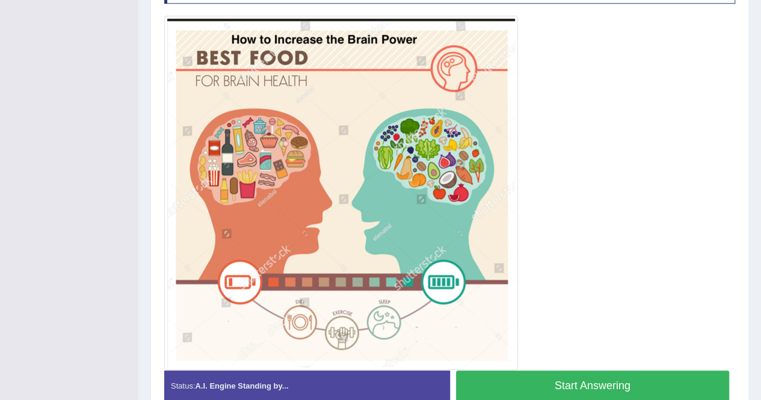
click at [667, 384] on button "Start Answering" at bounding box center [593, 386] width 274 height 31
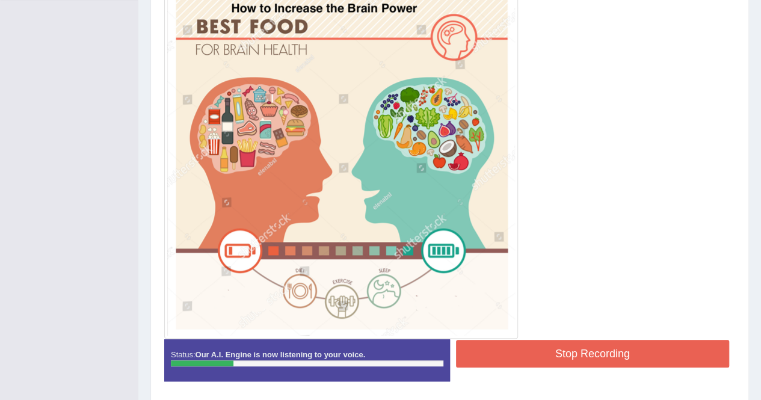
scroll to position [279, 0]
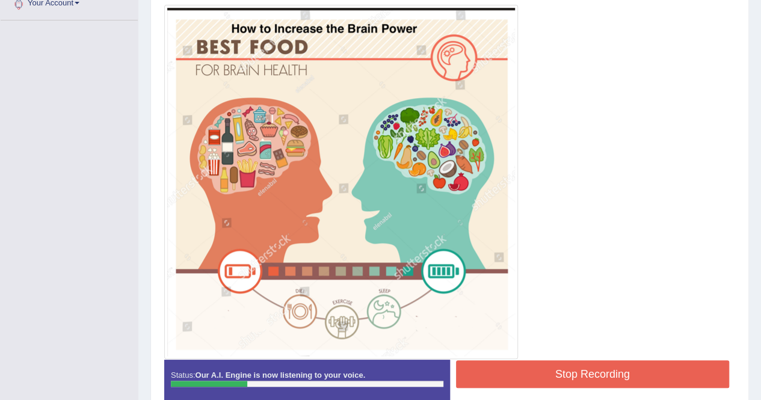
click at [621, 371] on button "Stop Recording" at bounding box center [593, 374] width 274 height 28
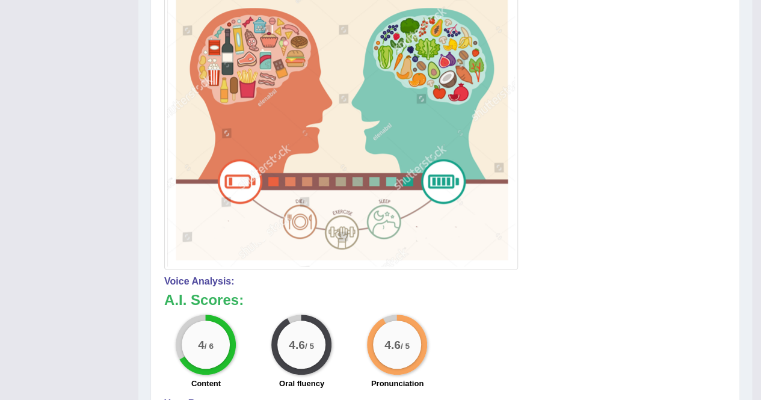
scroll to position [350, 0]
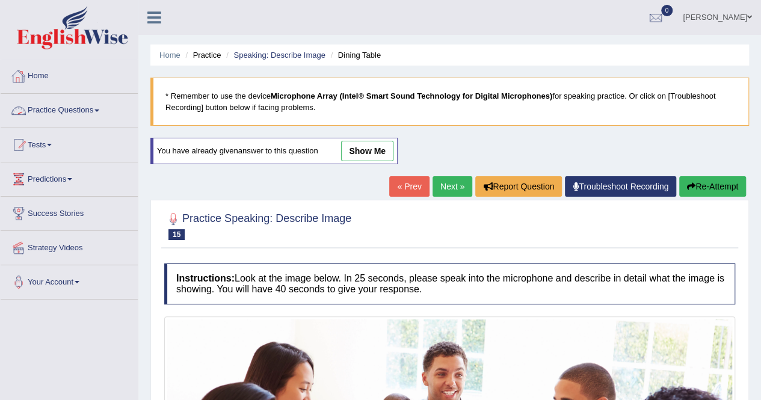
drag, startPoint x: 75, startPoint y: 104, endPoint x: 86, endPoint y: 119, distance: 19.4
click at [89, 109] on link "Practice Questions" at bounding box center [69, 109] width 137 height 30
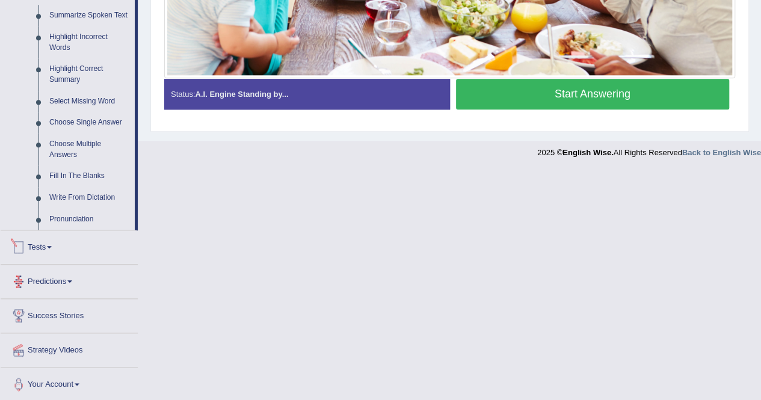
click at [59, 244] on link "Tests" at bounding box center [69, 245] width 137 height 30
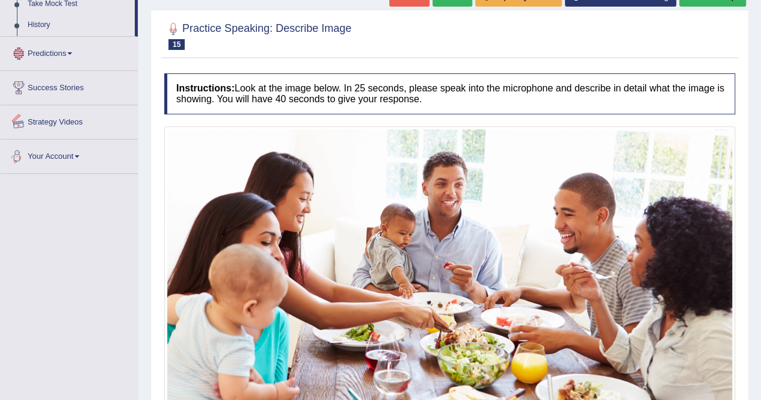
scroll to position [88, 0]
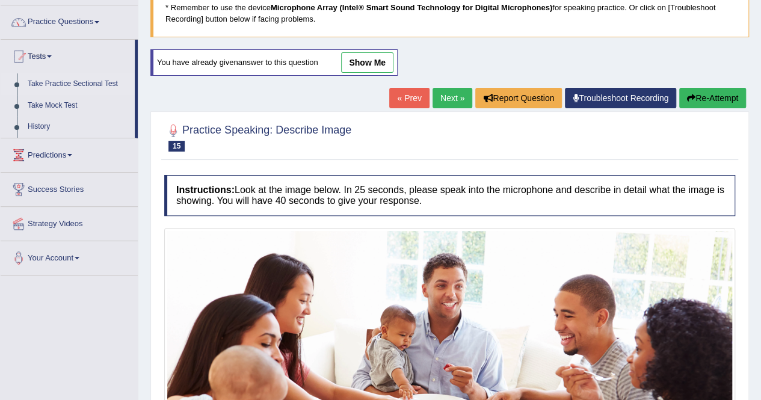
click at [66, 84] on link "Take Practice Sectional Test" at bounding box center [78, 84] width 113 height 22
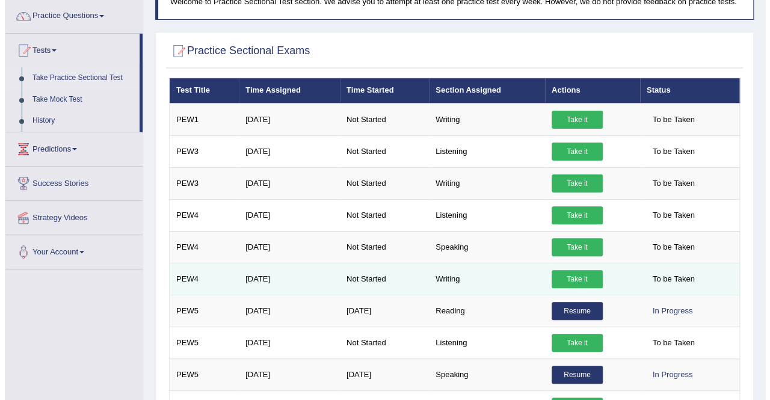
scroll to position [120, 0]
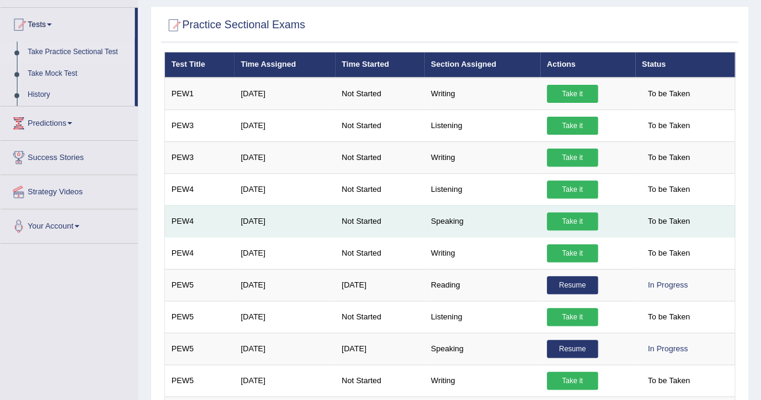
click at [558, 221] on link "Take it" at bounding box center [572, 221] width 51 height 18
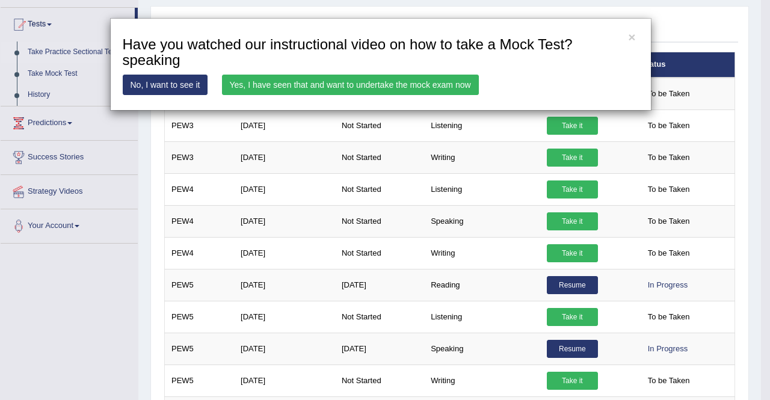
click at [431, 87] on link "Yes, I have seen that and want to undertake the mock exam now" at bounding box center [350, 85] width 257 height 20
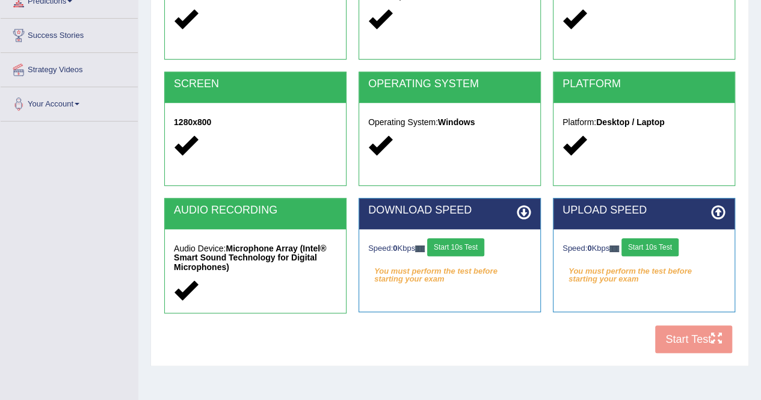
scroll to position [231, 0]
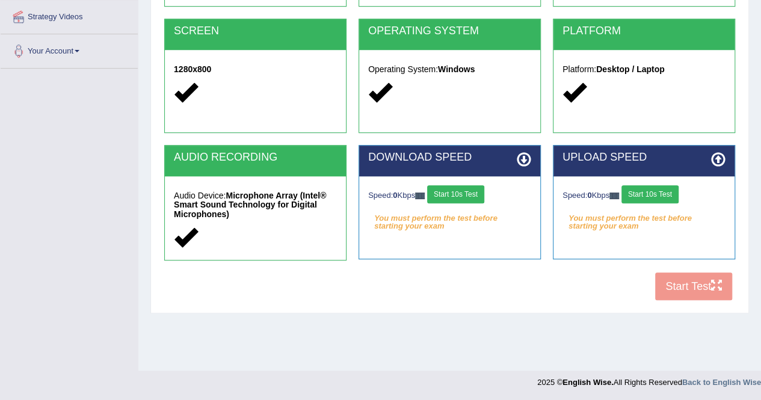
click at [643, 186] on button "Start 10s Test" at bounding box center [650, 194] width 57 height 18
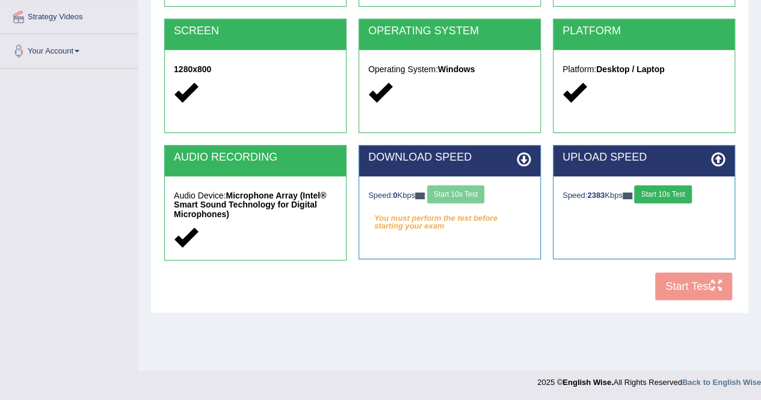
click at [483, 197] on div "Speed: 0 Kbps Start 10s Test" at bounding box center [449, 195] width 163 height 21
click at [675, 194] on button "Start 10s Test" at bounding box center [667, 194] width 57 height 18
click at [477, 194] on button "Start 10s Test" at bounding box center [455, 194] width 57 height 18
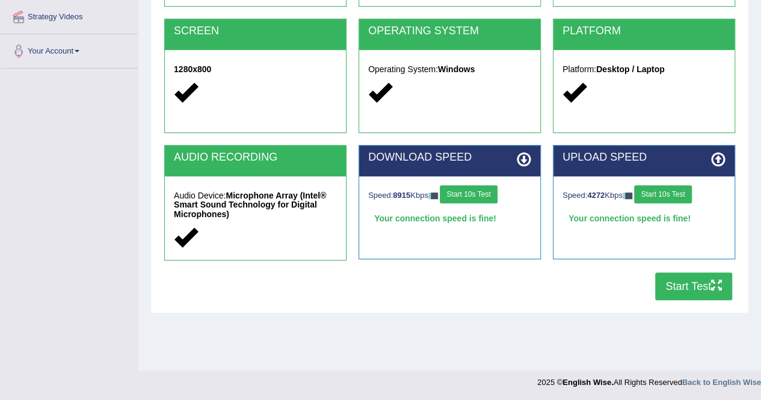
click at [681, 289] on button "Start Test" at bounding box center [693, 287] width 77 height 28
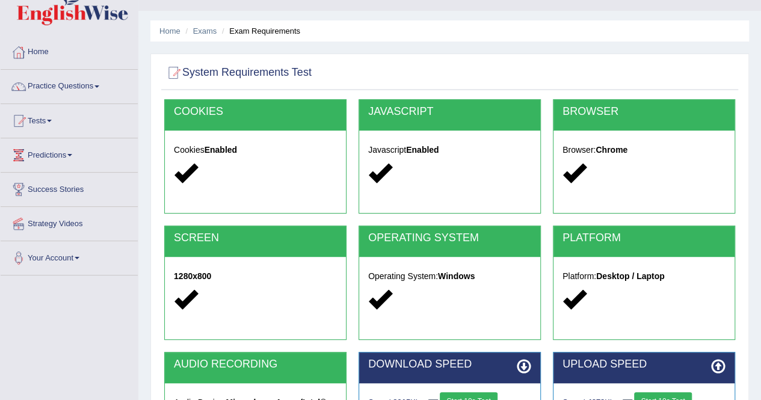
scroll to position [0, 0]
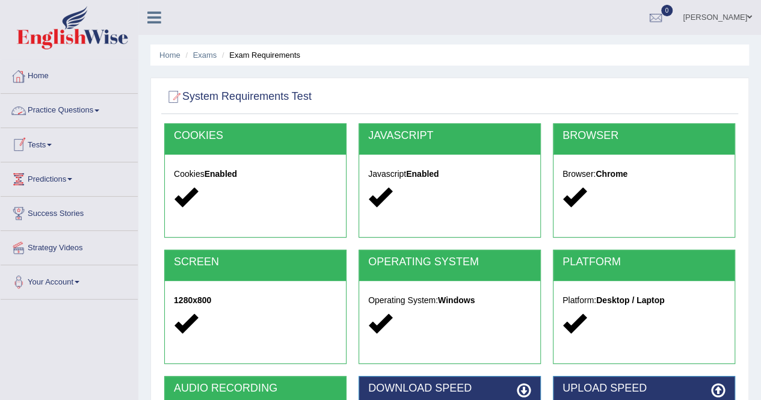
click at [62, 109] on link "Practice Questions" at bounding box center [69, 109] width 137 height 30
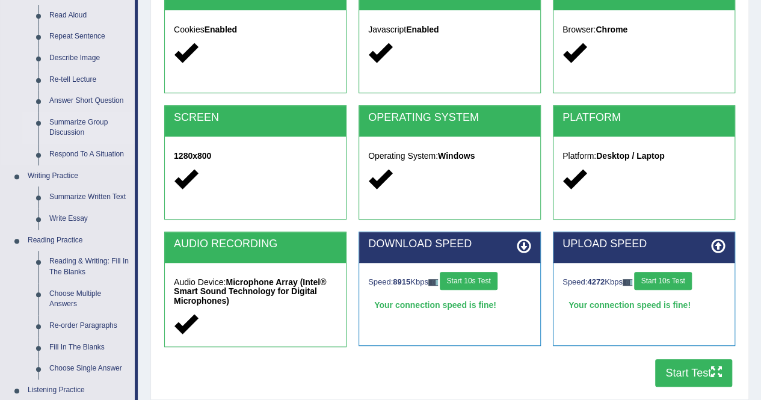
scroll to position [120, 0]
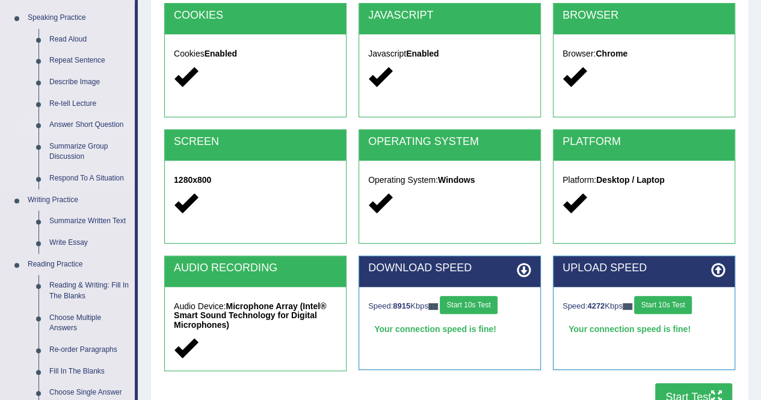
click at [60, 126] on link "Answer Short Question" at bounding box center [89, 125] width 91 height 22
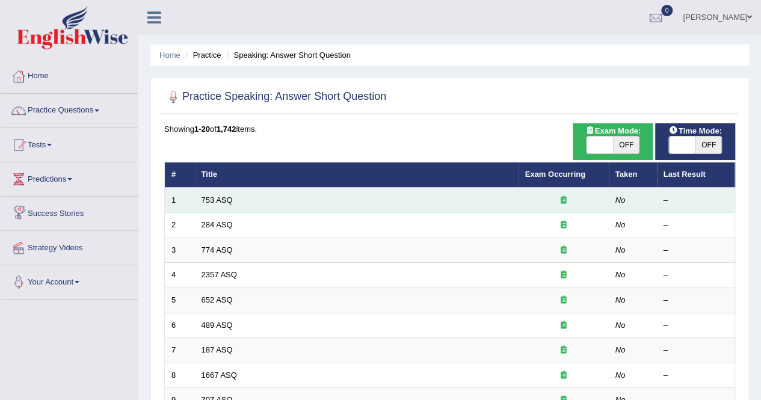
click at [199, 192] on td "753 ASQ" at bounding box center [357, 200] width 324 height 25
click at [207, 199] on link "753 ASQ" at bounding box center [217, 200] width 31 height 9
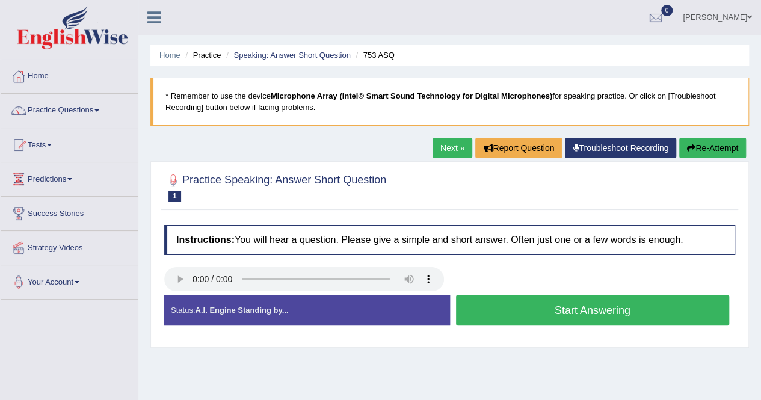
click at [622, 309] on button "Start Answering" at bounding box center [593, 310] width 274 height 31
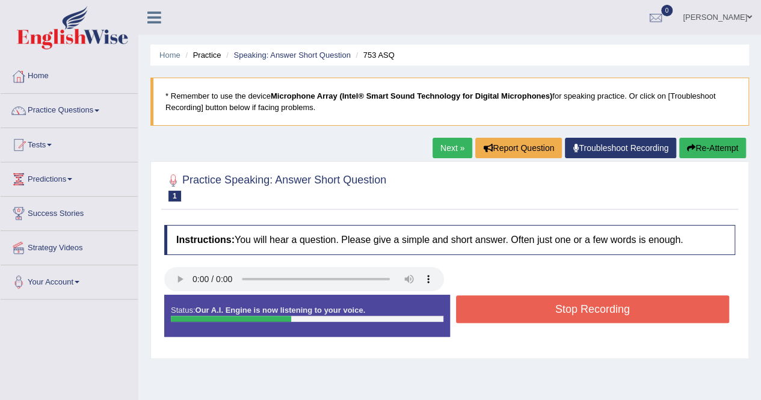
click at [622, 309] on button "Stop Recording" at bounding box center [593, 309] width 274 height 28
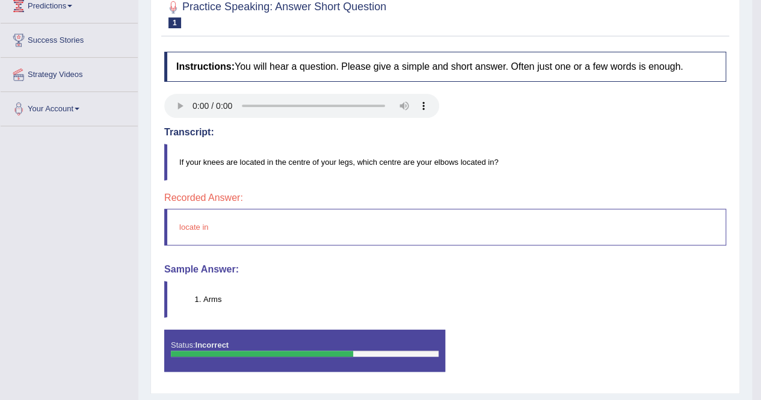
scroll to position [51, 0]
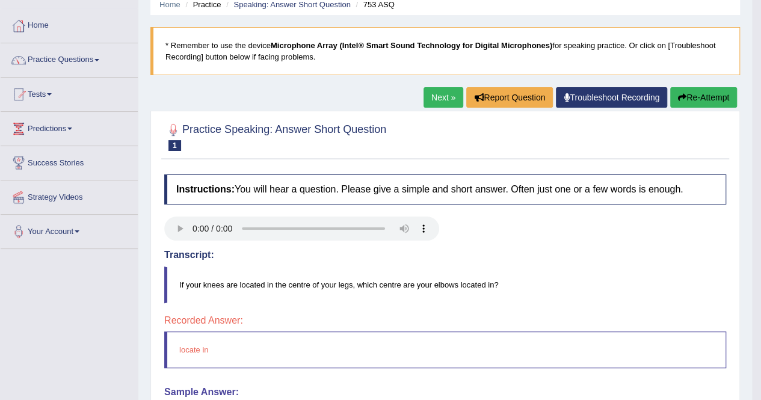
click at [687, 100] on button "Re-Attempt" at bounding box center [703, 97] width 67 height 20
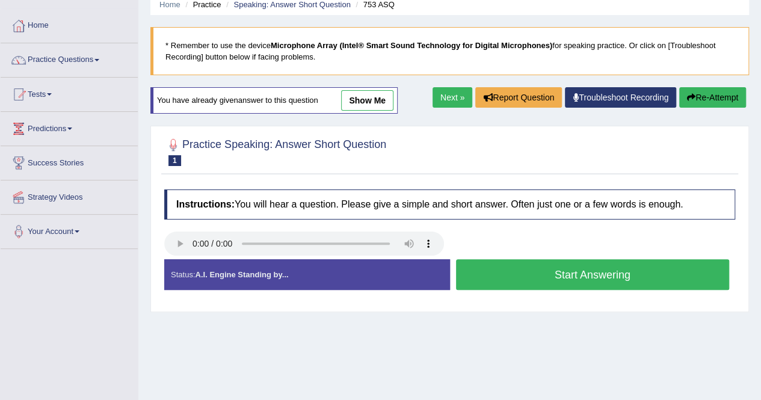
scroll to position [51, 0]
click at [566, 275] on button "Start Answering" at bounding box center [593, 274] width 274 height 31
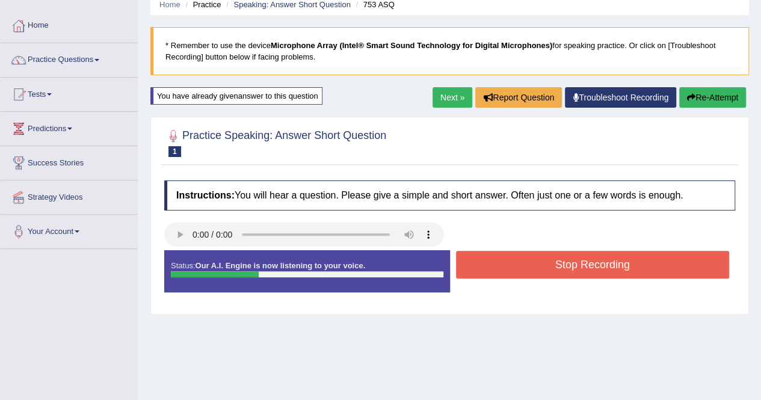
click at [617, 268] on button "Stop Recording" at bounding box center [593, 265] width 274 height 28
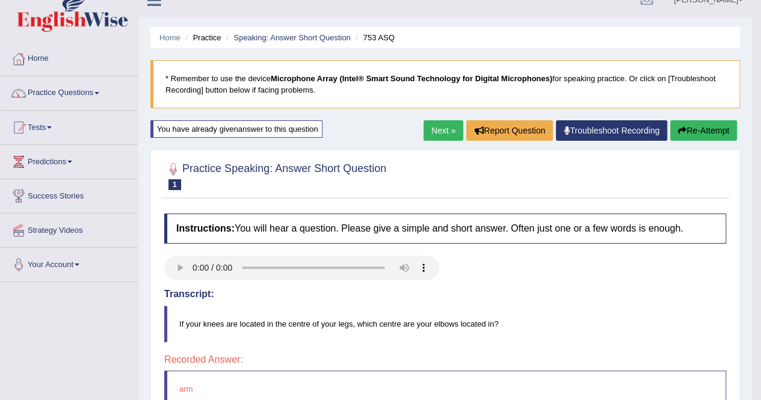
scroll to position [0, 0]
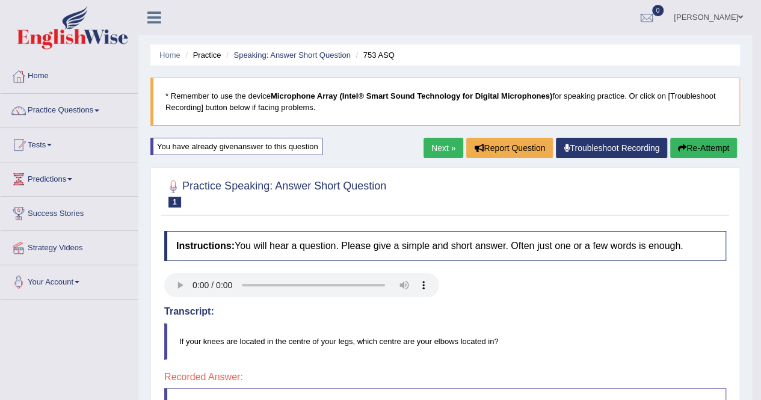
click at [683, 147] on icon "button" at bounding box center [682, 148] width 8 height 8
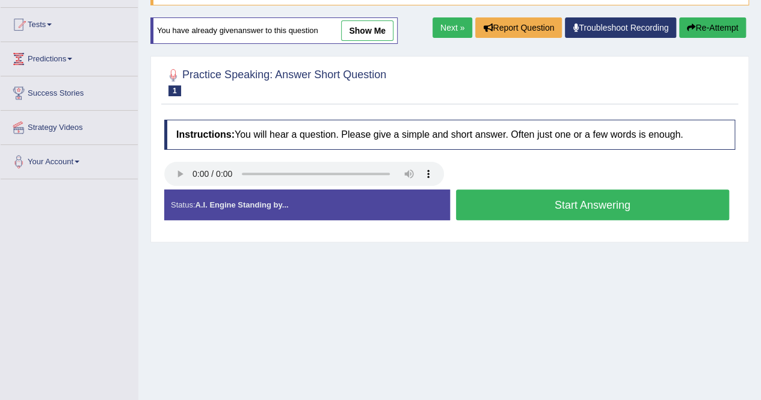
click at [588, 212] on button "Start Answering" at bounding box center [593, 205] width 274 height 31
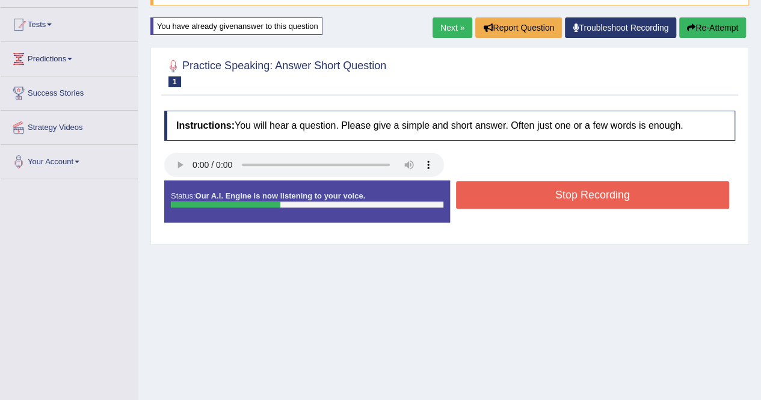
click at [586, 191] on button "Stop Recording" at bounding box center [593, 195] width 274 height 28
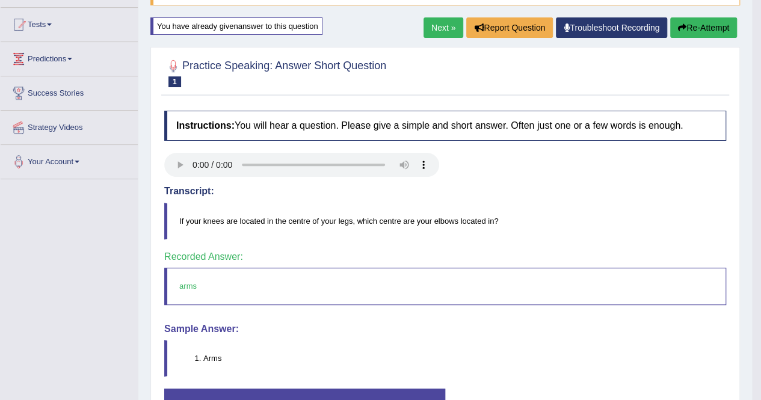
click at [445, 23] on link "Next »" at bounding box center [444, 27] width 40 height 20
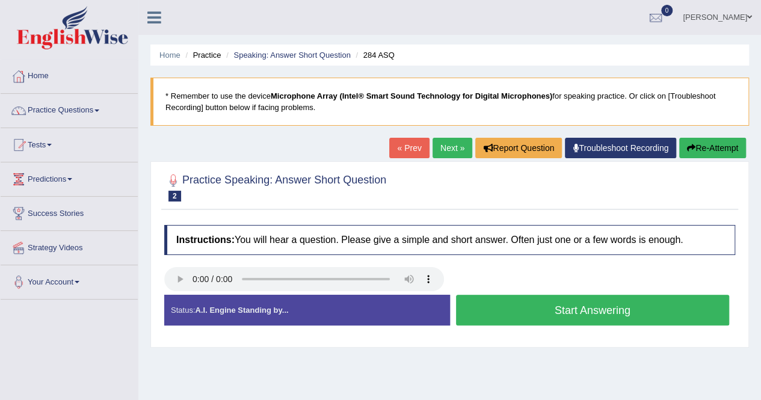
click at [545, 311] on button "Start Answering" at bounding box center [593, 310] width 274 height 31
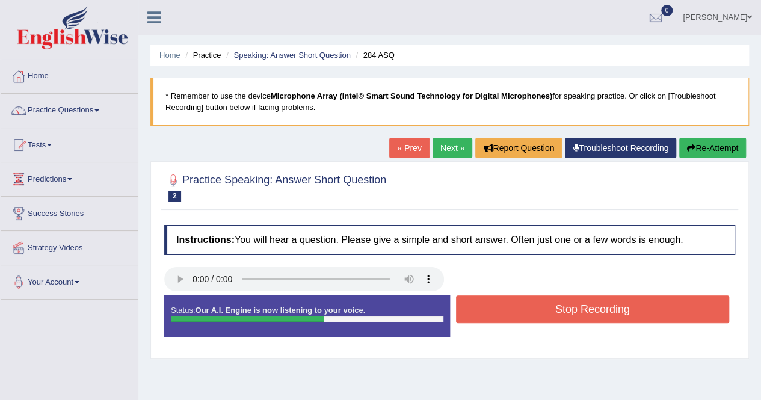
click at [611, 308] on button "Stop Recording" at bounding box center [593, 309] width 274 height 28
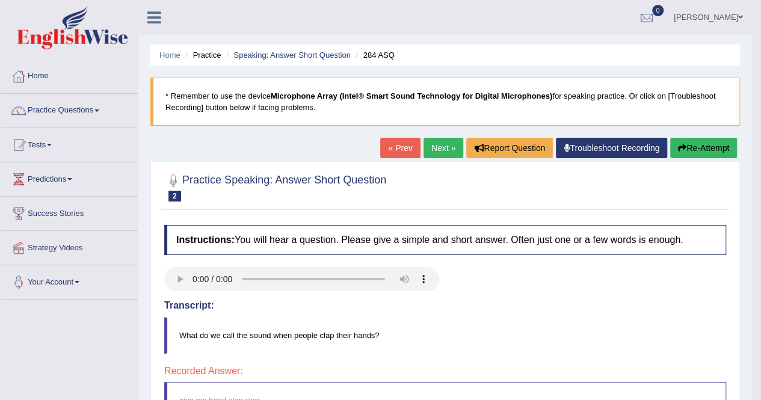
scroll to position [181, 0]
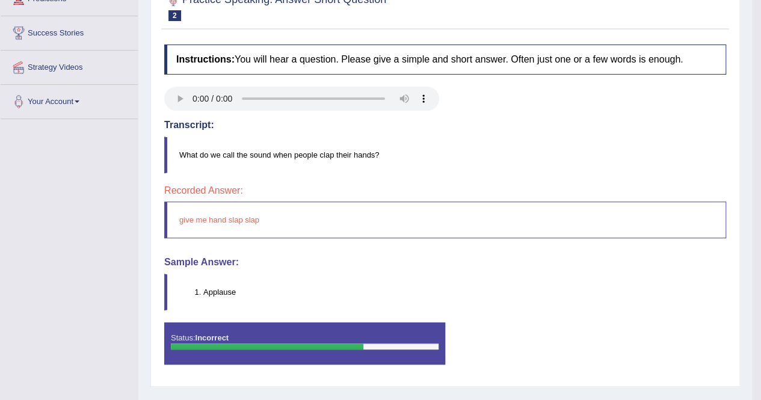
click at [229, 295] on li "Applause" at bounding box center [464, 291] width 522 height 11
click at [225, 292] on li "Applause" at bounding box center [464, 291] width 522 height 11
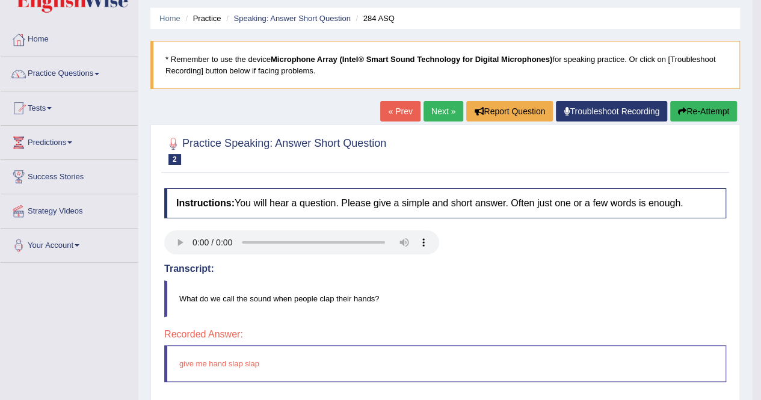
scroll to position [0, 0]
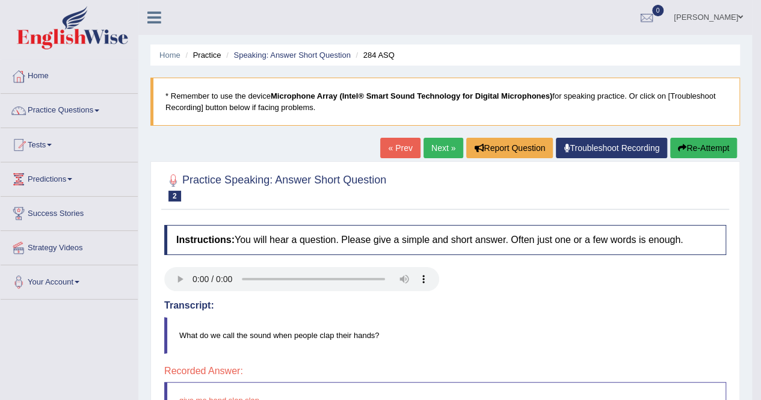
click at [448, 149] on link "Next »" at bounding box center [444, 148] width 40 height 20
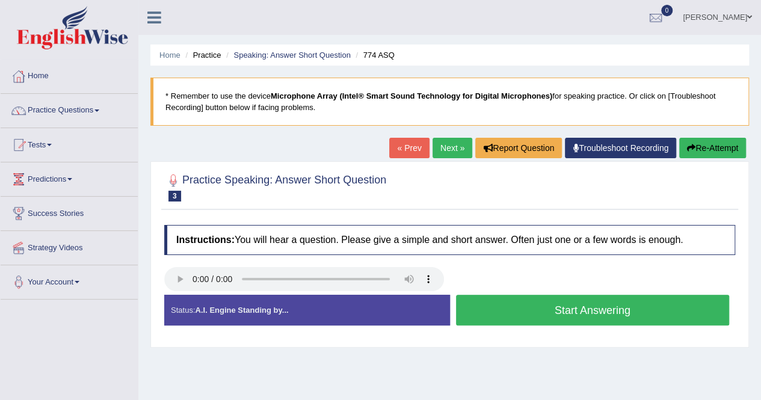
click at [575, 311] on button "Start Answering" at bounding box center [593, 310] width 274 height 31
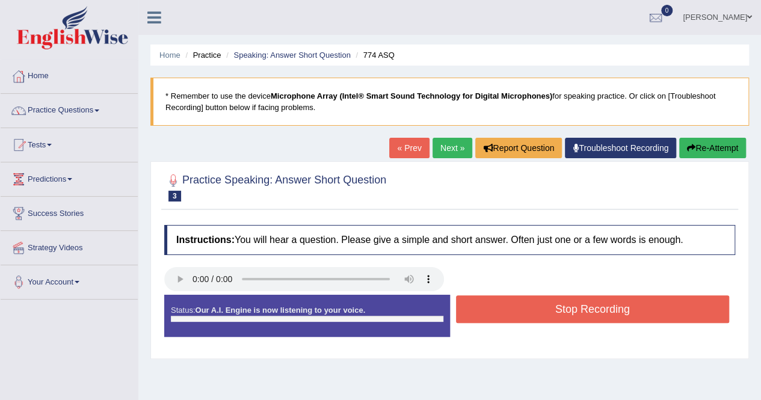
click at [575, 311] on button "Stop Recording" at bounding box center [593, 309] width 274 height 28
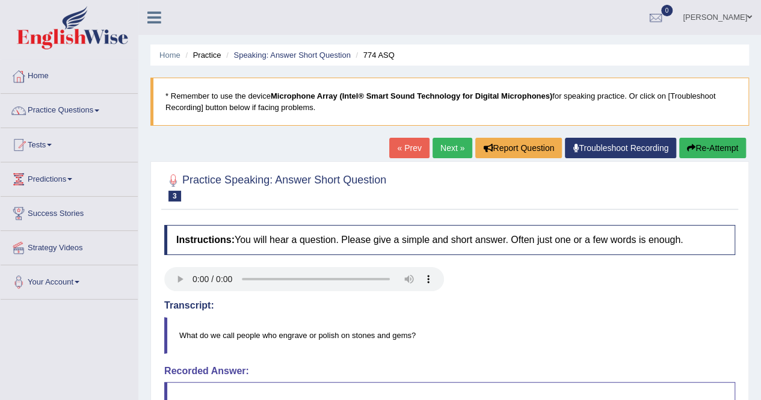
click at [452, 159] on div "« Prev Next » Report Question Troubleshoot Recording Re-Attempt" at bounding box center [569, 149] width 360 height 23
click at [451, 157] on link "Next »" at bounding box center [453, 148] width 40 height 20
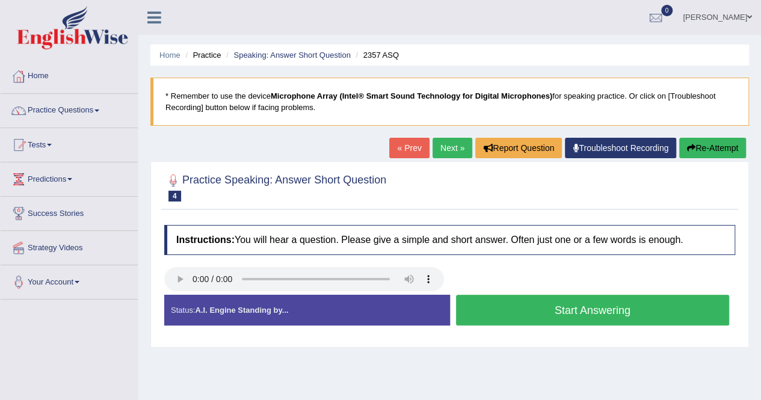
click at [629, 309] on button "Start Answering" at bounding box center [593, 310] width 274 height 31
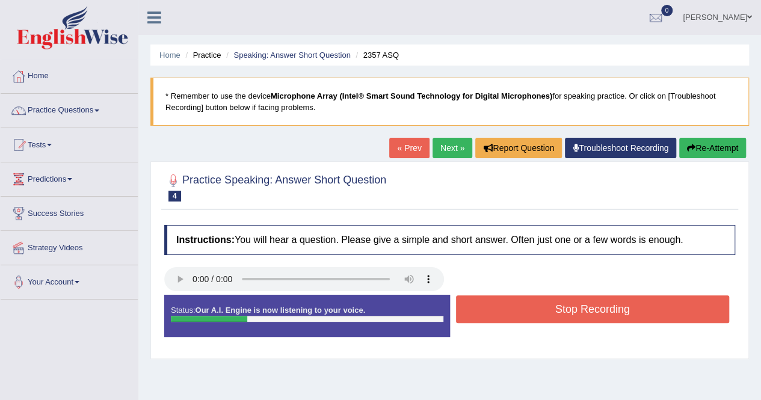
click at [629, 309] on button "Stop Recording" at bounding box center [593, 309] width 274 height 28
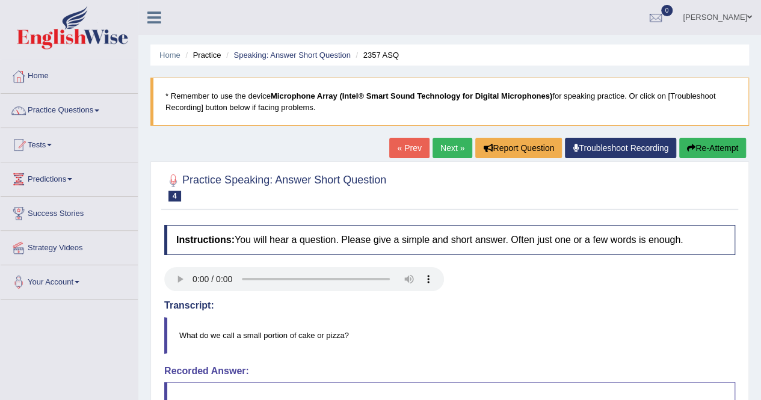
click at [729, 140] on button "Re-Attempt" at bounding box center [712, 148] width 67 height 20
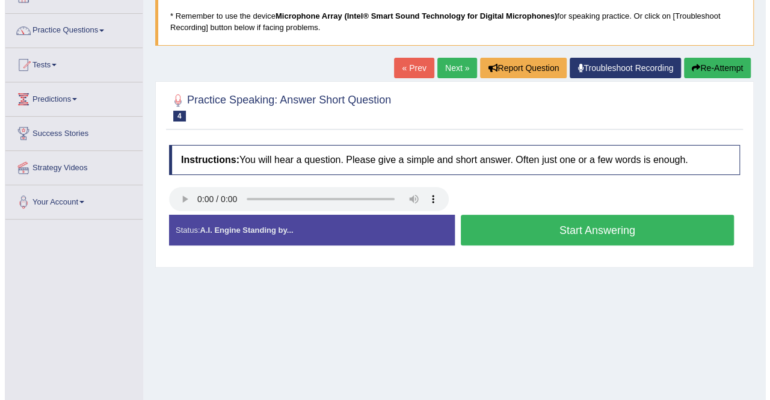
scroll to position [120, 0]
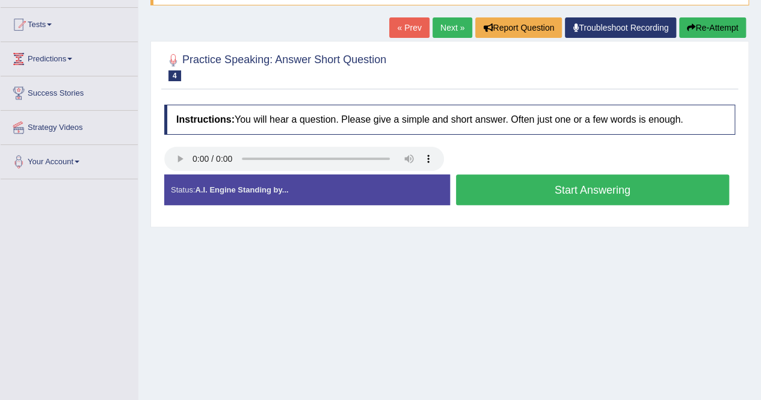
click at [634, 189] on button "Start Answering" at bounding box center [593, 190] width 274 height 31
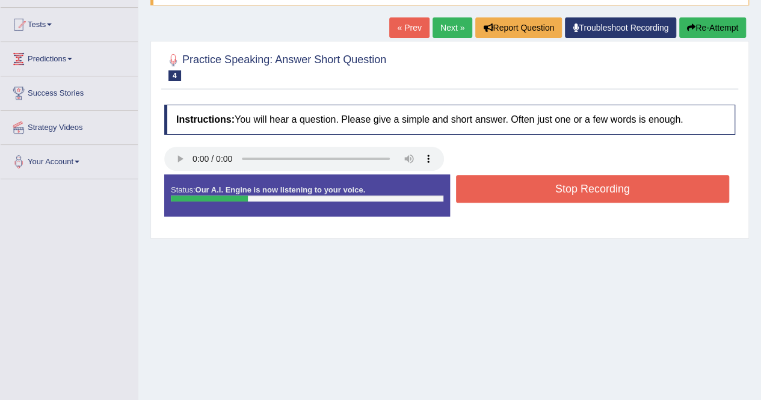
click at [633, 191] on button "Stop Recording" at bounding box center [593, 189] width 274 height 28
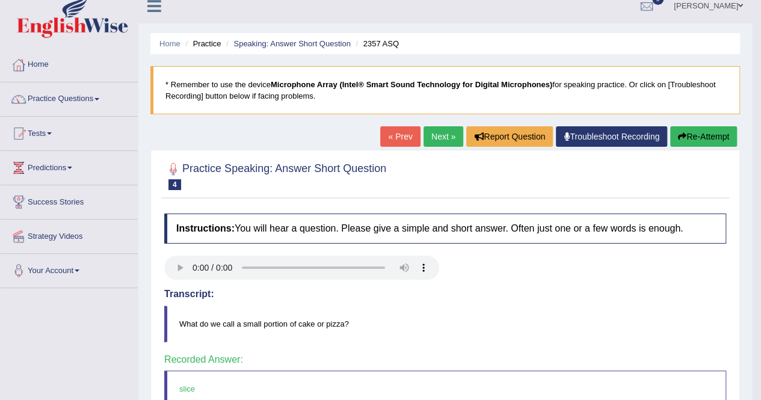
scroll to position [0, 0]
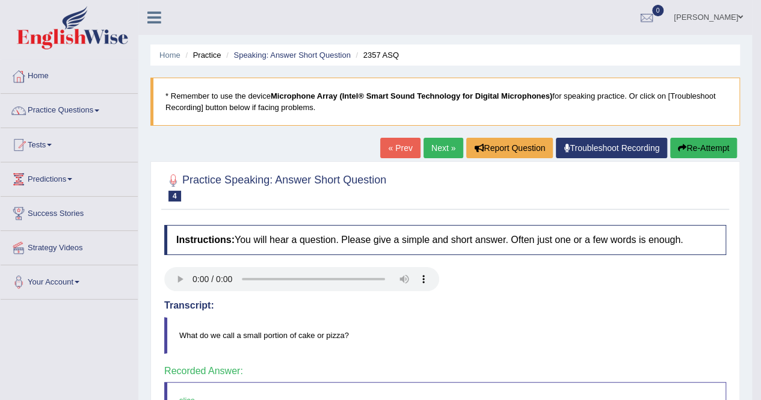
click at [447, 150] on link "Next »" at bounding box center [444, 148] width 40 height 20
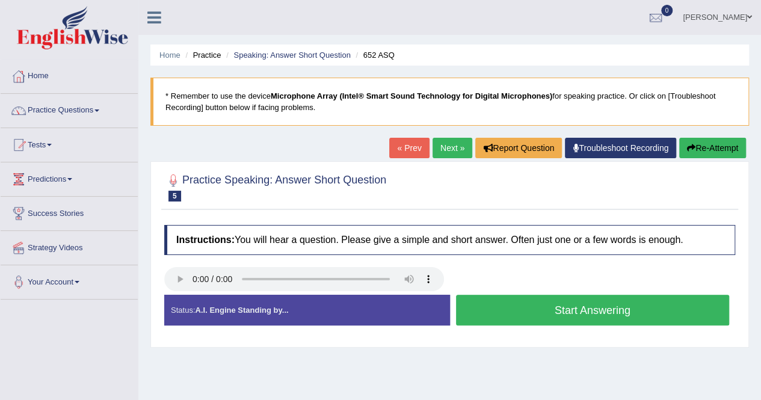
click at [572, 303] on button "Start Answering" at bounding box center [593, 310] width 274 height 31
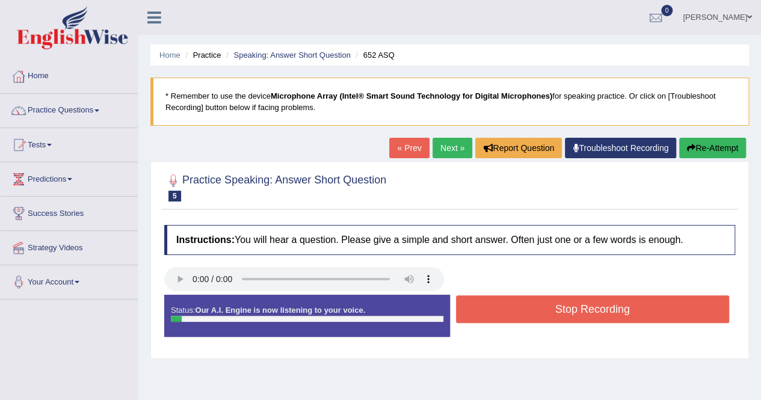
click at [571, 303] on button "Stop Recording" at bounding box center [593, 309] width 274 height 28
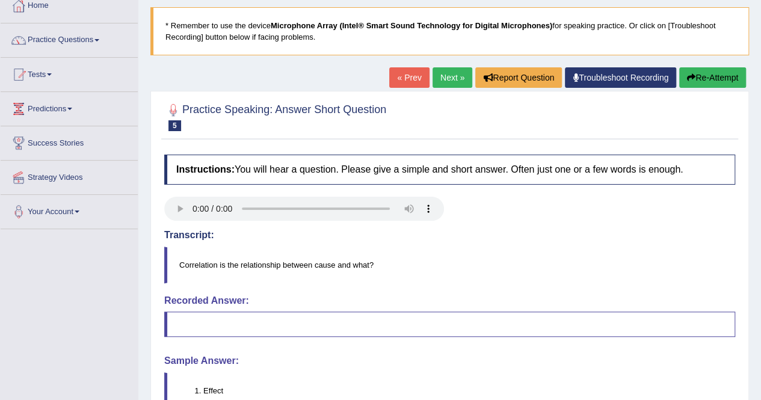
scroll to position [120, 0]
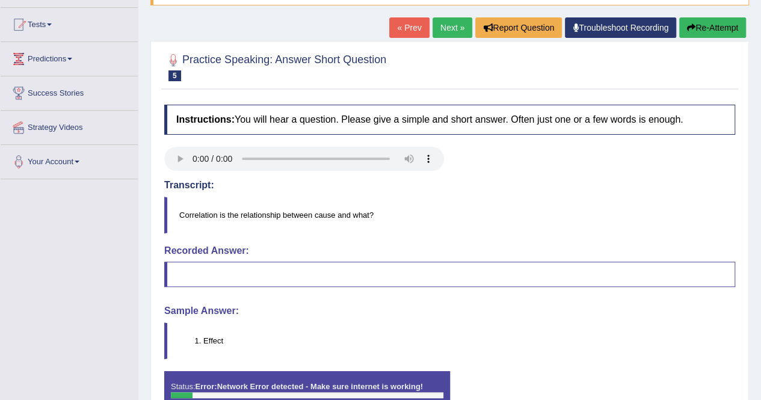
click at [459, 22] on link "Next »" at bounding box center [453, 27] width 40 height 20
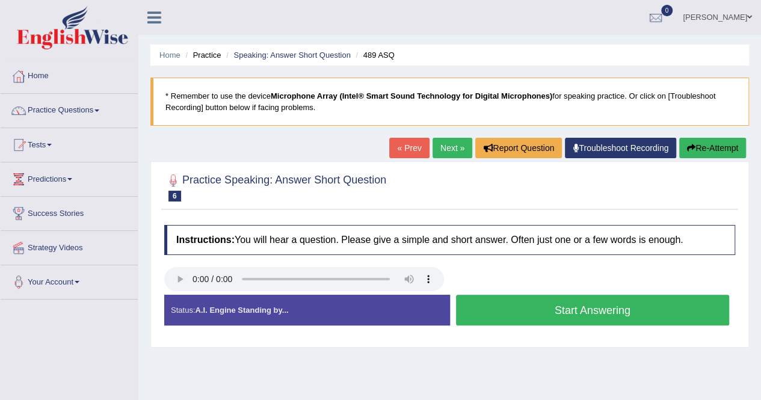
click at [533, 299] on button "Start Answering" at bounding box center [593, 310] width 274 height 31
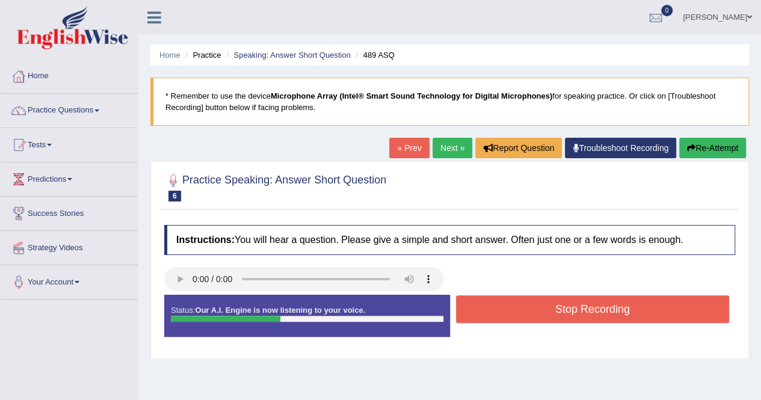
click at [539, 298] on button "Stop Recording" at bounding box center [593, 309] width 274 height 28
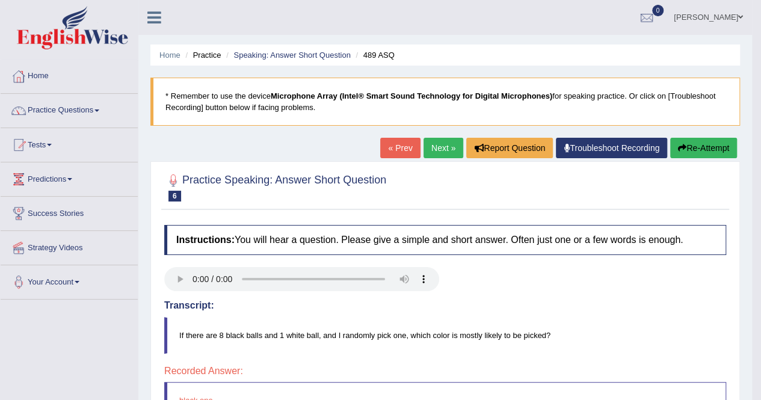
click at [680, 144] on icon "button" at bounding box center [682, 148] width 8 height 8
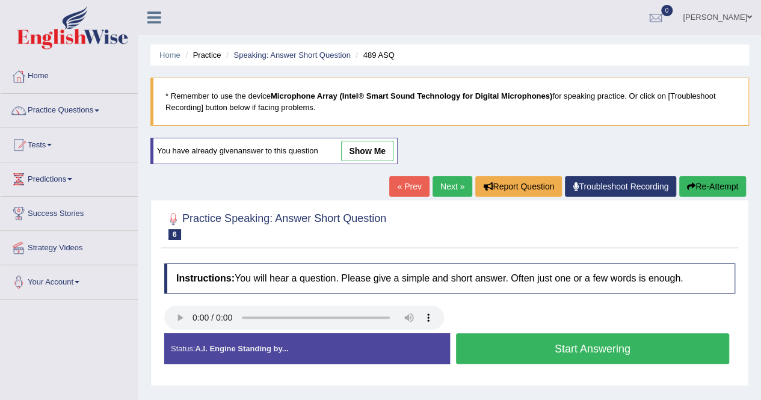
click at [613, 346] on button "Start Answering" at bounding box center [593, 348] width 274 height 31
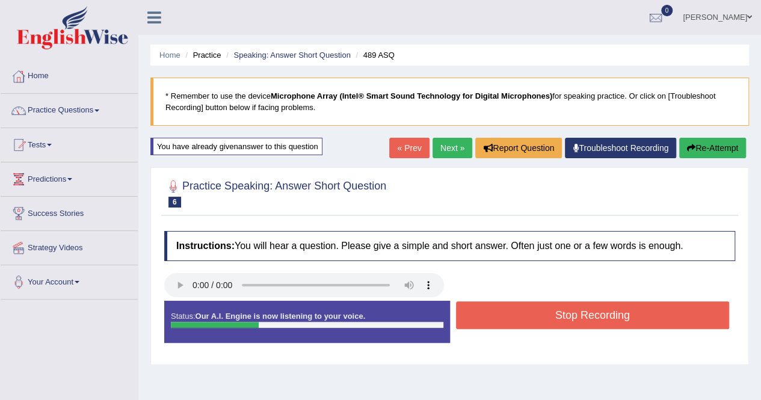
click at [603, 318] on button "Stop Recording" at bounding box center [593, 315] width 274 height 28
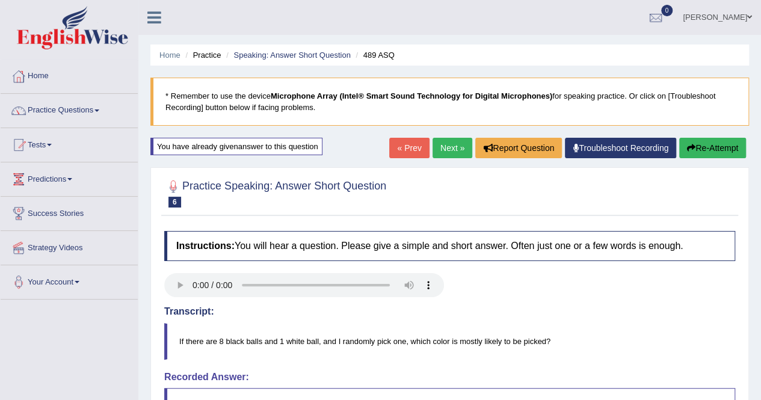
click at [713, 153] on button "Re-Attempt" at bounding box center [712, 148] width 67 height 20
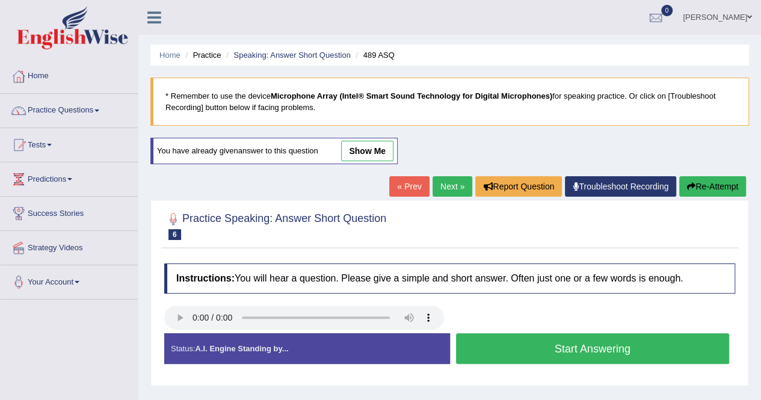
click at [558, 363] on div "Start Answering" at bounding box center [593, 350] width 286 height 34
click at [566, 352] on button "Start Answering" at bounding box center [593, 348] width 274 height 31
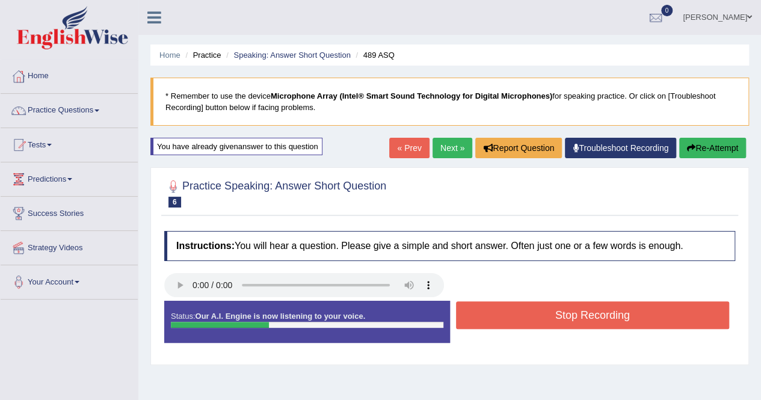
click at [586, 318] on button "Stop Recording" at bounding box center [593, 315] width 274 height 28
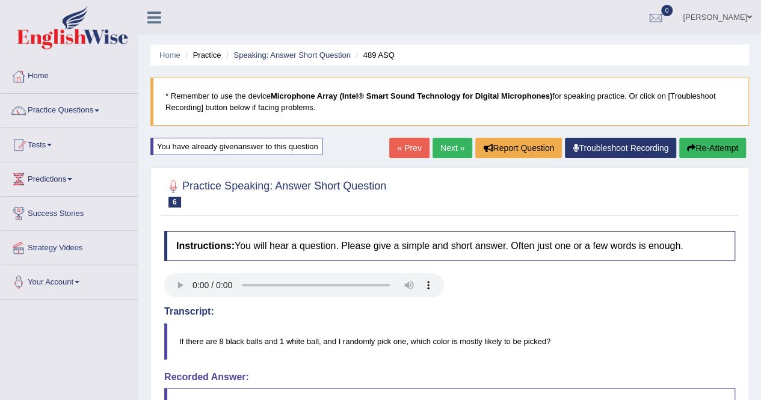
click at [447, 144] on link "Next »" at bounding box center [453, 148] width 40 height 20
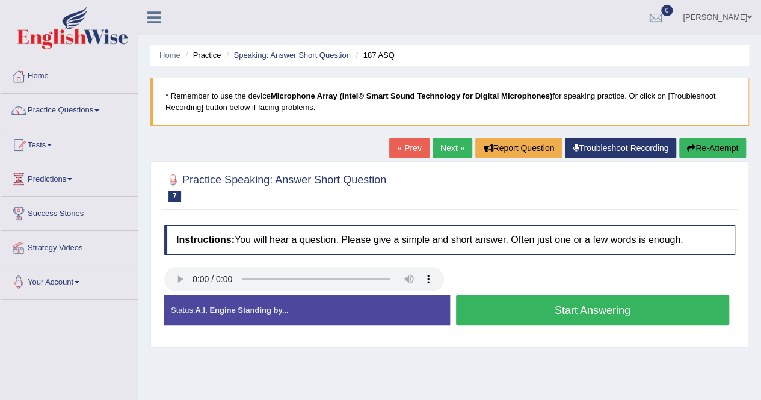
click at [493, 306] on button "Start Answering" at bounding box center [593, 310] width 274 height 31
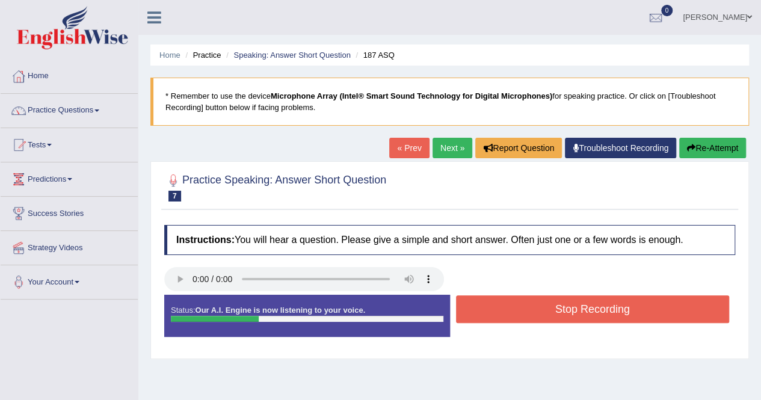
click at [487, 314] on button "Stop Recording" at bounding box center [593, 309] width 274 height 28
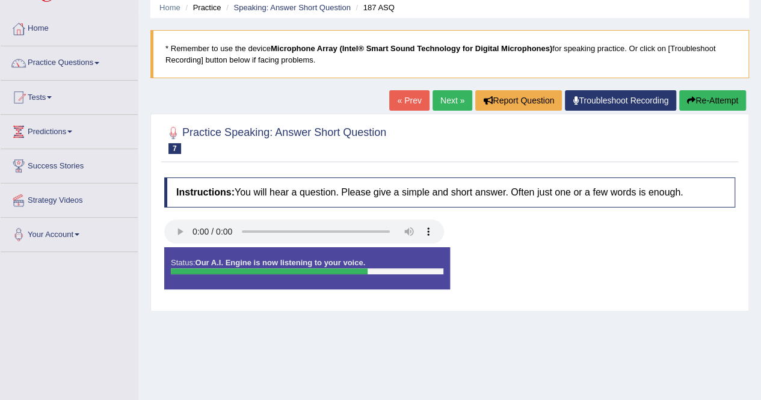
scroll to position [120, 0]
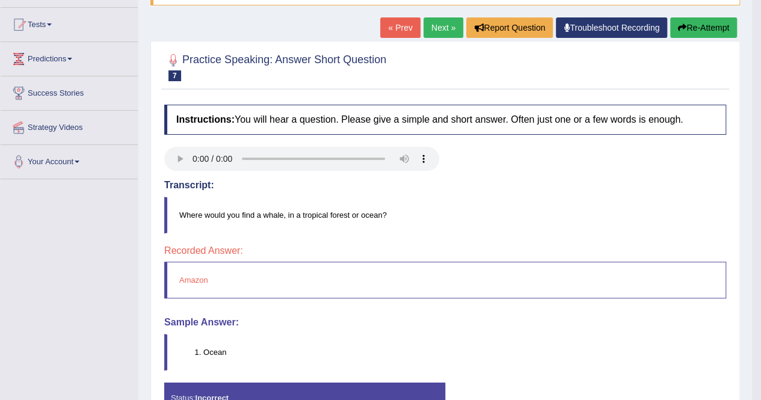
click at [440, 25] on link "Next »" at bounding box center [444, 27] width 40 height 20
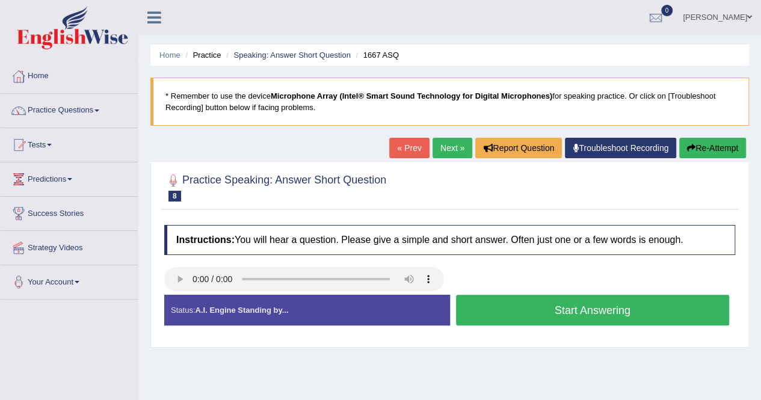
click at [407, 146] on link "« Prev" at bounding box center [409, 148] width 40 height 20
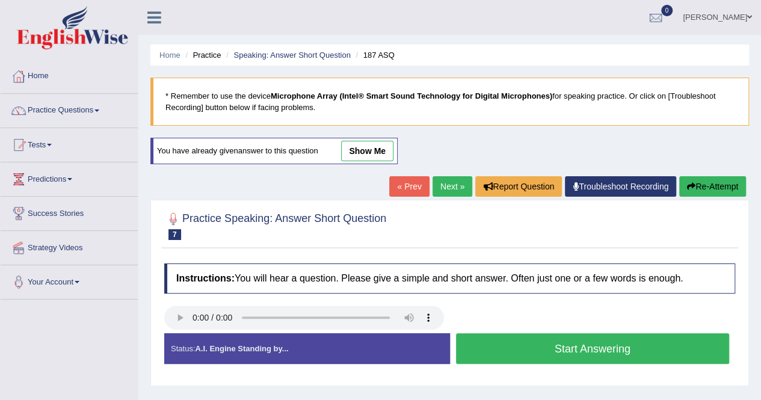
click at [712, 181] on button "Re-Attempt" at bounding box center [712, 186] width 67 height 20
click at [644, 347] on button "Start Answering" at bounding box center [593, 348] width 274 height 31
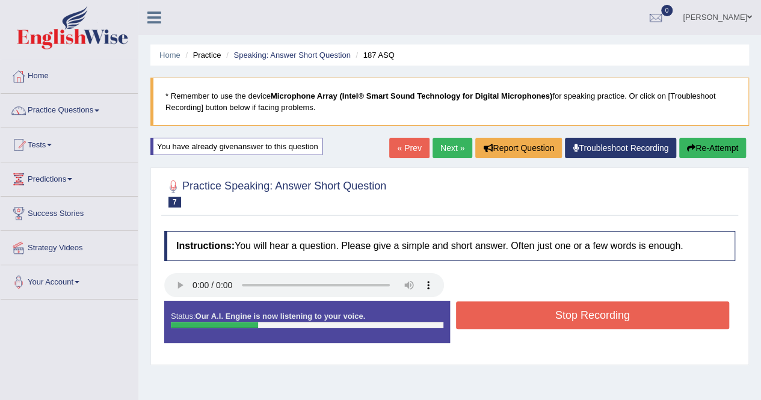
click at [654, 319] on button "Stop Recording" at bounding box center [593, 315] width 274 height 28
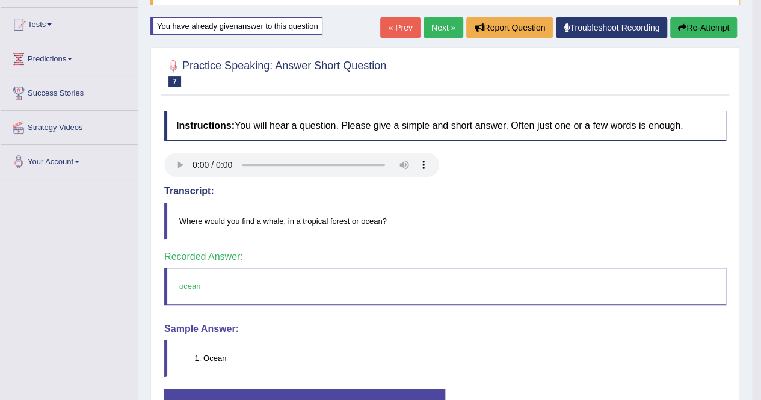
scroll to position [60, 0]
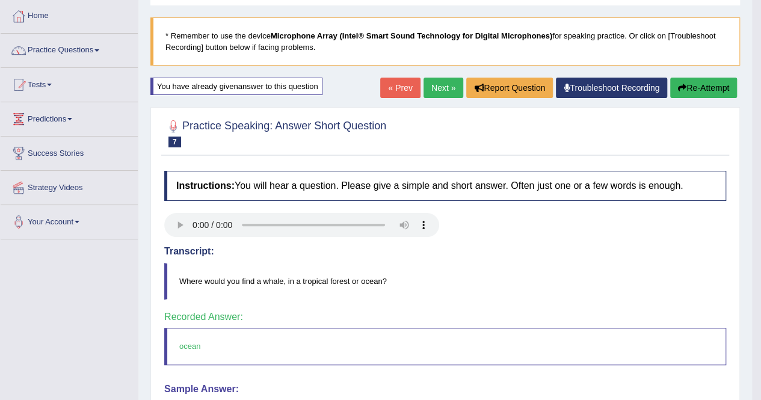
click at [450, 85] on link "Next »" at bounding box center [444, 88] width 40 height 20
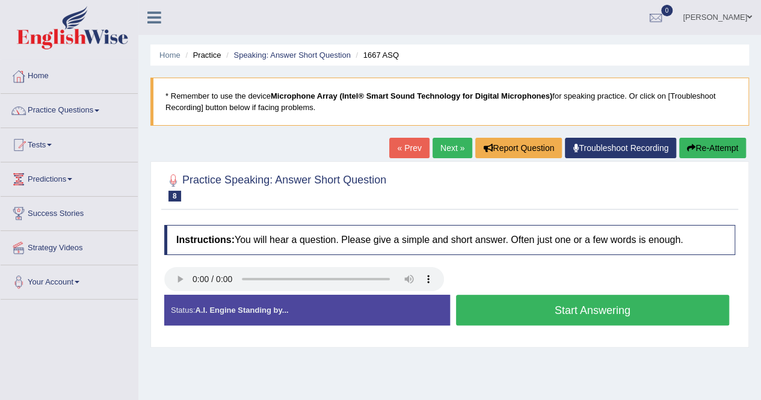
click at [492, 300] on button "Start Answering" at bounding box center [593, 310] width 274 height 31
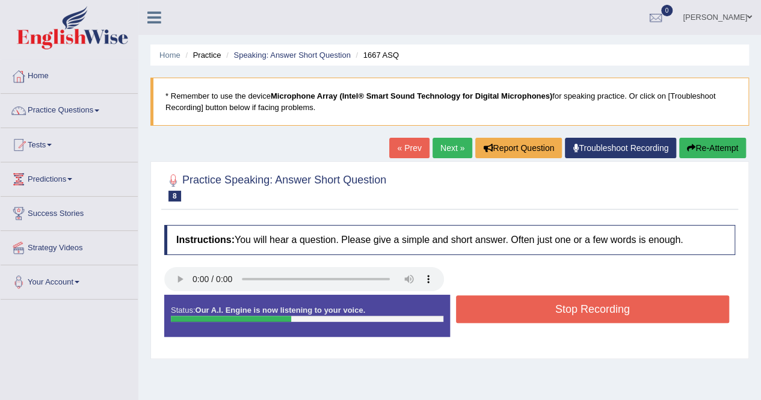
click at [492, 300] on button "Stop Recording" at bounding box center [593, 309] width 274 height 28
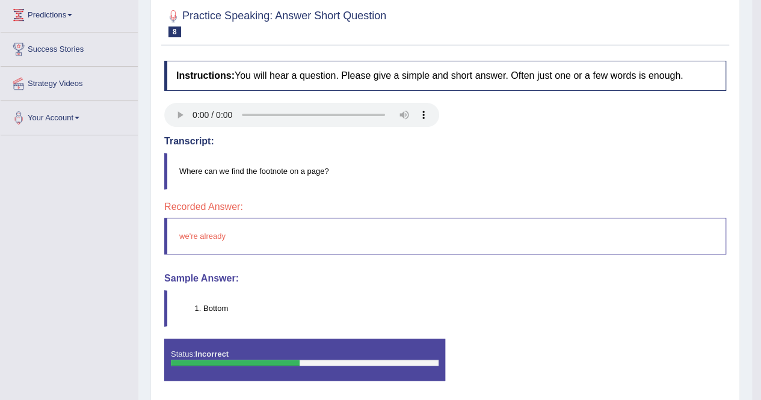
scroll to position [181, 0]
